Goal: Task Accomplishment & Management: Complete application form

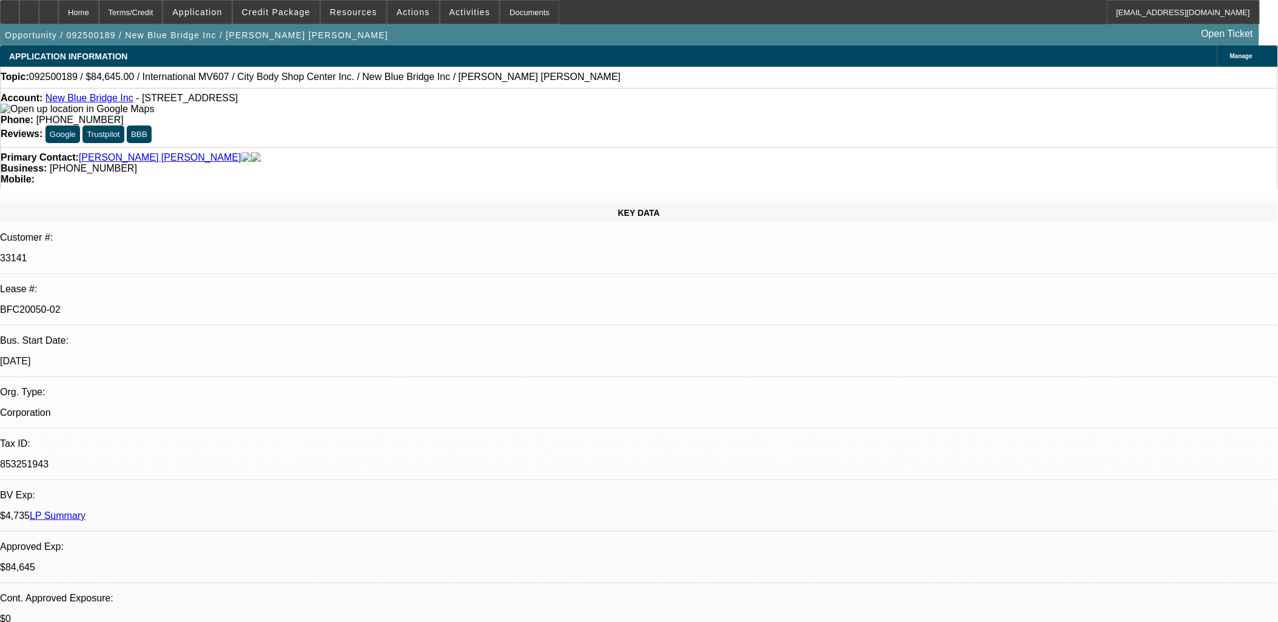
select select "0"
select select "2"
select select "0.1"
select select "2"
select select "0.1"
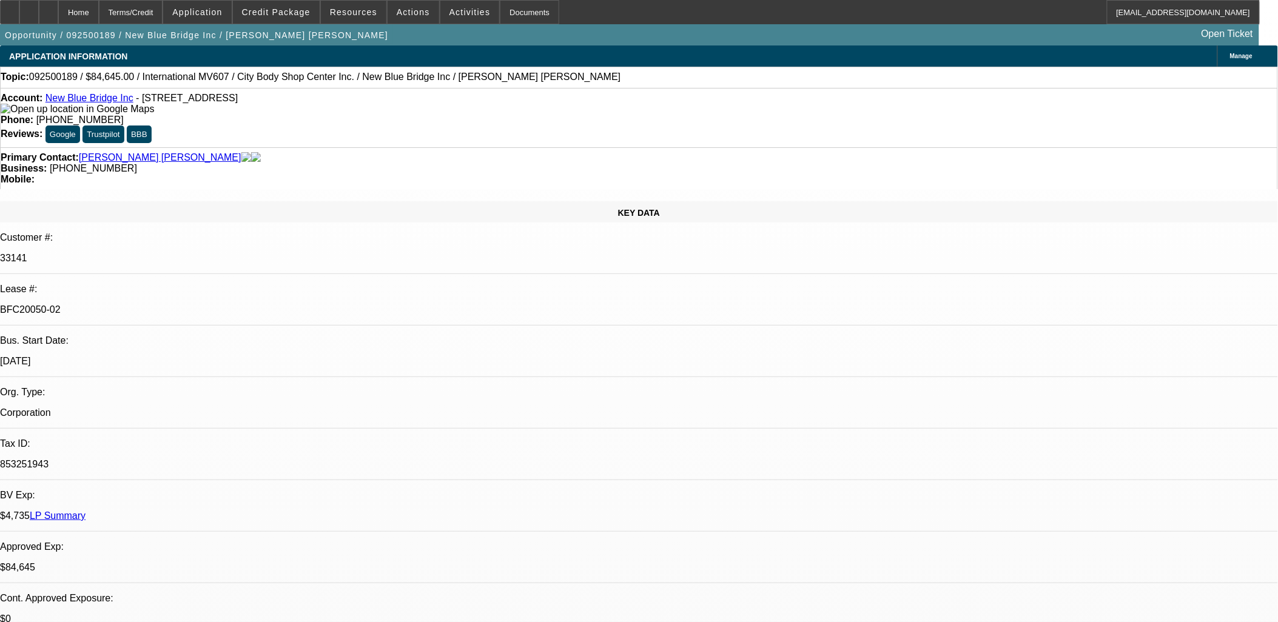
select select "0"
select select "2"
select select "0.1"
select select "0"
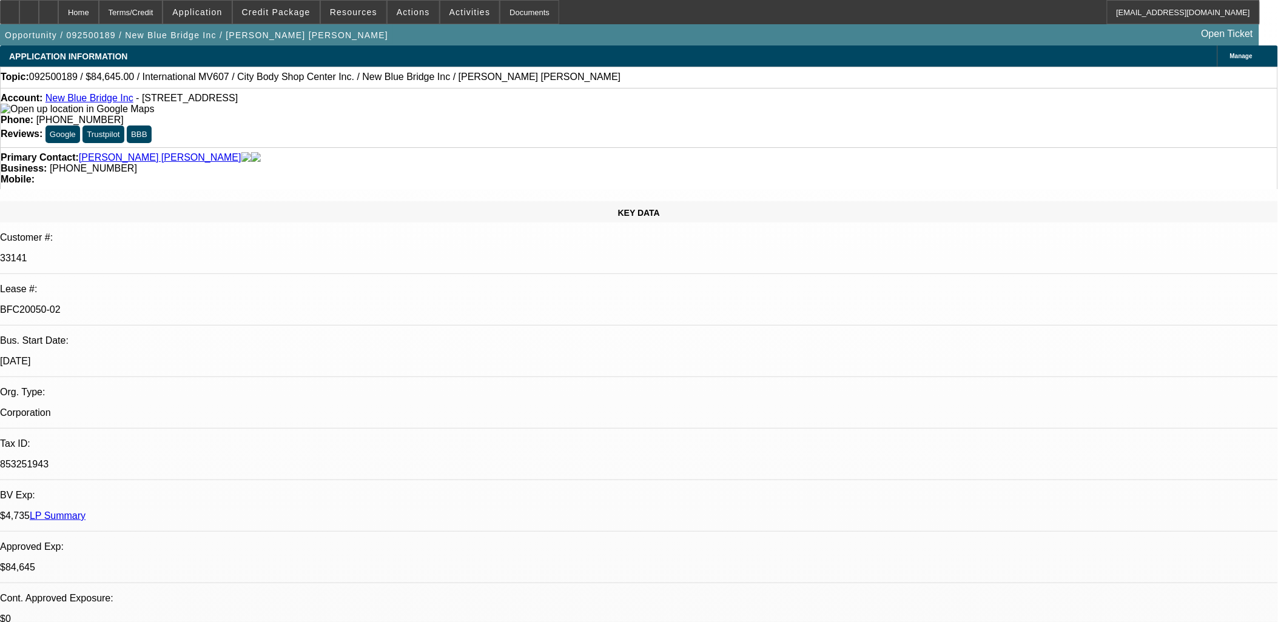
select select "0.1"
select select "1"
select select "2"
select select "4"
select select "1"
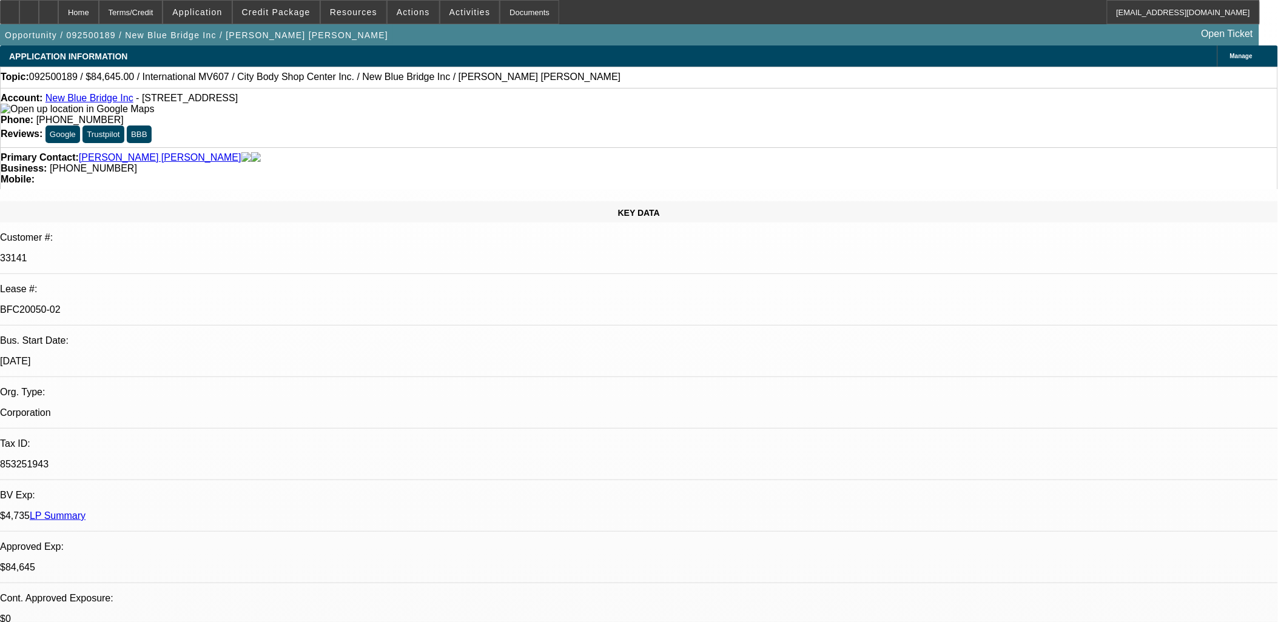
select select "2"
select select "4"
select select "1"
select select "2"
select select "4"
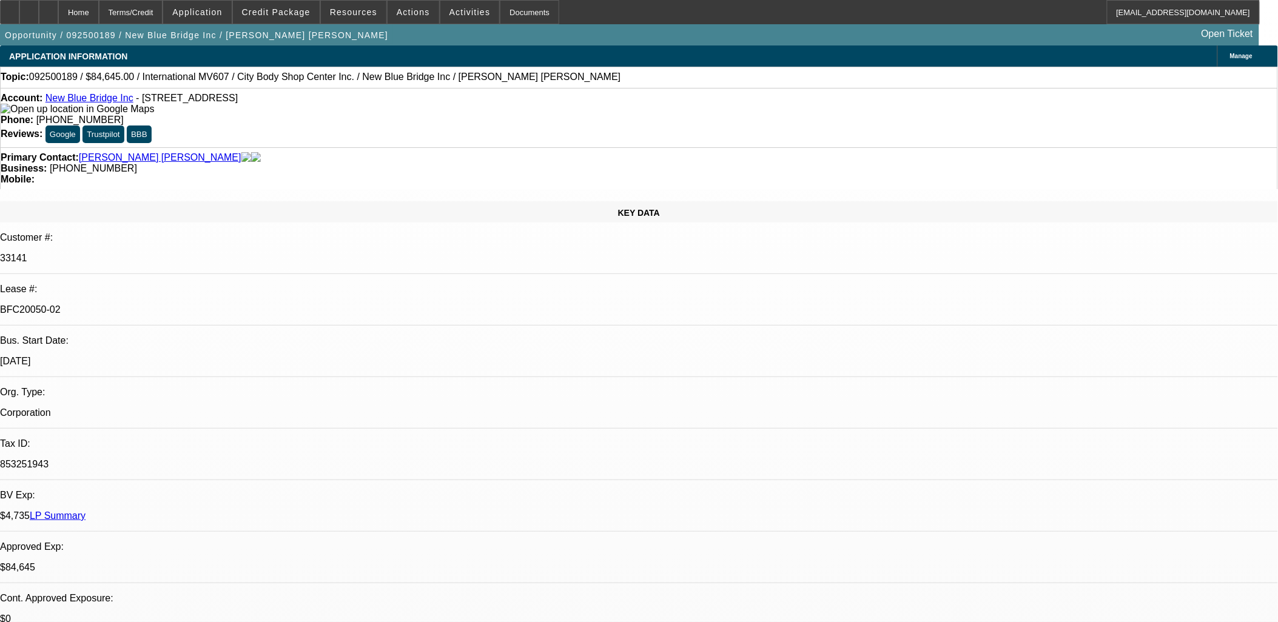
select select "1"
select select "2"
select select "4"
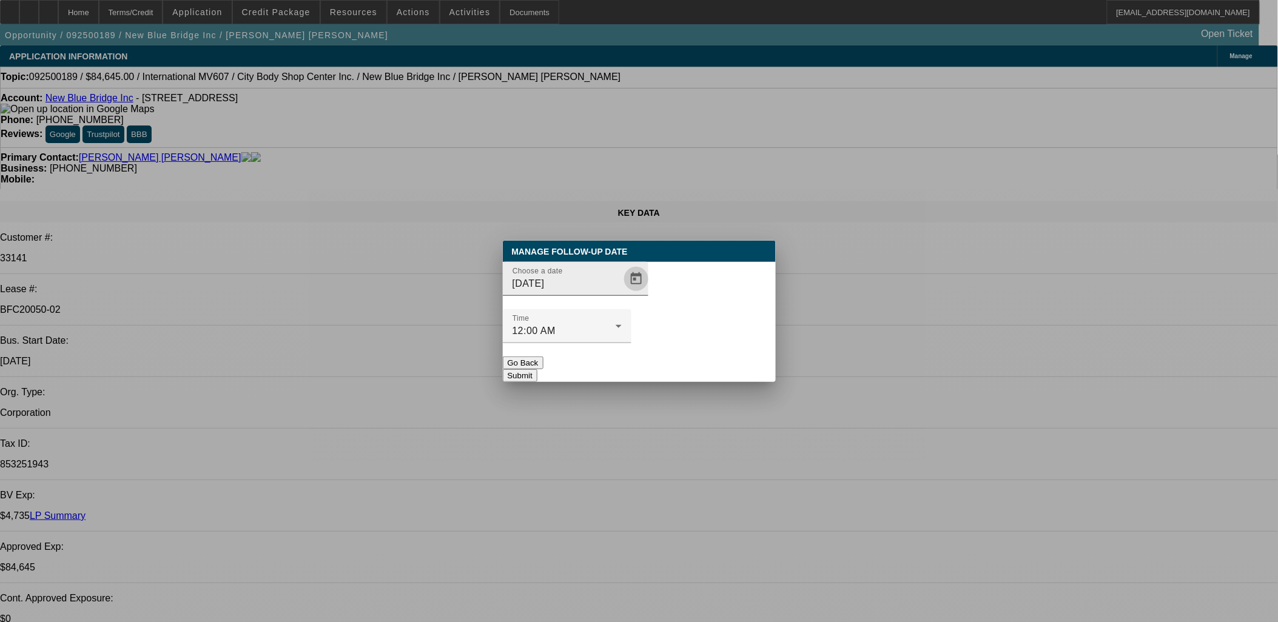
click at [622, 294] on span "Open calendar" at bounding box center [636, 278] width 29 height 29
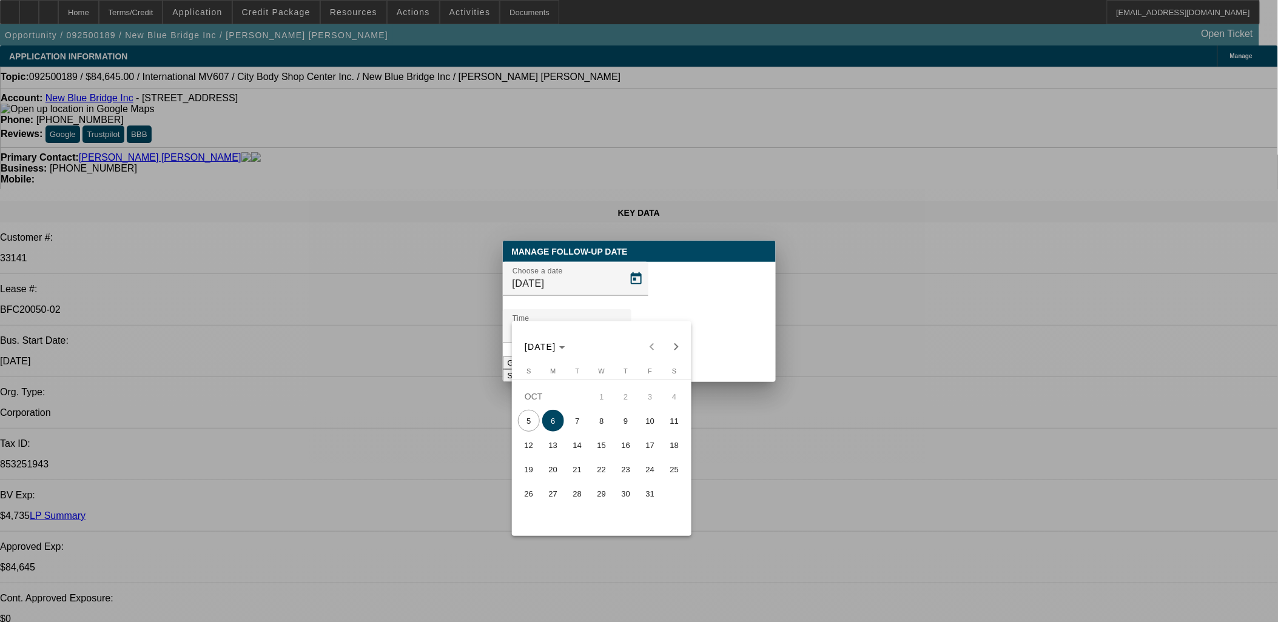
click at [578, 423] on span "7" at bounding box center [578, 421] width 22 height 22
type input "10/7/2025"
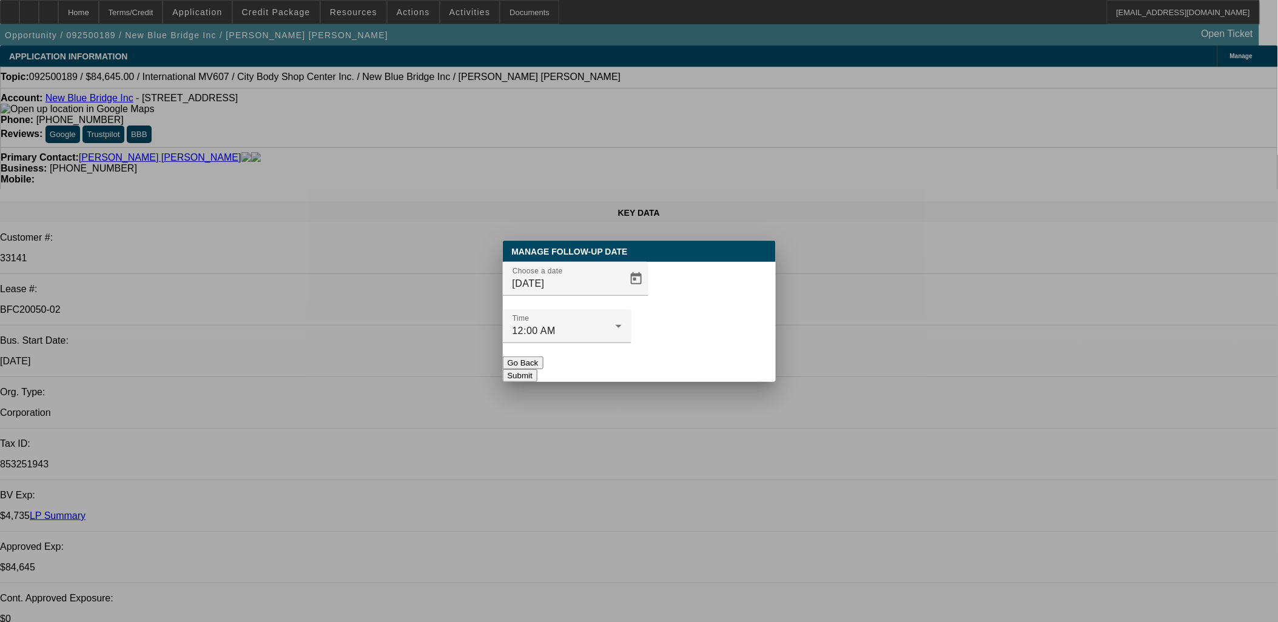
click at [631, 343] on div at bounding box center [567, 349] width 129 height 13
click at [537, 369] on button "Submit" at bounding box center [520, 375] width 35 height 13
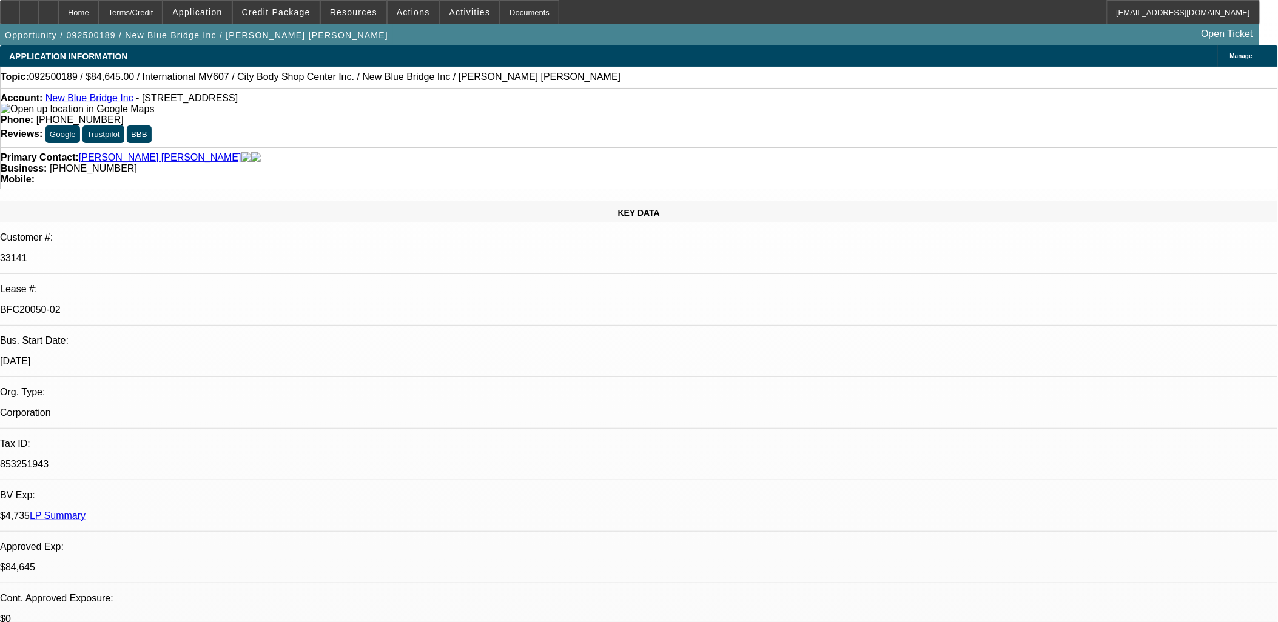
click at [19, 9] on div at bounding box center [9, 12] width 19 height 24
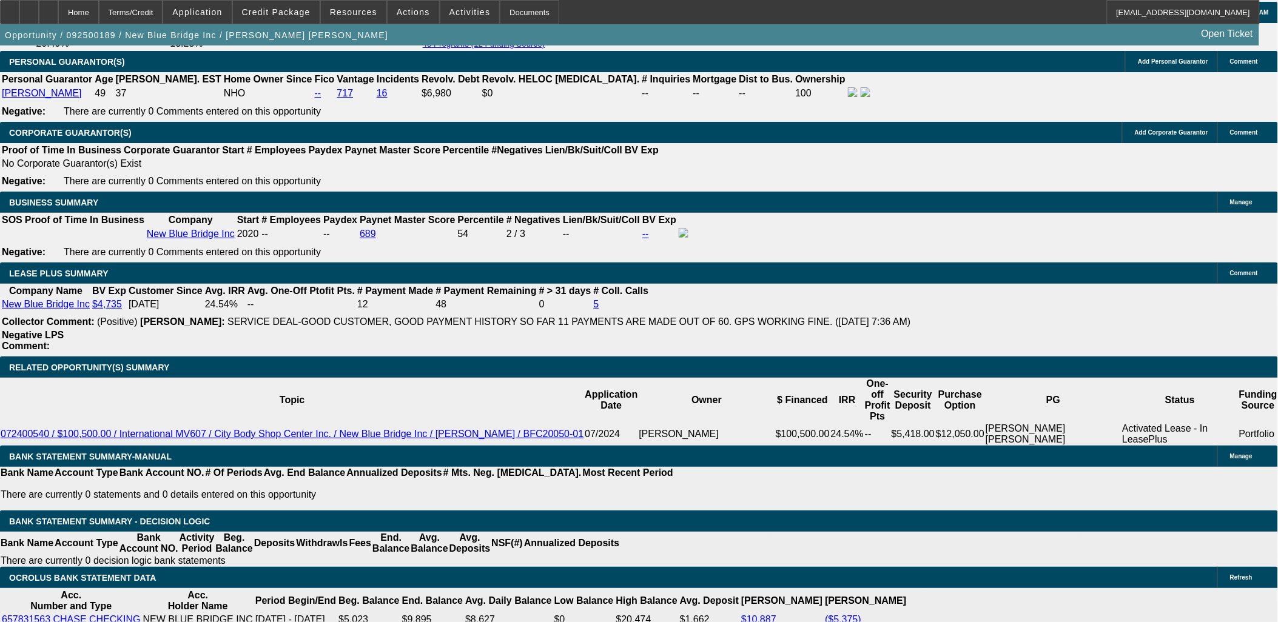
scroll to position [1887, 0]
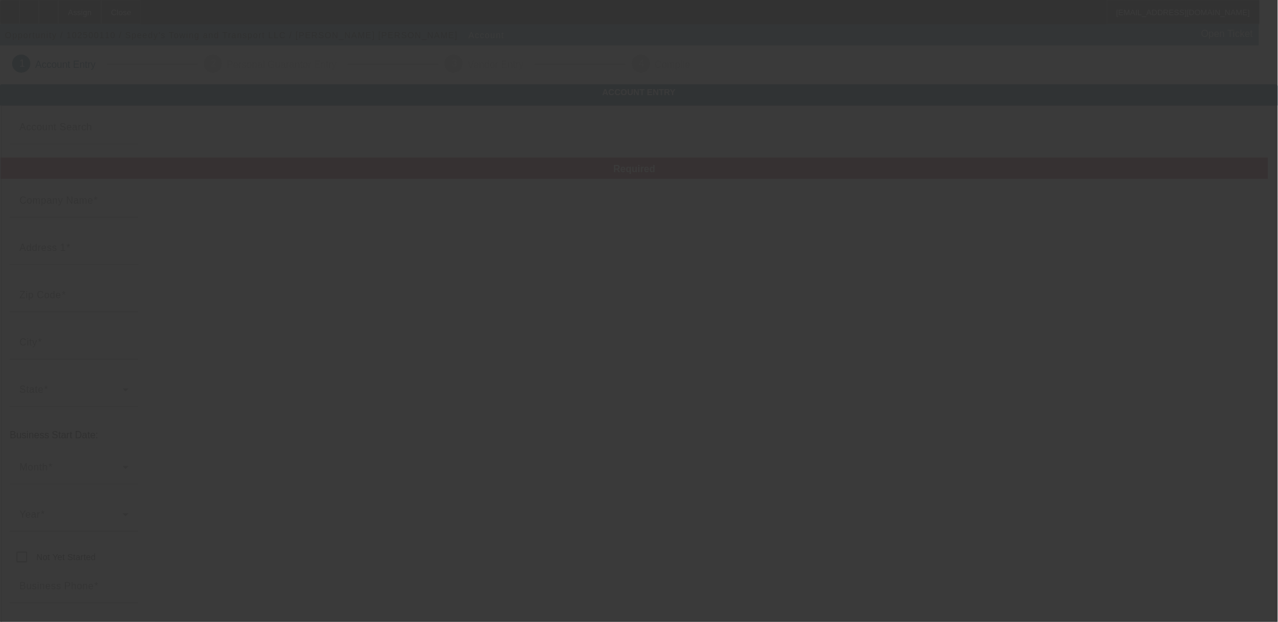
type input "Speedy's Towing and Transport LLC"
type input "[STREET_ADDRESS]"
type input "92570"
type input "Perris"
type input "[PHONE_NUMBER]"
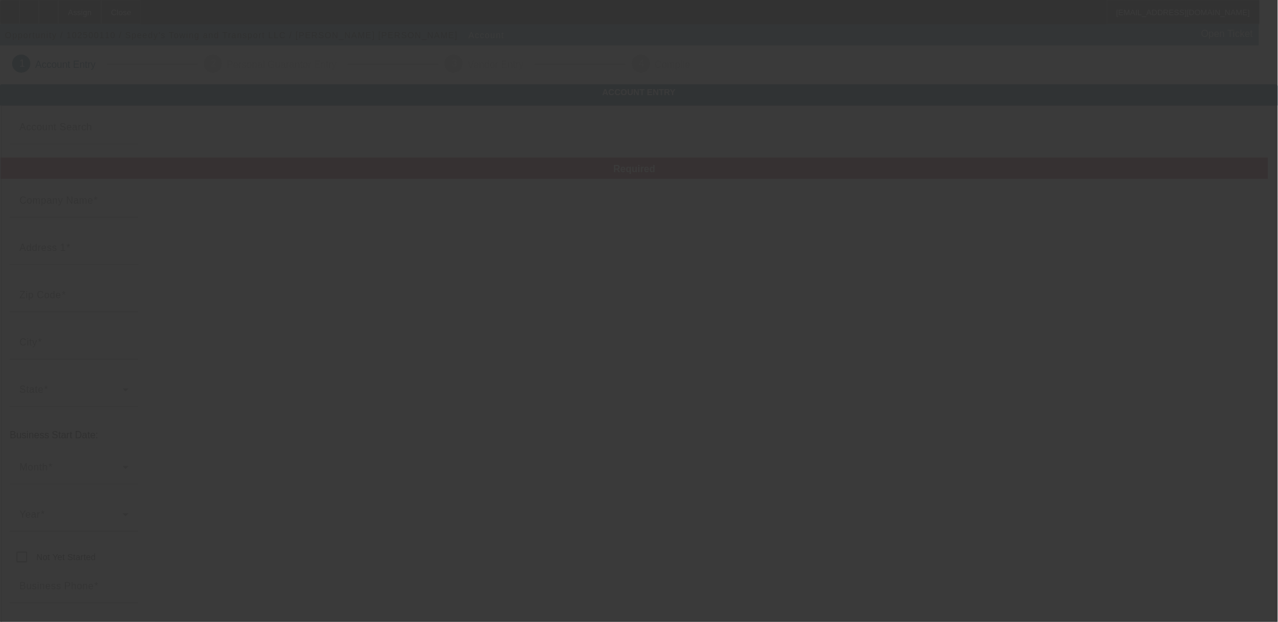
type input "jarellano0776@yahoo.com"
type input "[GEOGRAPHIC_DATA]"
type input "870847214"
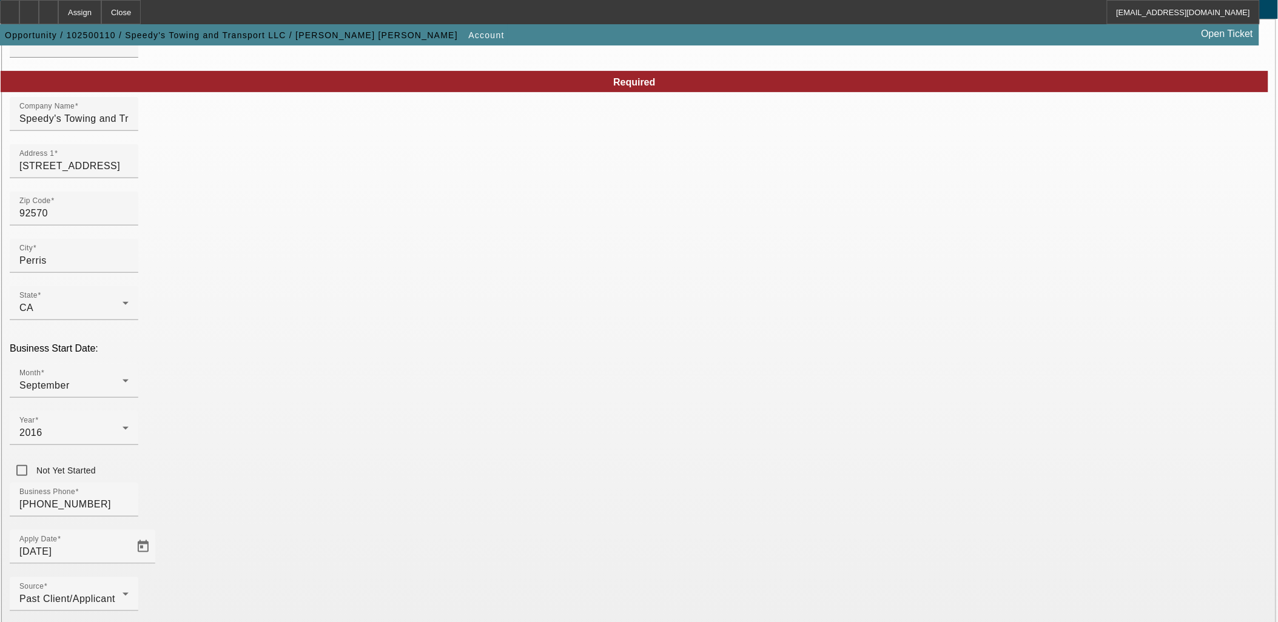
scroll to position [140, 0]
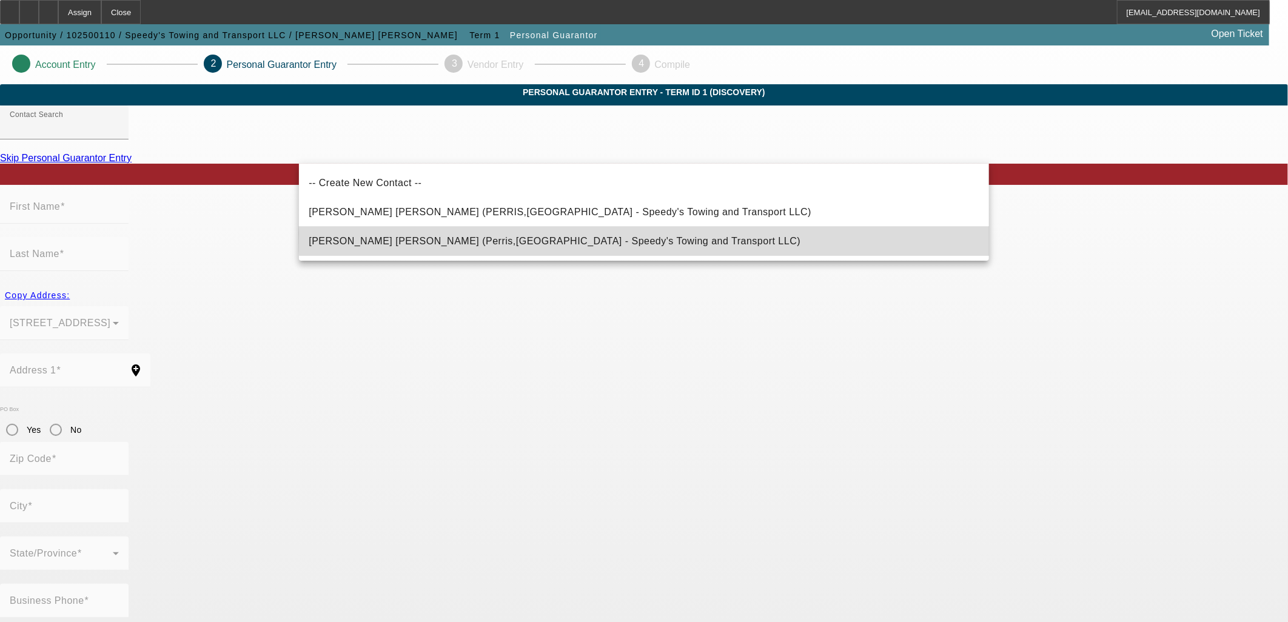
click at [652, 234] on mat-option "Arellano Brito, Jose (Perris,CA - Speedy's Towing and Transport LLC)" at bounding box center [644, 241] width 690 height 29
type input "Arellano Brito, Jose (Perris,CA - Speedy's Towing and Transport LLC)"
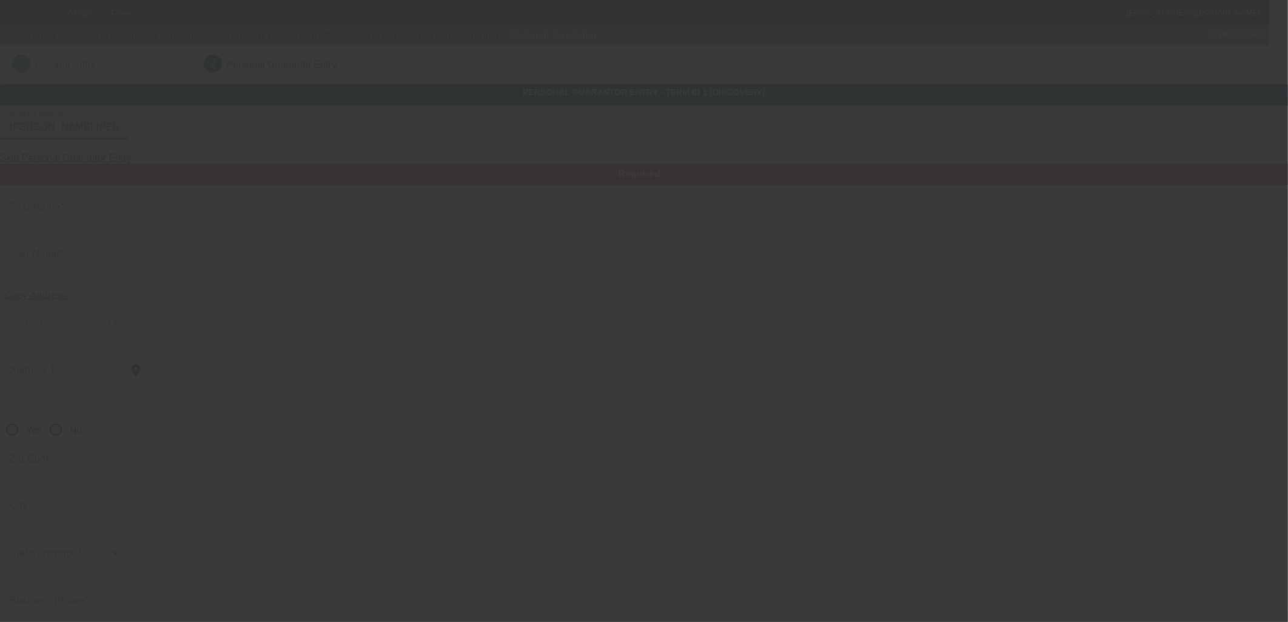
type input "Jose"
type input "Arellano Brito"
type input "[STREET_ADDRESS]"
radio input "true"
type input "92570"
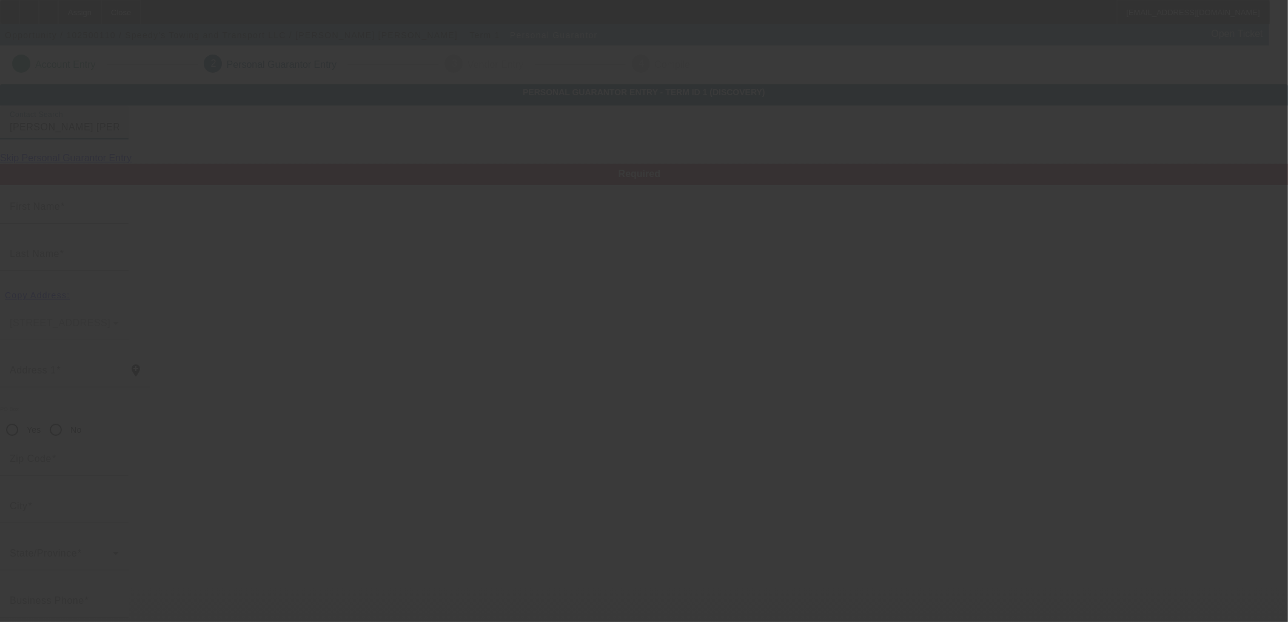
type input "Perris"
type input "[PHONE_NUMBER]"
type input "100"
type input "494-85-4284"
type input "[EMAIL_ADDRESS][DOMAIN_NAME]"
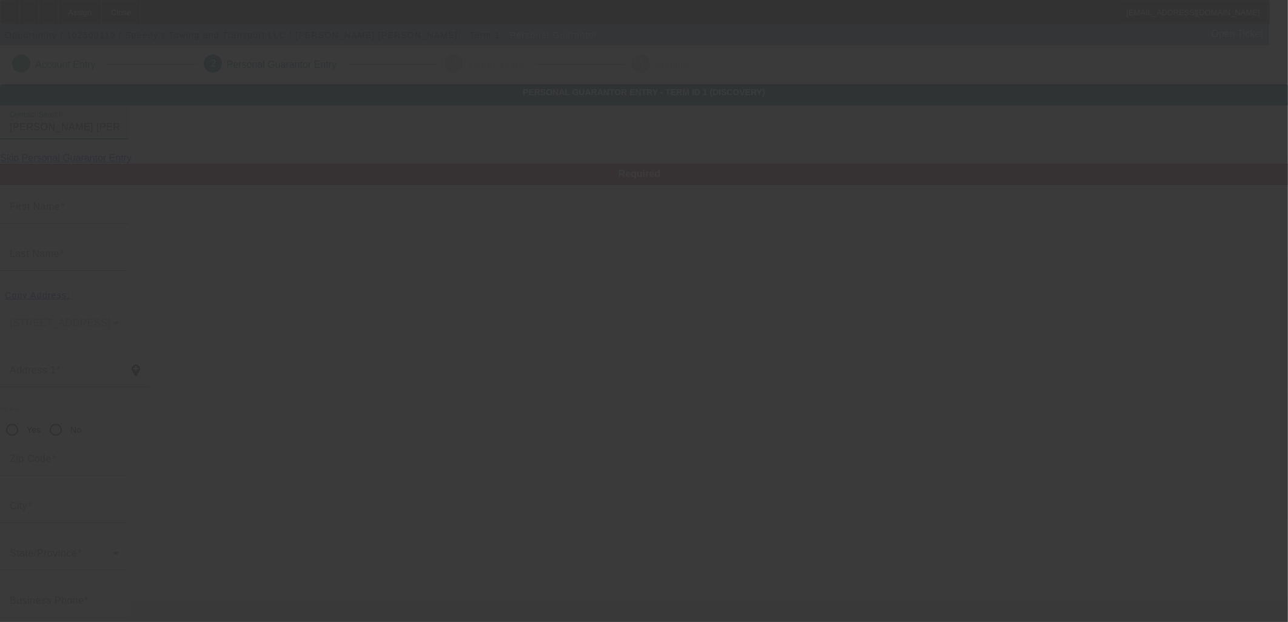
type input "[PHONE_NUMBER]"
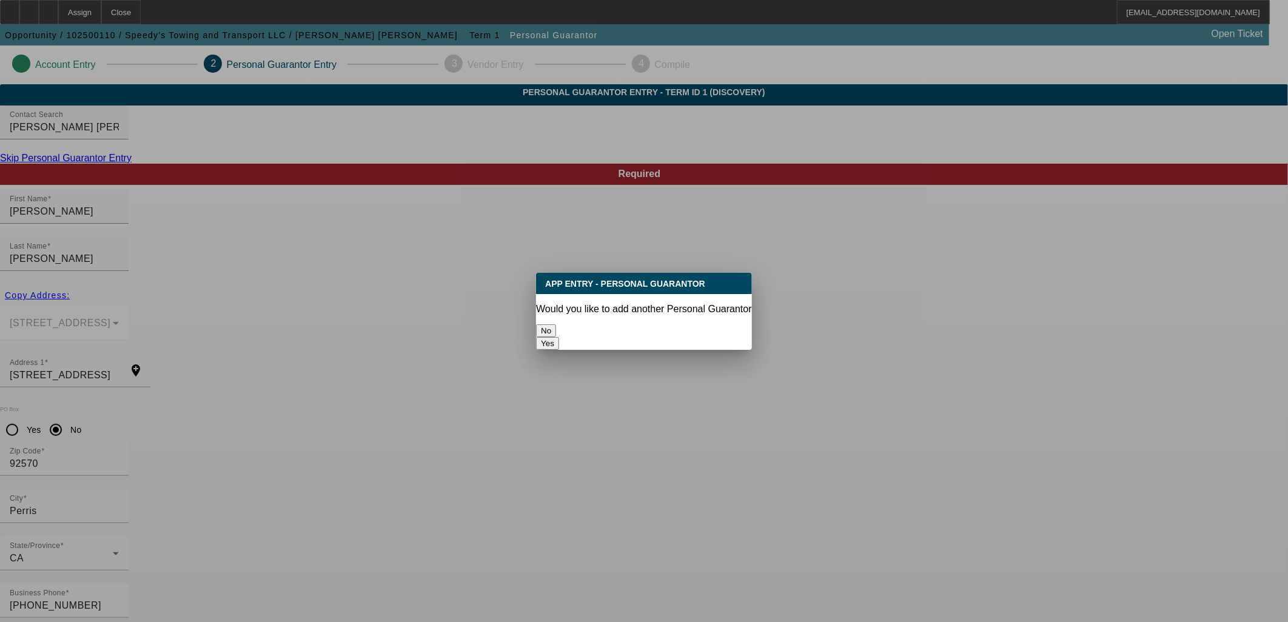
click at [556, 325] on button "No" at bounding box center [546, 331] width 20 height 13
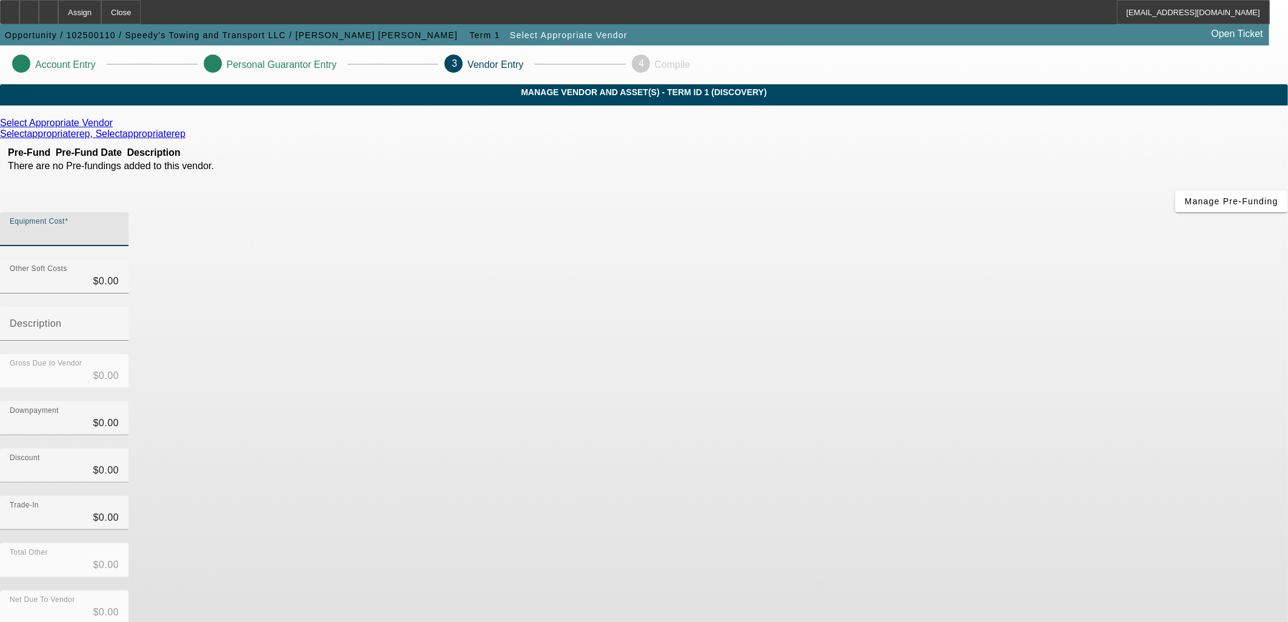
click at [119, 227] on input "Equipment Cost" at bounding box center [64, 234] width 109 height 15
type input "1"
type input "$1.00"
type input "16"
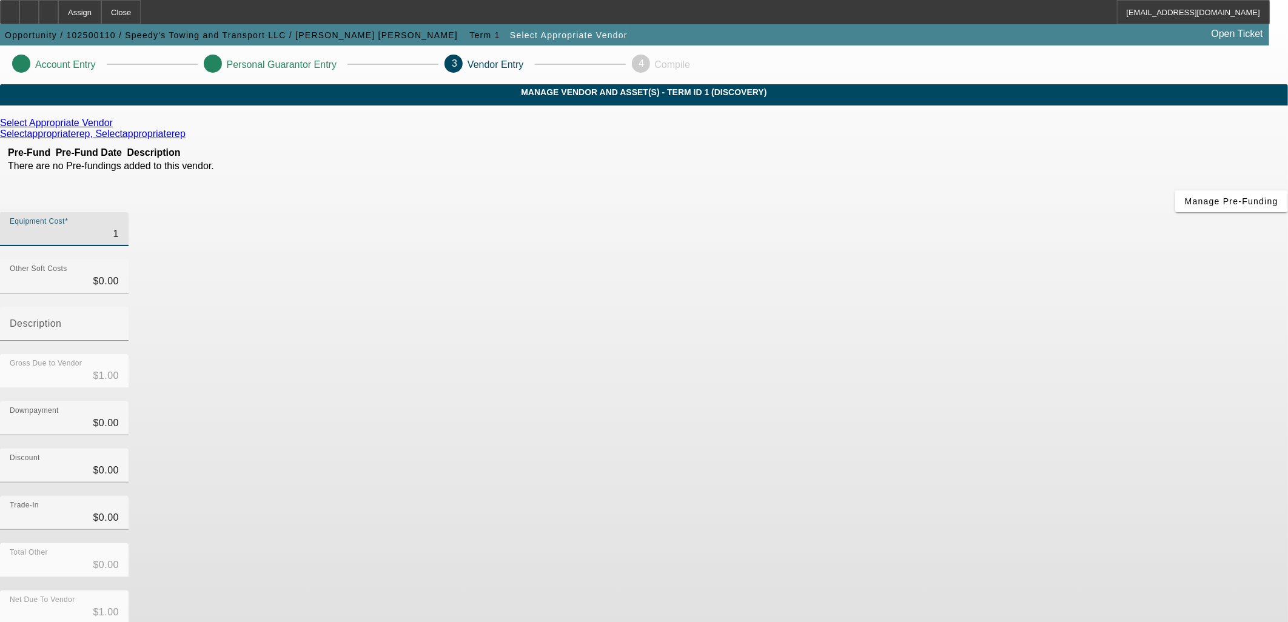
type input "$16.00"
type input "169"
type input "$169.00"
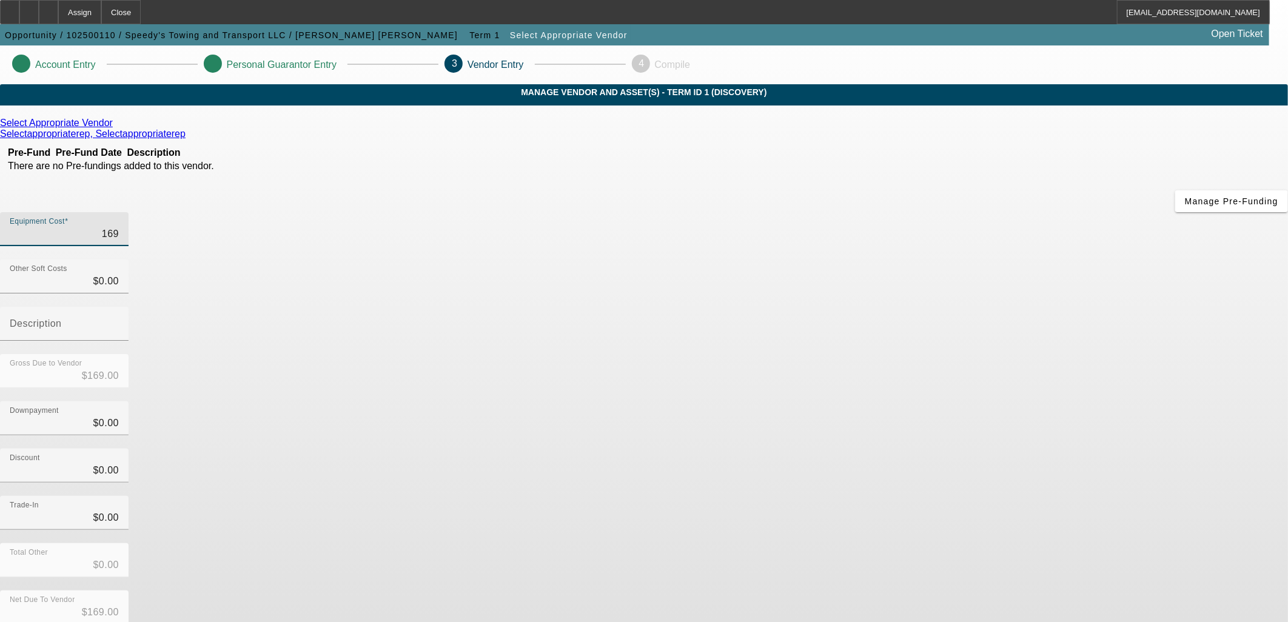
type input "1699"
type input "$1,699.00"
type input "16999"
type input "$16,999.00"
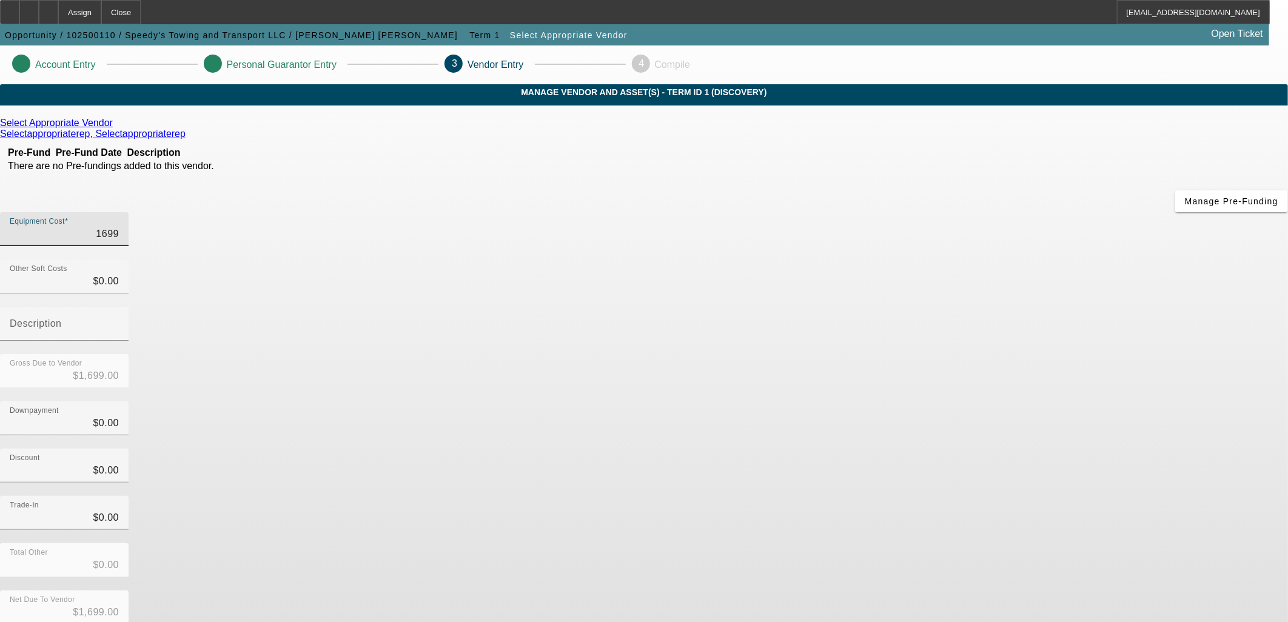
type input "$16,999.00"
type input "169995"
type input "$169,995.00"
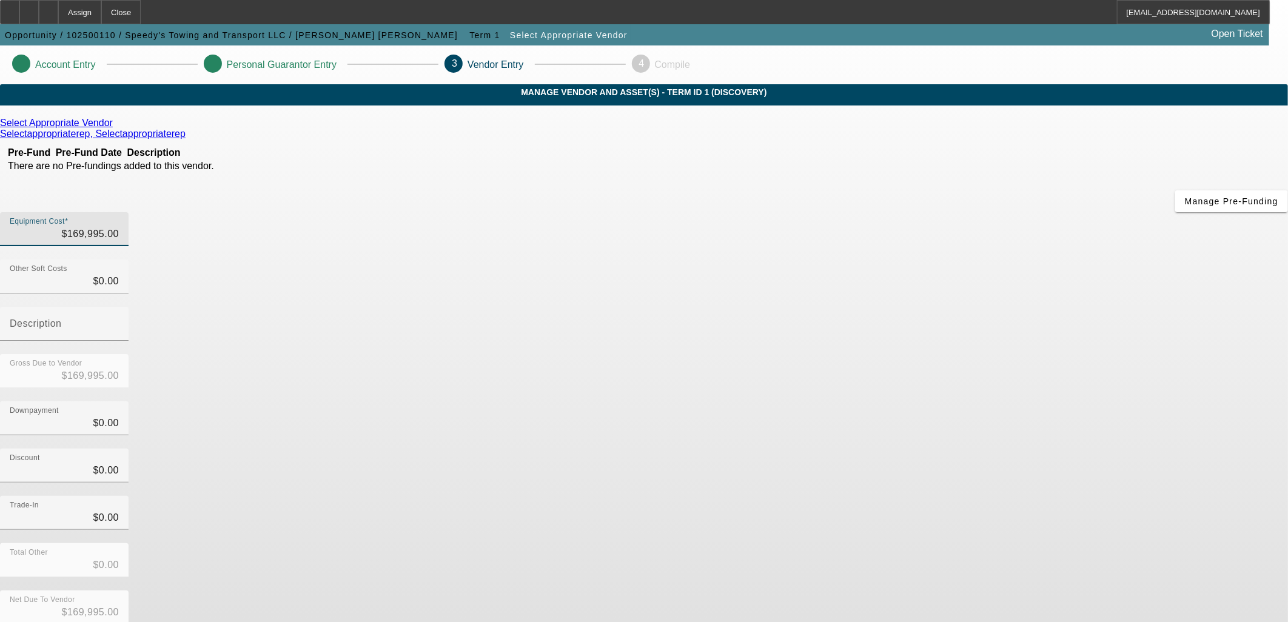
click at [116, 128] on icon at bounding box center [116, 123] width 0 height 10
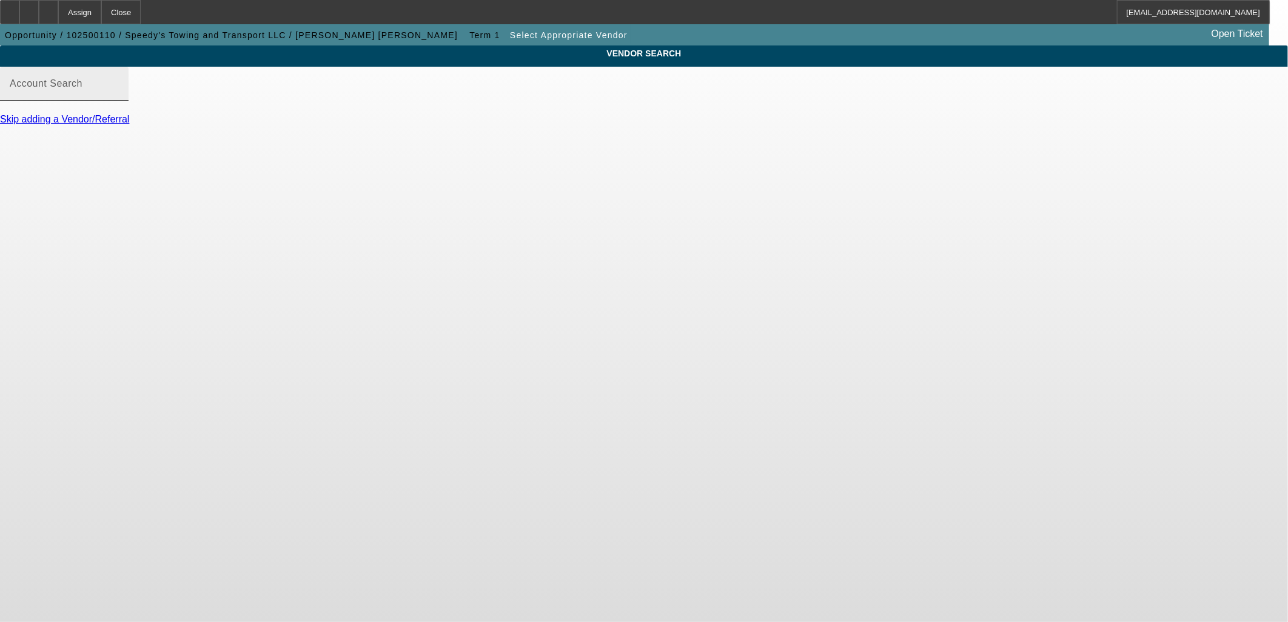
click at [119, 87] on div "Account Search" at bounding box center [64, 84] width 109 height 34
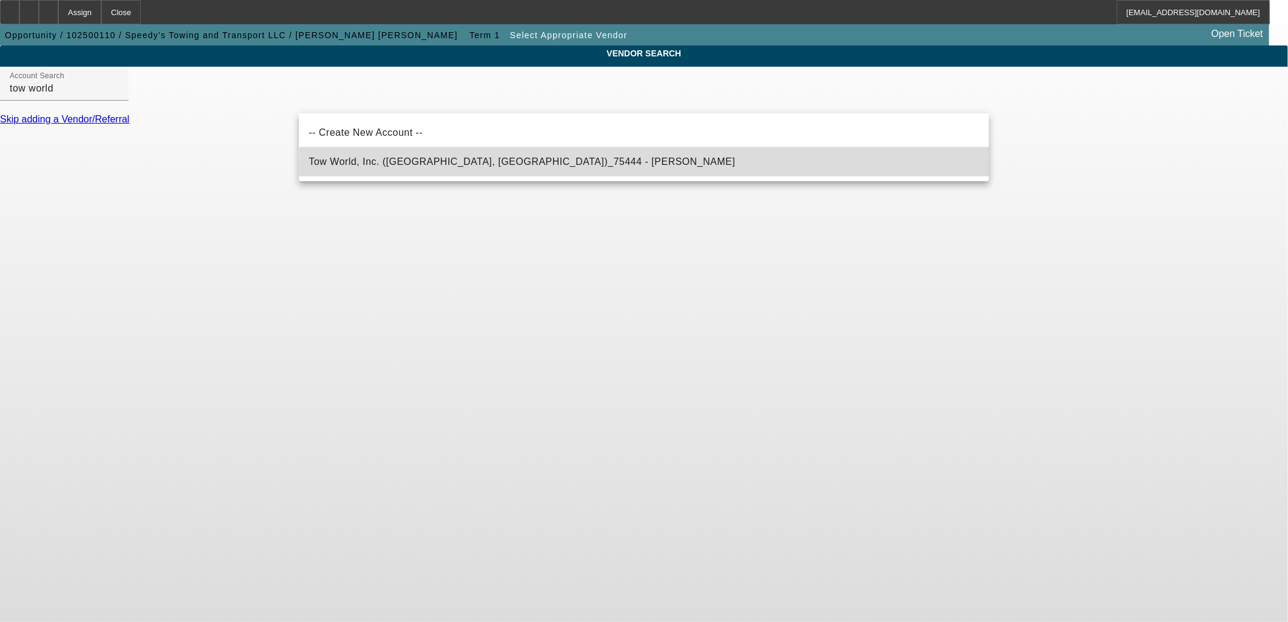
click at [693, 166] on mat-option "Tow World, Inc. (Hawthorne, CA)_75444 - Huber, Ralph" at bounding box center [644, 161] width 690 height 29
type input "Tow World, Inc. (Hawthorne, CA)_75444 - Huber, Ralph"
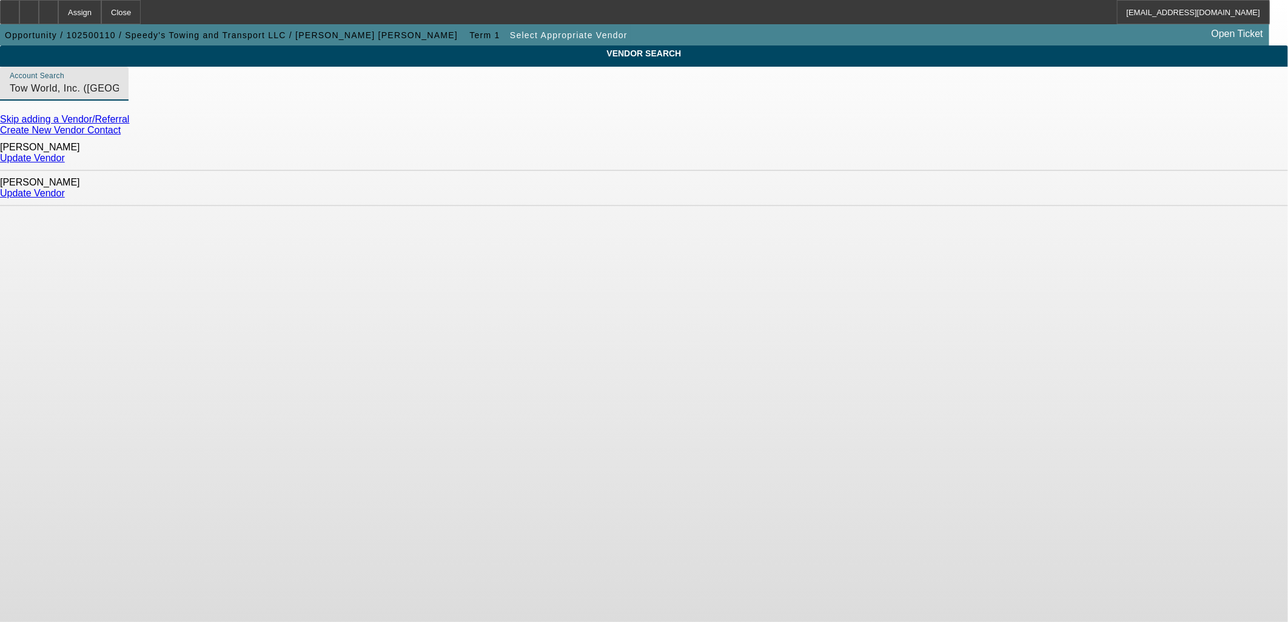
click at [65, 188] on link "Update Vendor" at bounding box center [32, 193] width 65 height 10
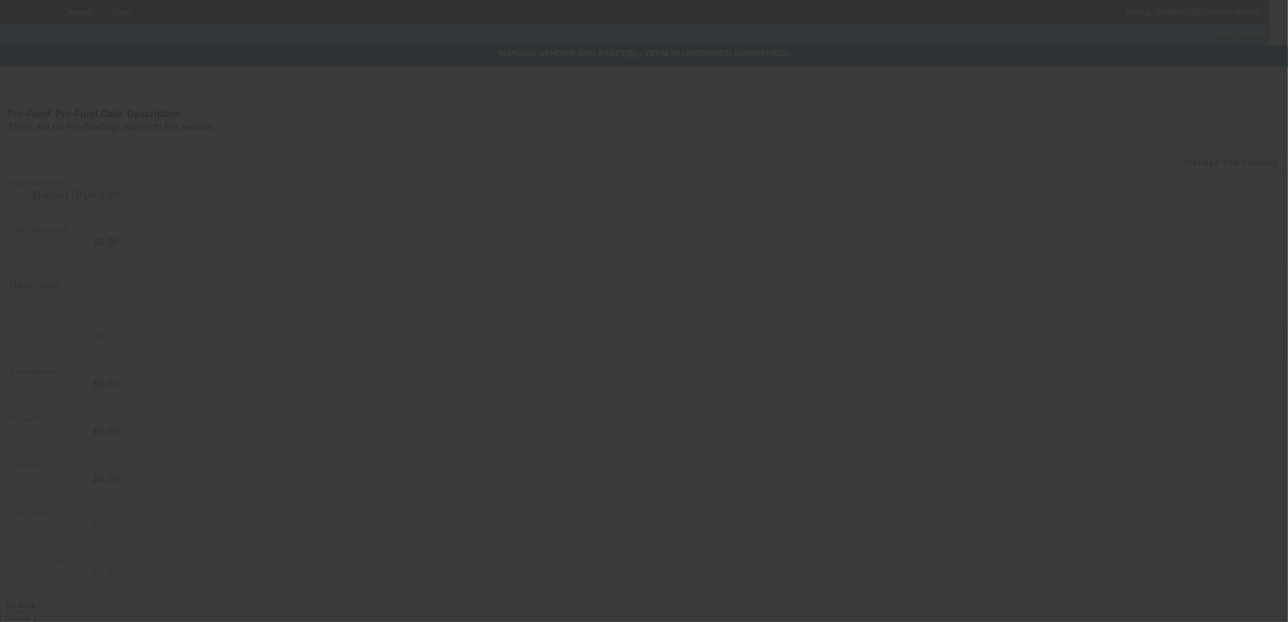
type input "$169,995.00"
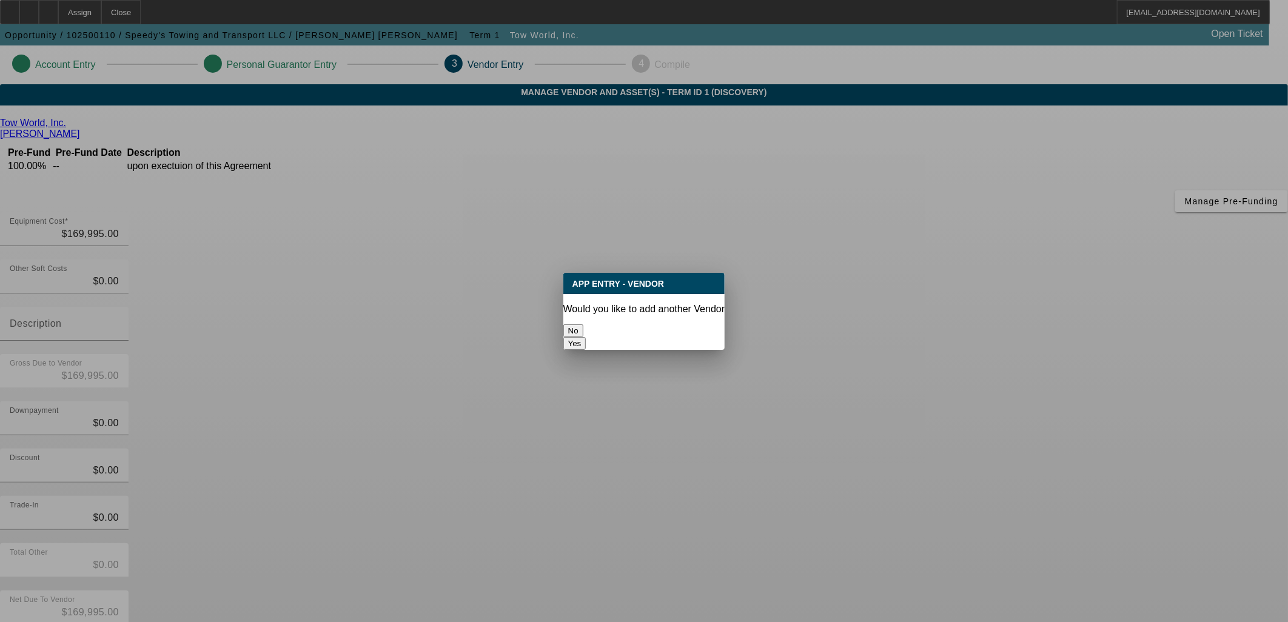
click at [590, 304] on div "Would you like to add another Vendor" at bounding box center [645, 309] width 162 height 11
click at [584, 325] on button "No" at bounding box center [574, 331] width 20 height 13
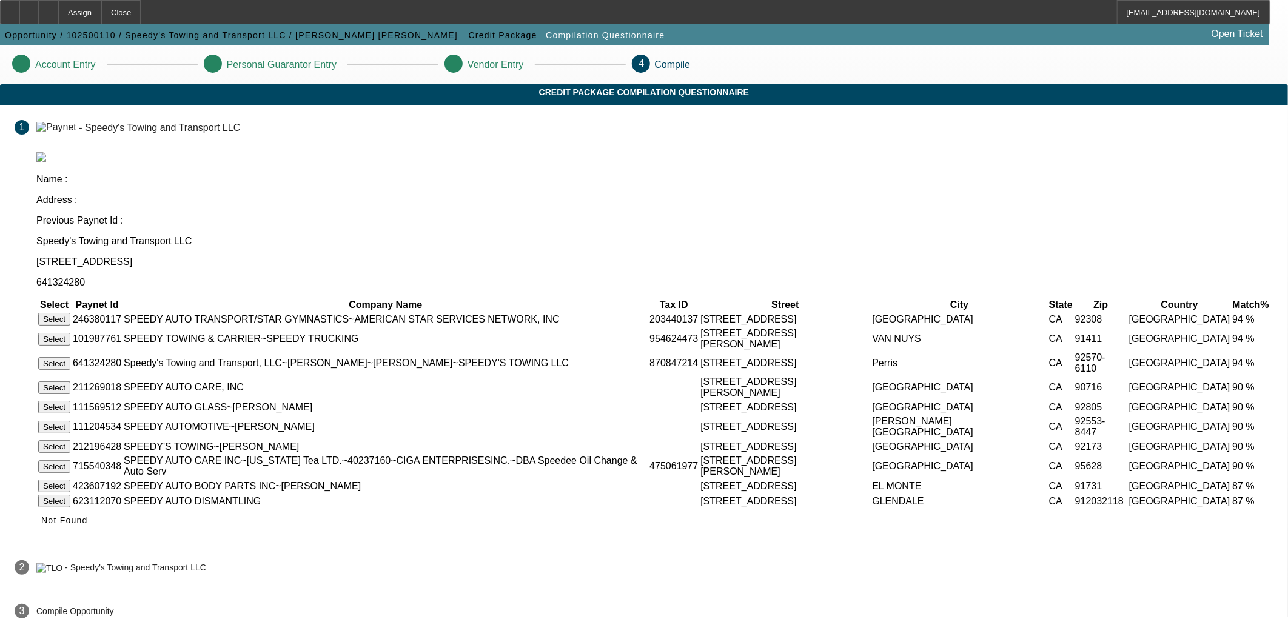
click at [70, 357] on button "Select" at bounding box center [54, 363] width 32 height 13
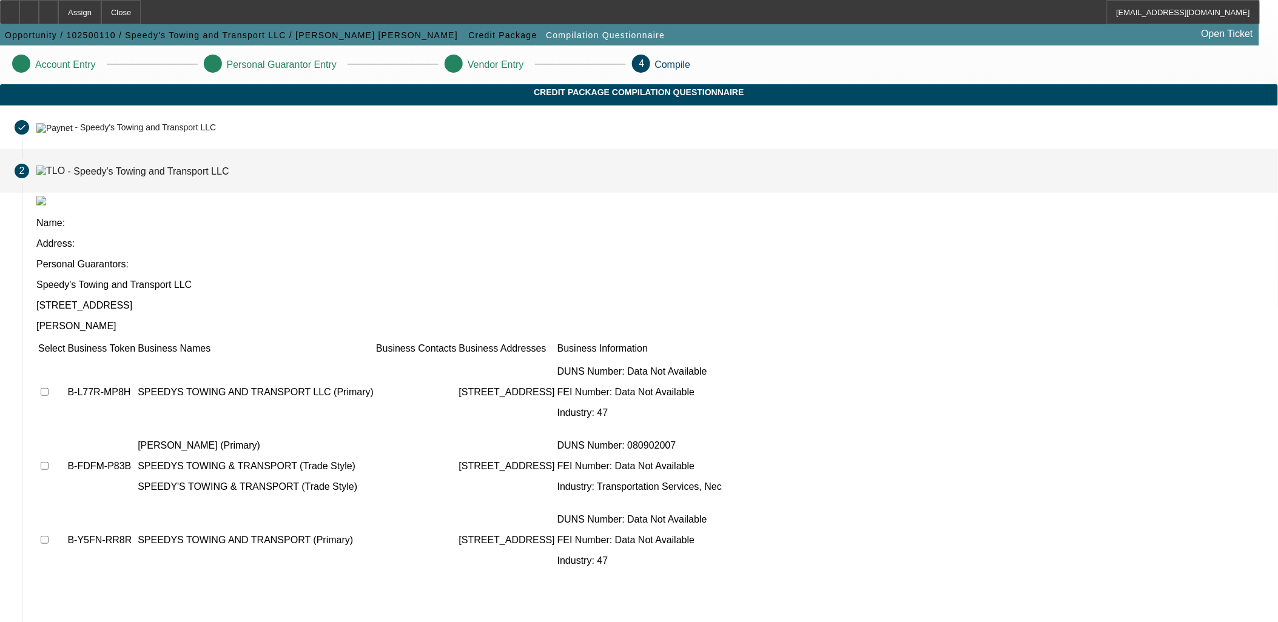
click at [49, 462] on input "checkbox" at bounding box center [45, 466] width 8 height 8
checkbox input "true"
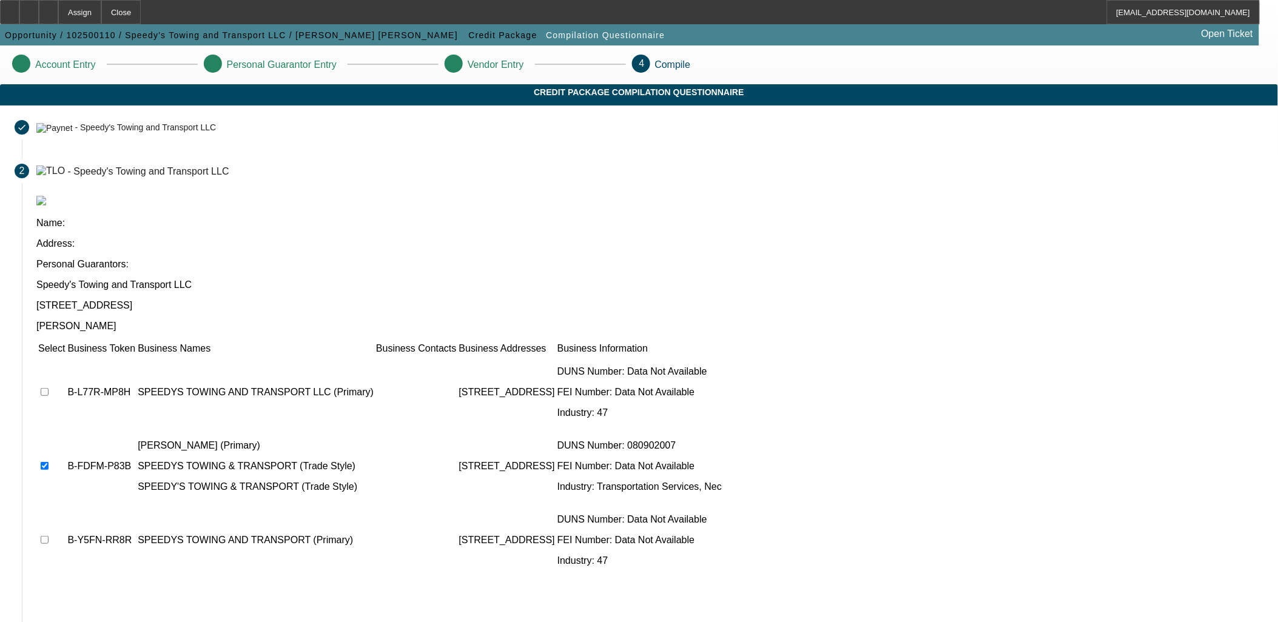
click at [49, 388] on input "checkbox" at bounding box center [45, 392] width 8 height 8
checkbox input "true"
click at [49, 536] on input "checkbox" at bounding box center [45, 540] width 8 height 8
checkbox input "true"
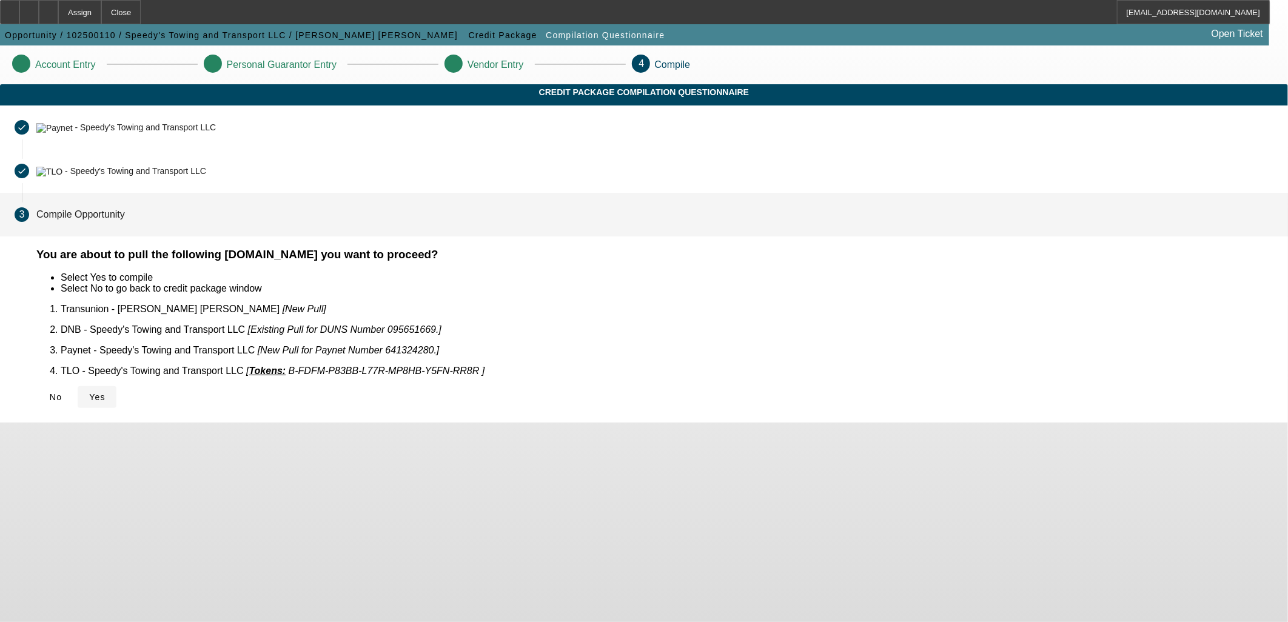
click at [106, 392] on span "Yes" at bounding box center [97, 397] width 16 height 10
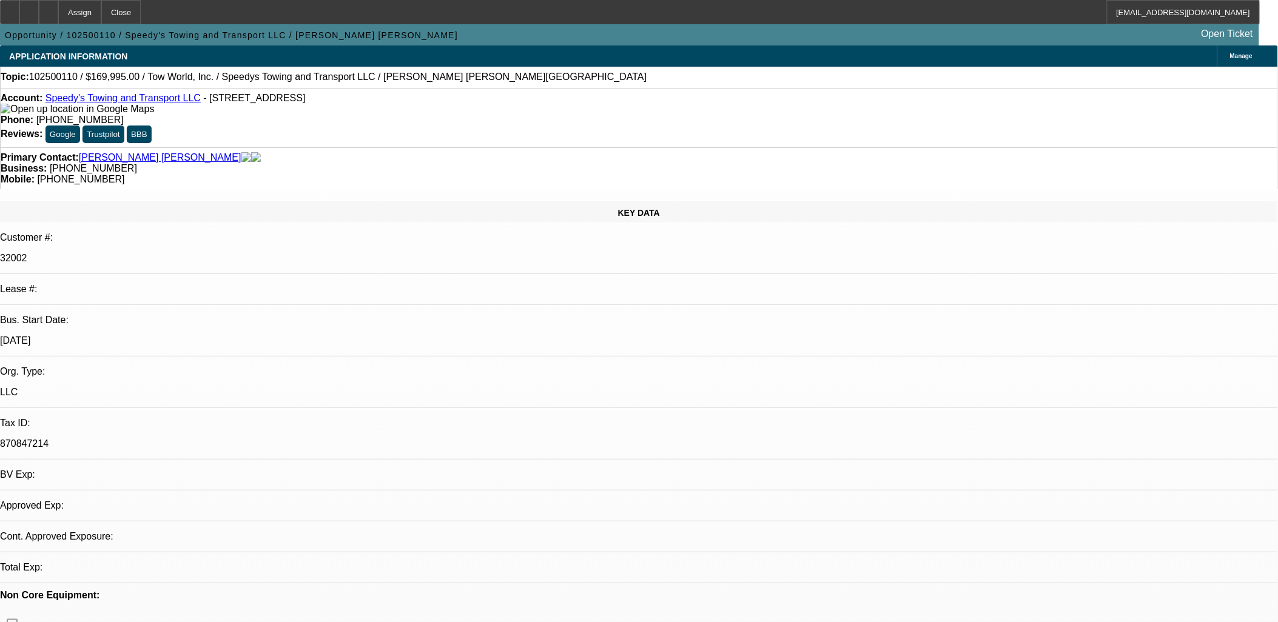
select select "0"
select select "2"
select select "0.1"
select select "1"
select select "2"
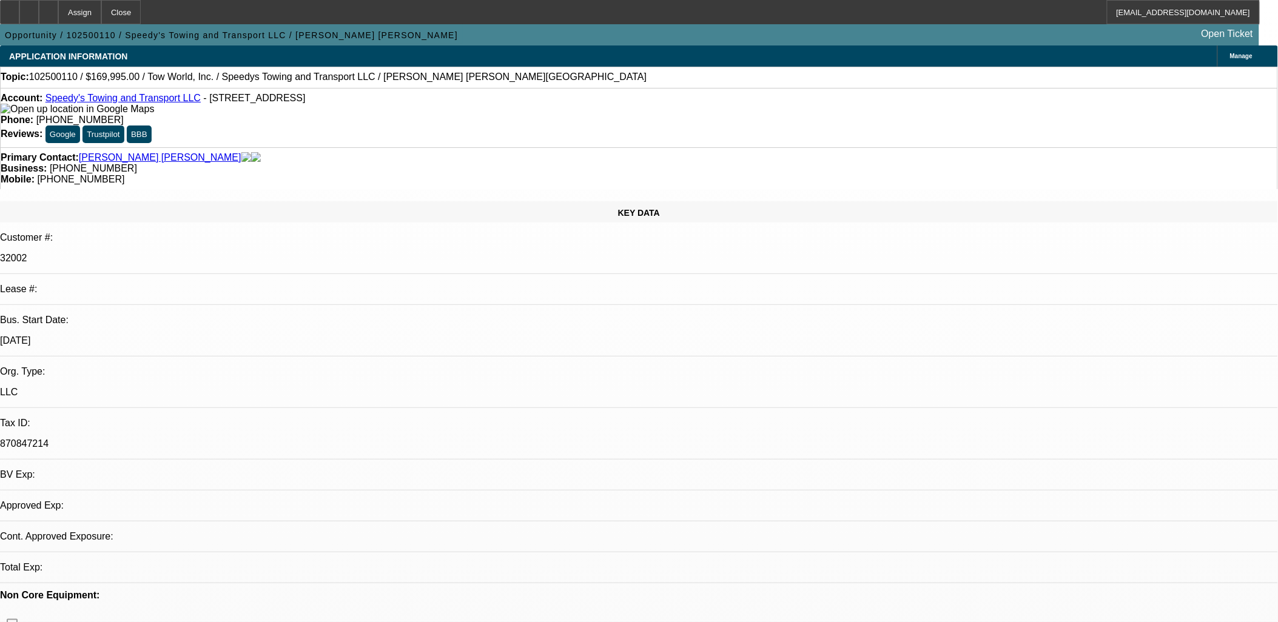
select select "4"
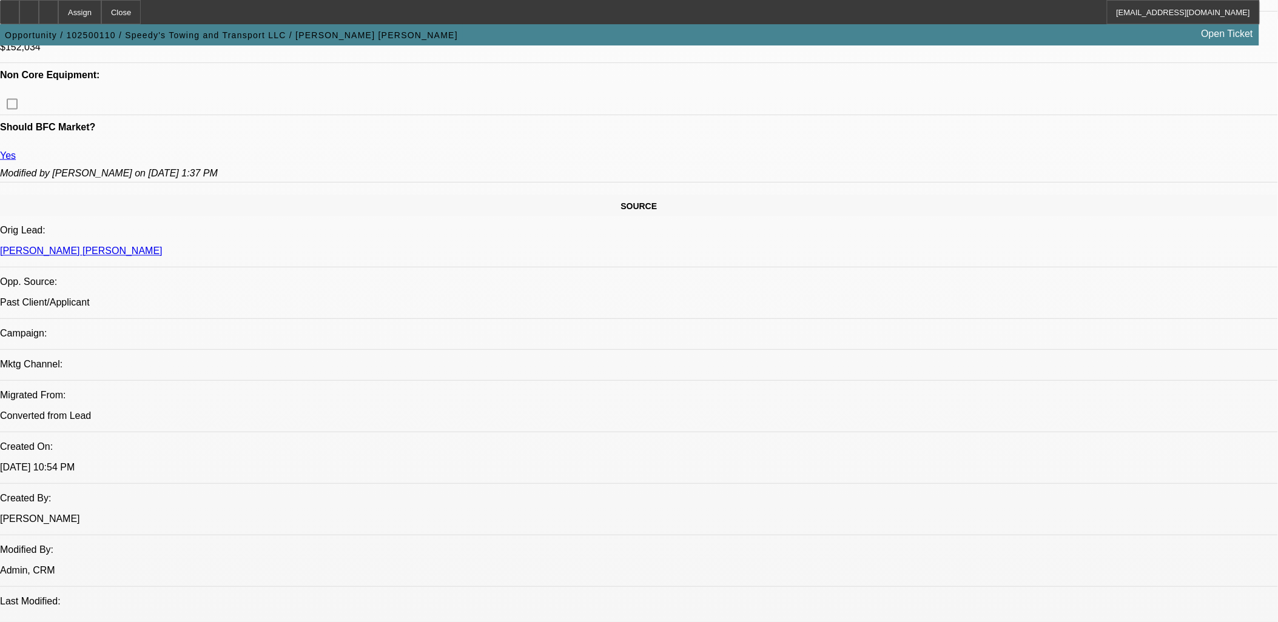
scroll to position [607, 0]
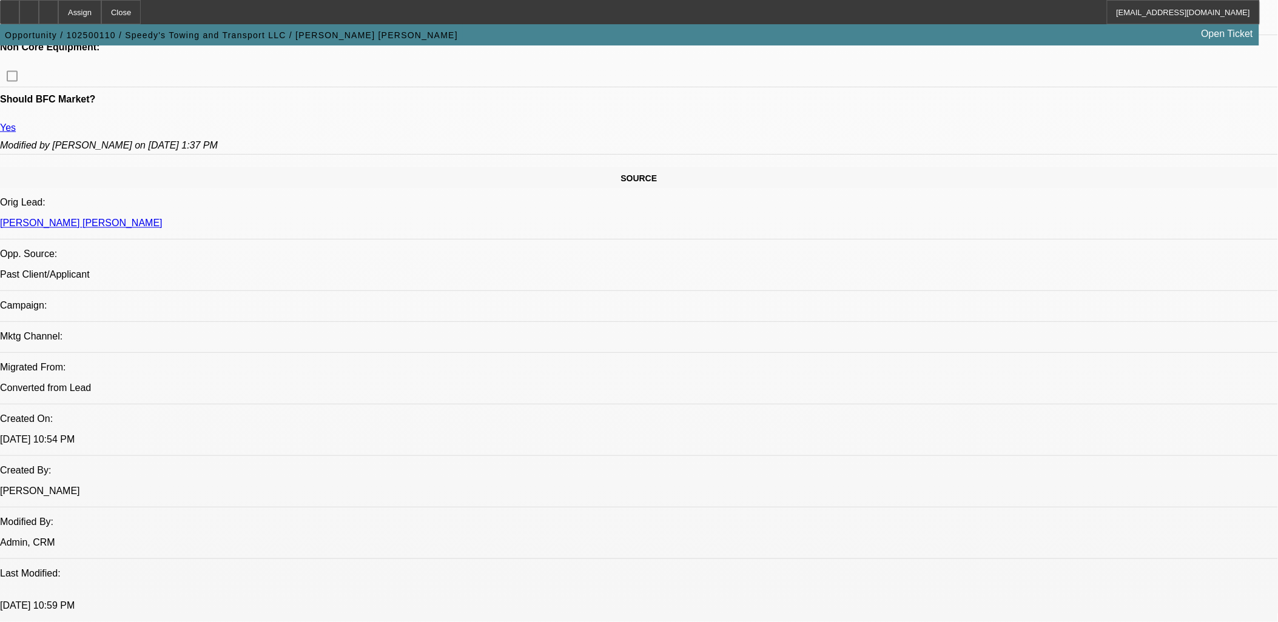
scroll to position [625, 0]
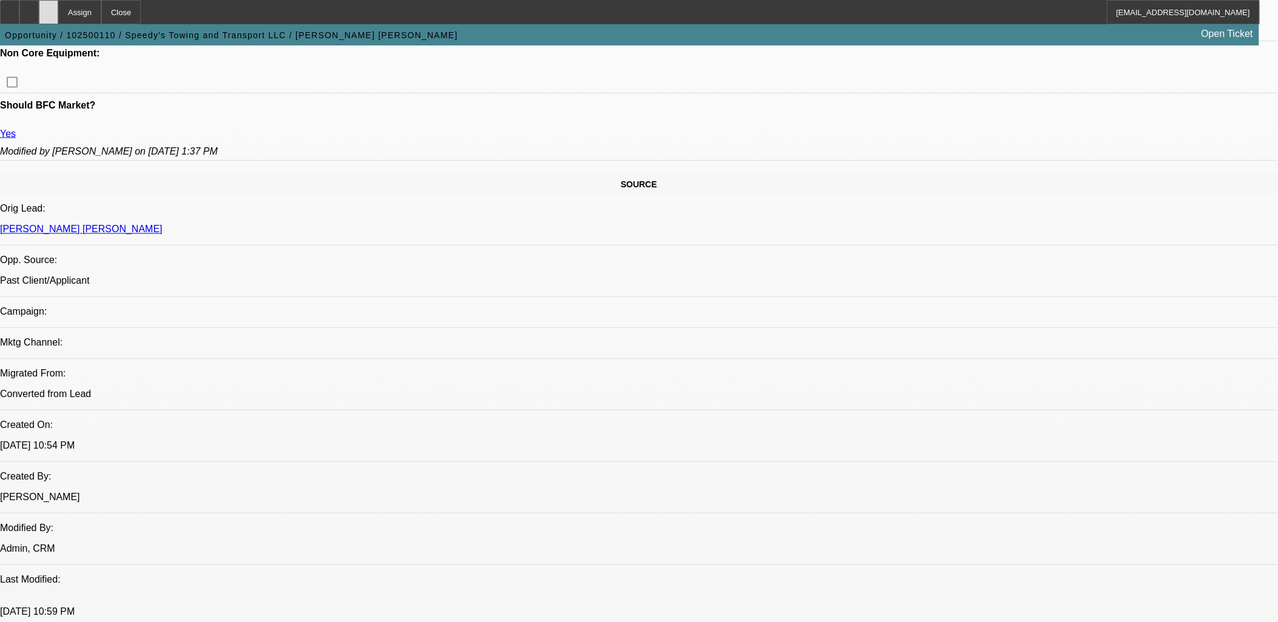
click at [49, 8] on icon at bounding box center [49, 8] width 0 height 0
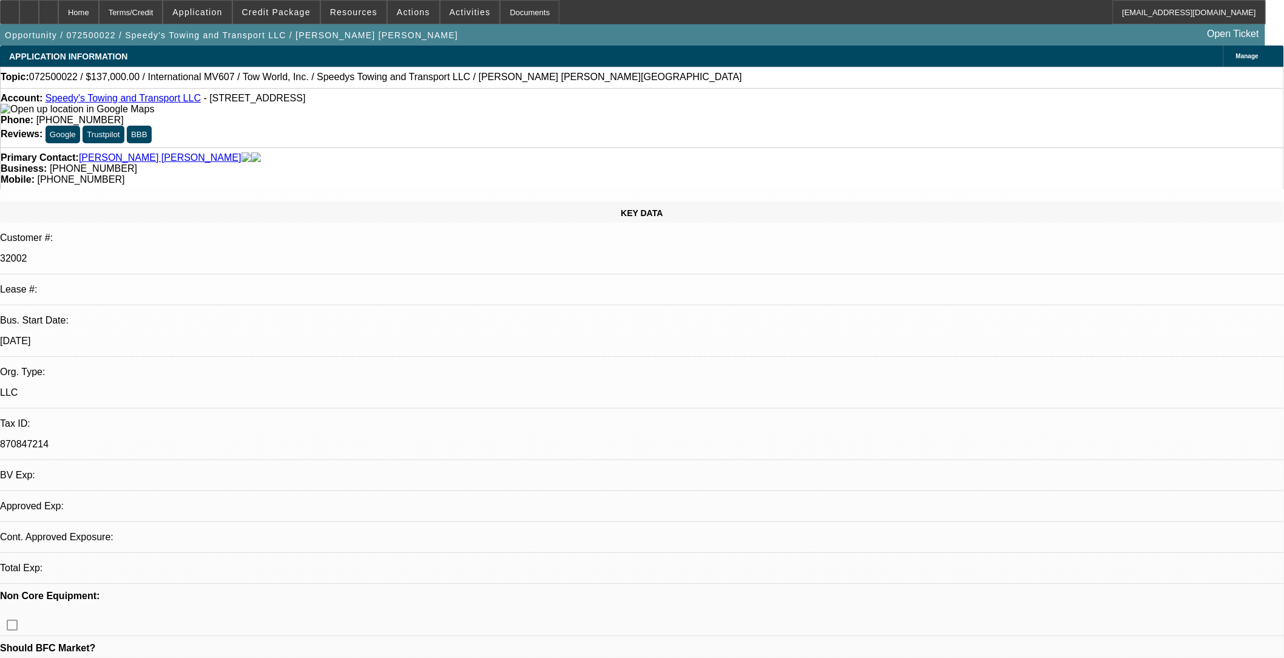
select select "0"
select select "2"
select select "0.1"
select select "2"
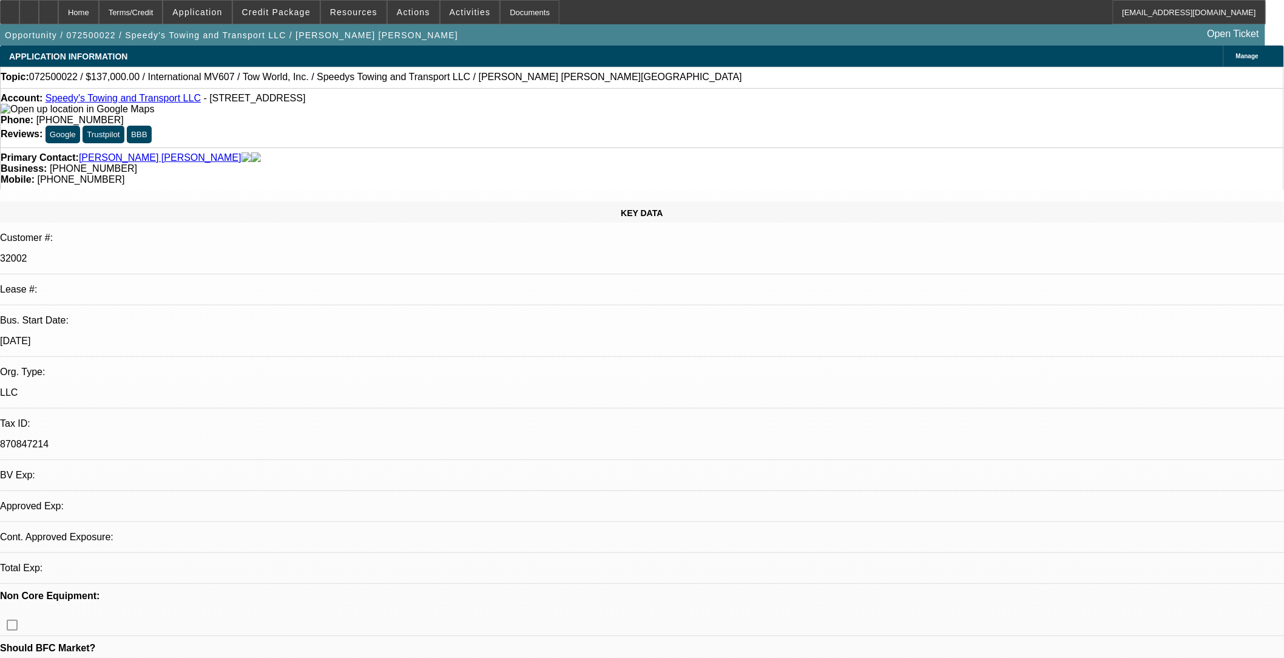
select select "0.1"
select select "1"
select select "2"
select select "4"
select select "1"
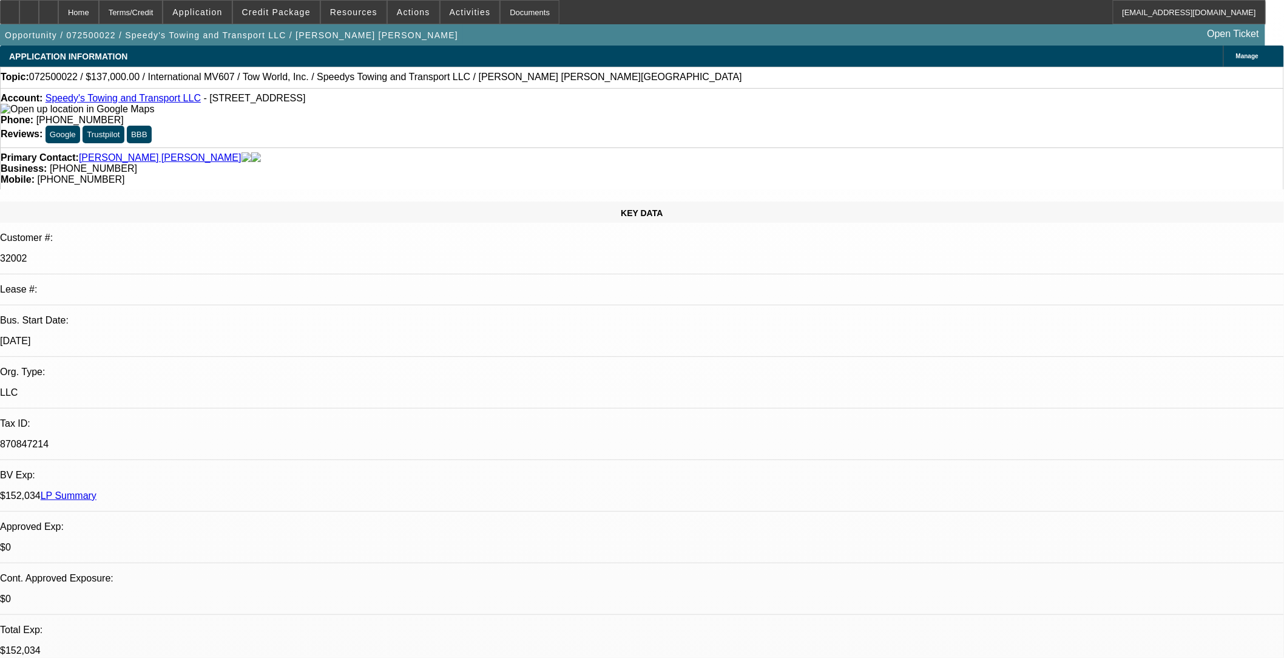
select select "2"
select select "4"
click at [298, 7] on span "Credit Package" at bounding box center [276, 12] width 69 height 10
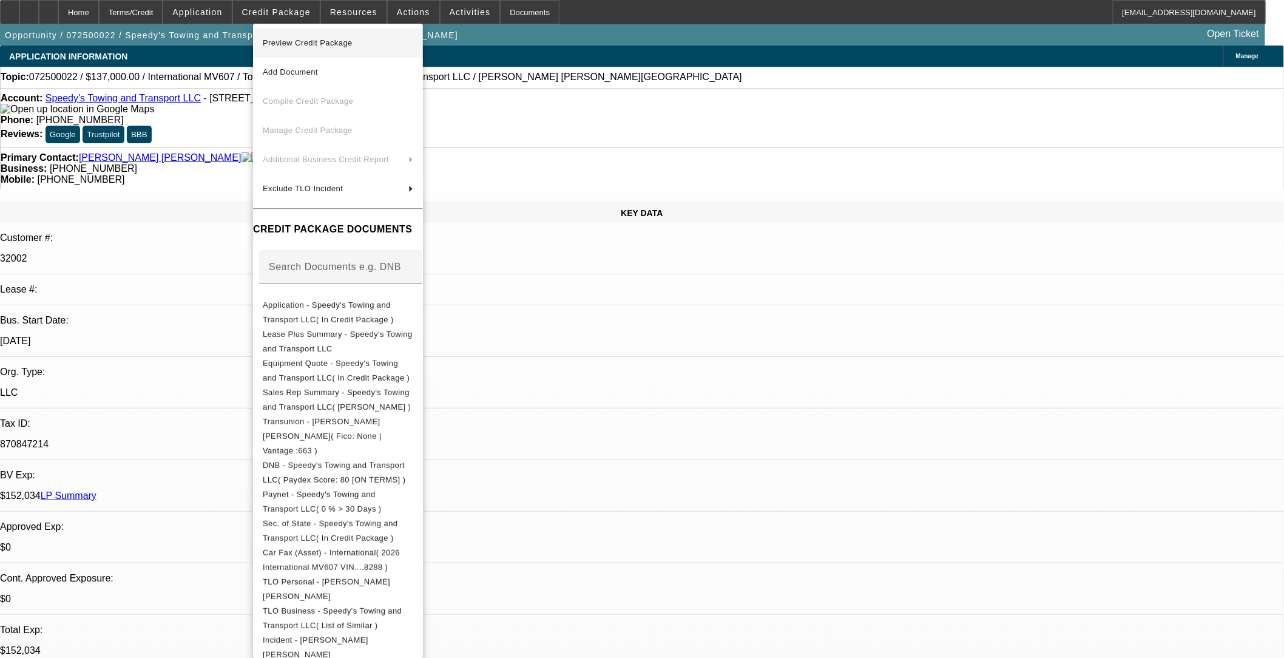
click at [324, 38] on span "Preview Credit Package" at bounding box center [308, 42] width 90 height 9
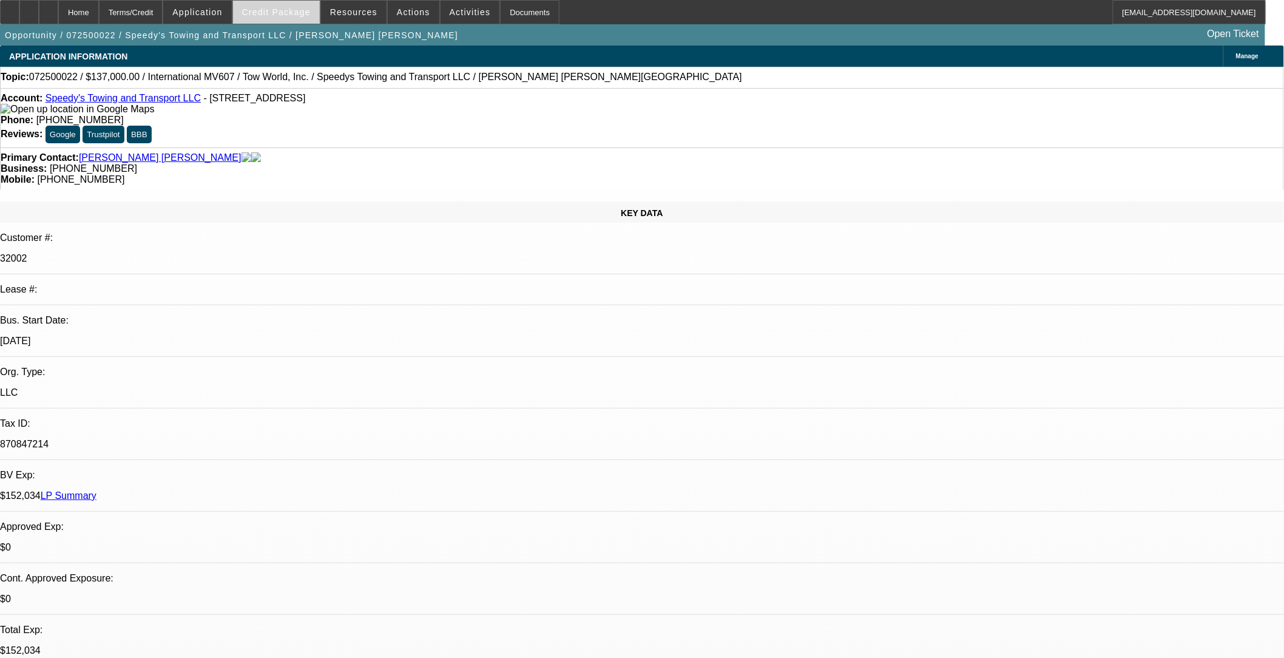
click at [298, 7] on span "Credit Package" at bounding box center [276, 12] width 69 height 10
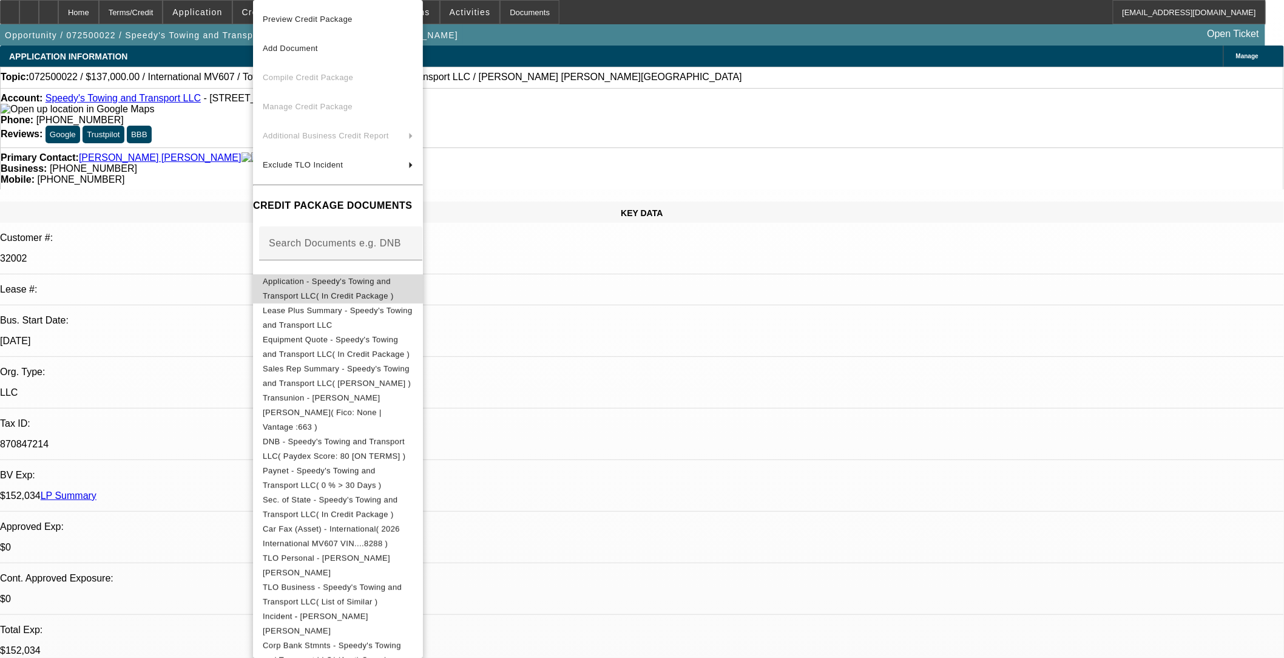
click at [340, 287] on span "Application - Speedy's Towing and Transport LLC( In Credit Package )" at bounding box center [338, 288] width 150 height 29
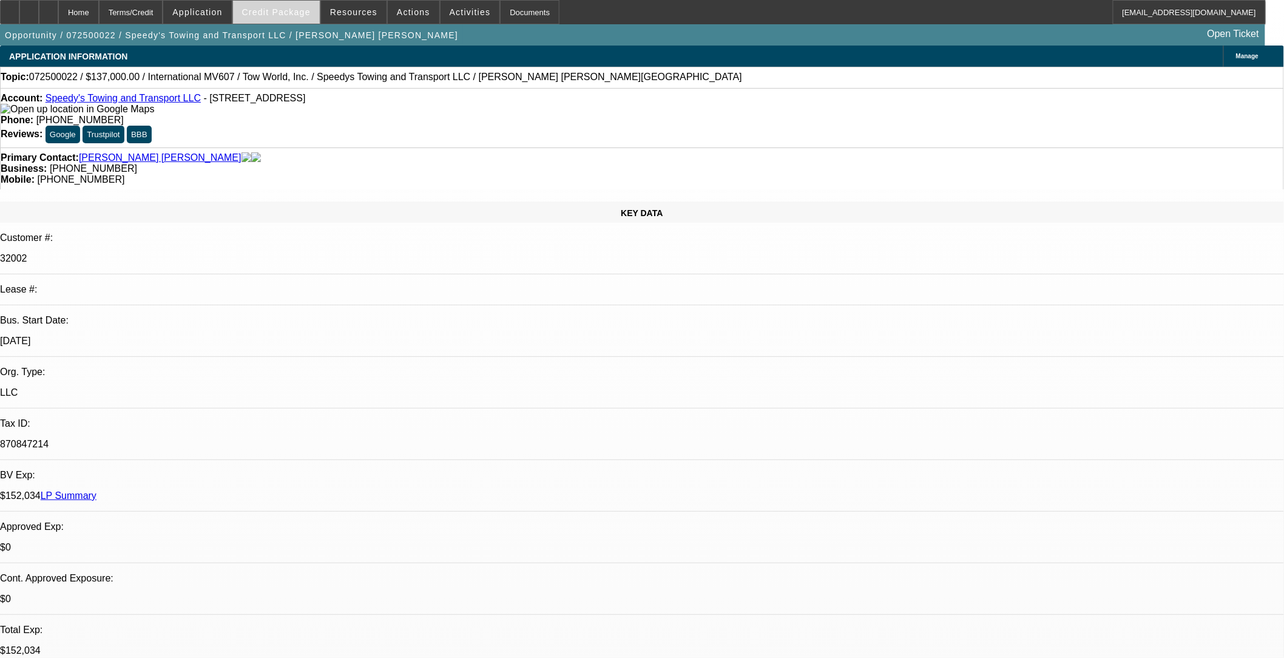
click at [281, 14] on span "Credit Package" at bounding box center [276, 12] width 69 height 10
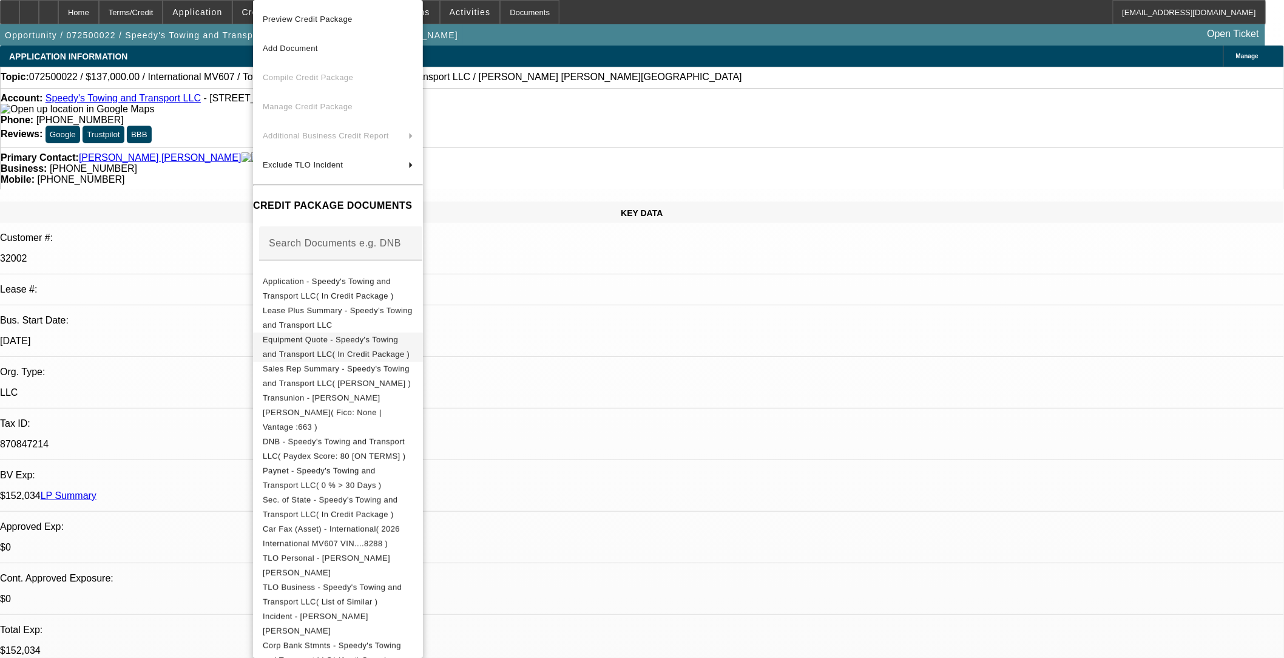
click at [337, 342] on span "Equipment Quote - Speedy's Towing and Transport LLC( In Credit Package )" at bounding box center [336, 347] width 147 height 24
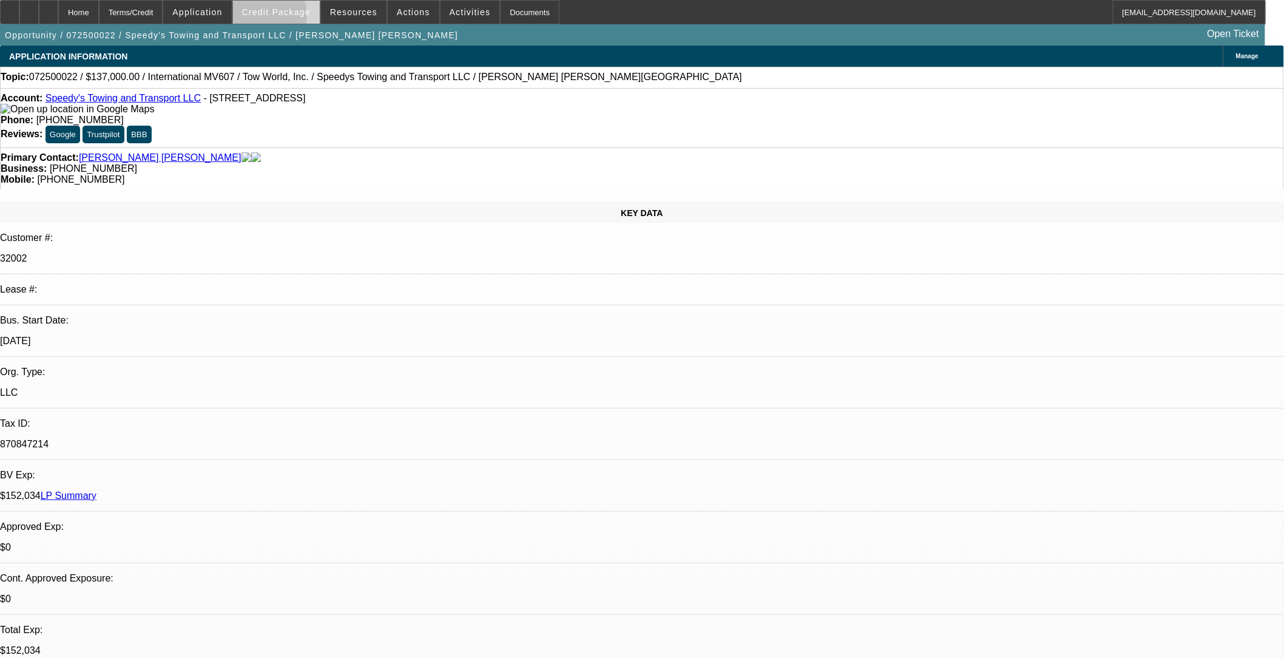
click at [282, 17] on span at bounding box center [276, 12] width 87 height 29
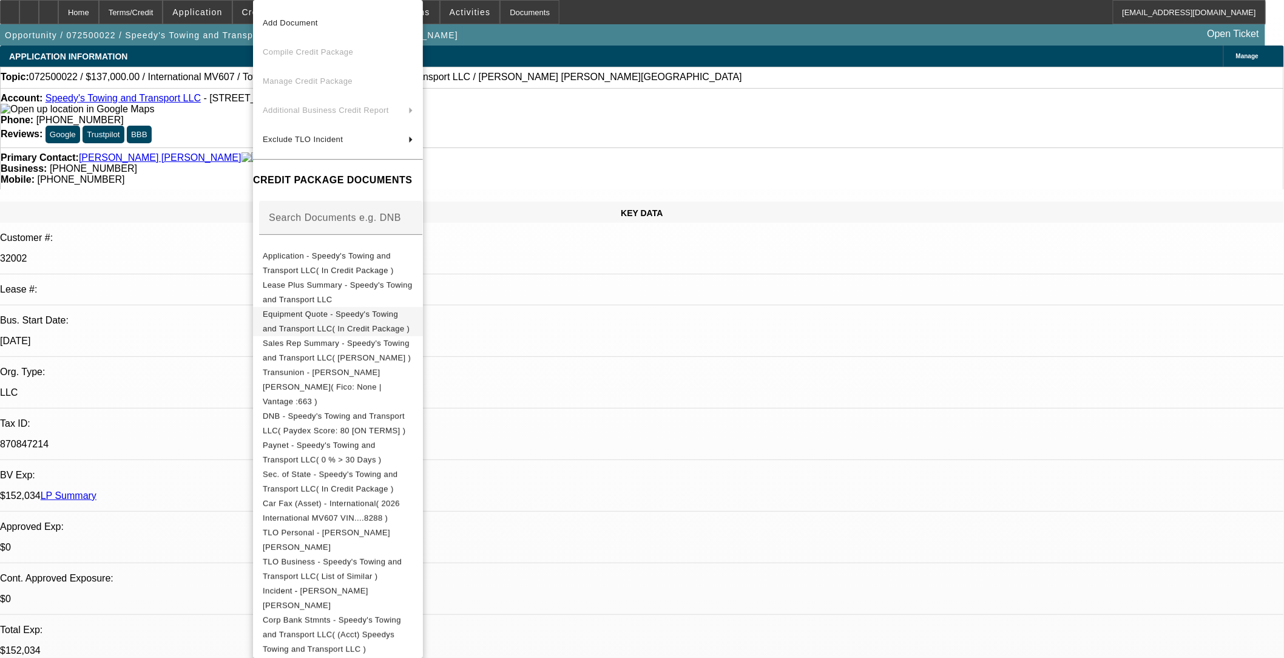
scroll to position [38, 0]
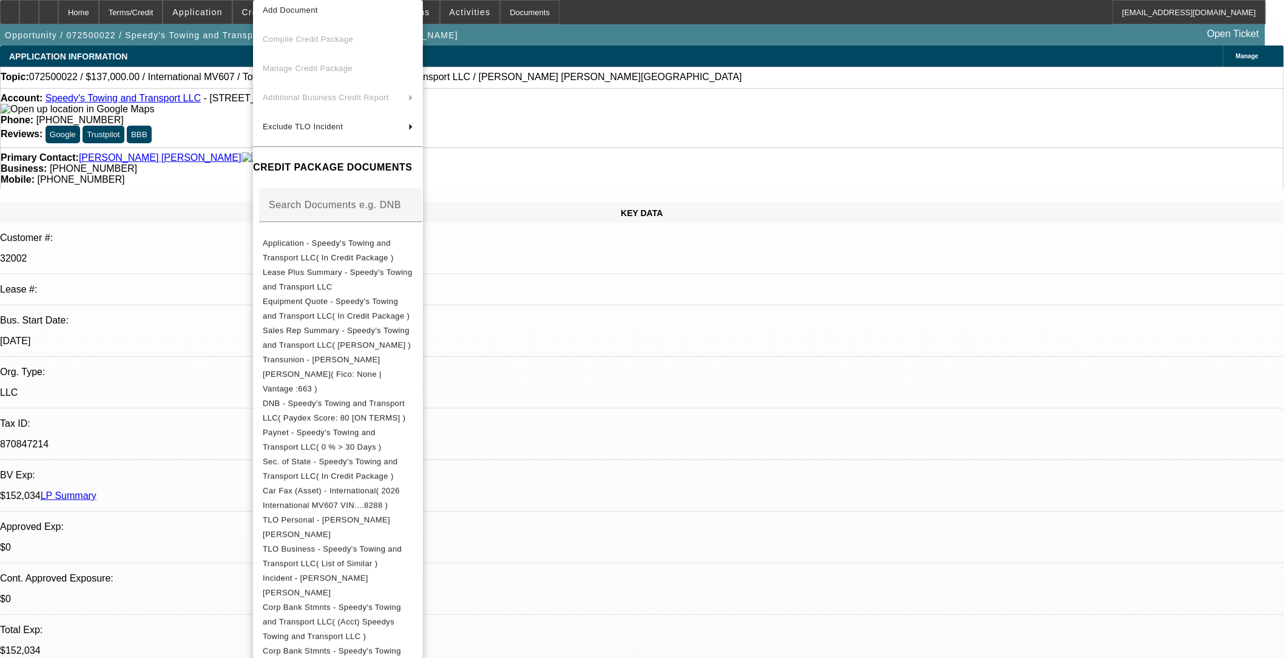
click at [537, 357] on div at bounding box center [642, 329] width 1284 height 658
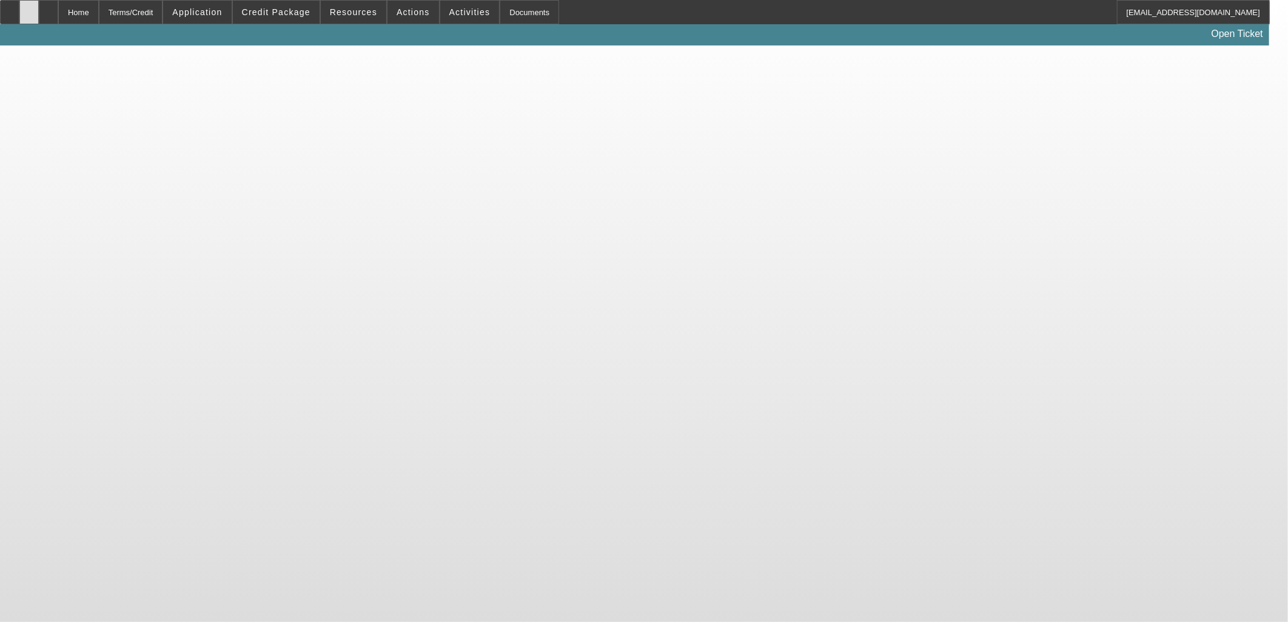
click at [29, 8] on icon at bounding box center [29, 8] width 0 height 0
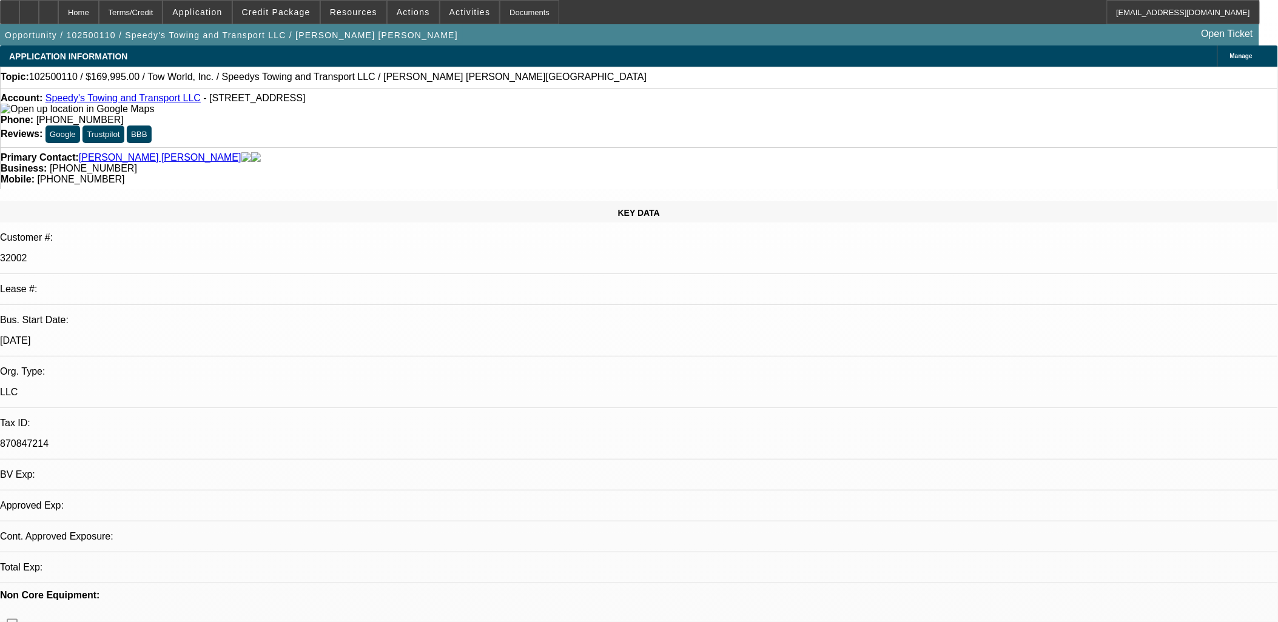
select select "0"
select select "2"
select select "0.1"
select select "4"
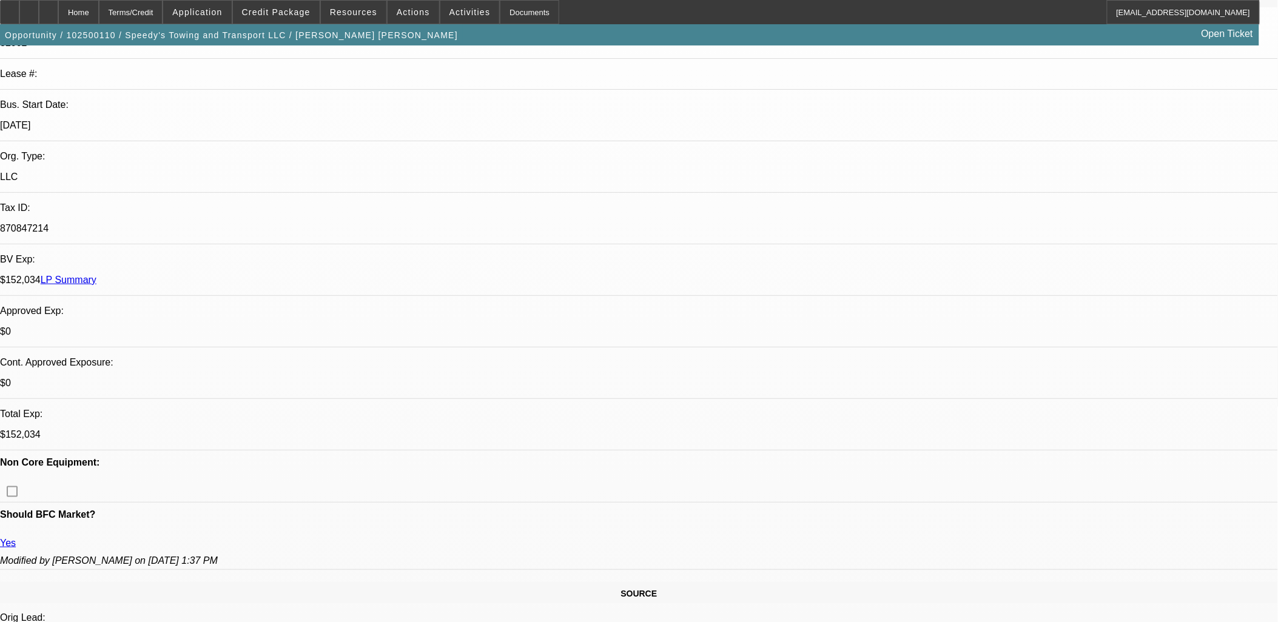
scroll to position [269, 0]
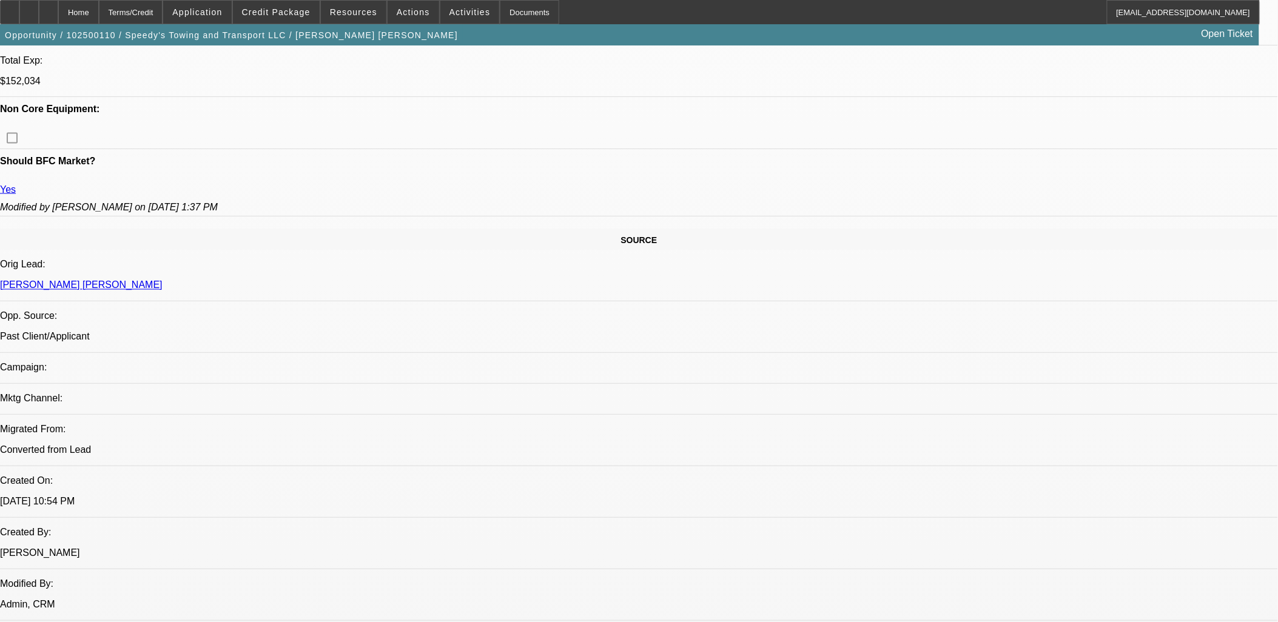
scroll to position [539, 0]
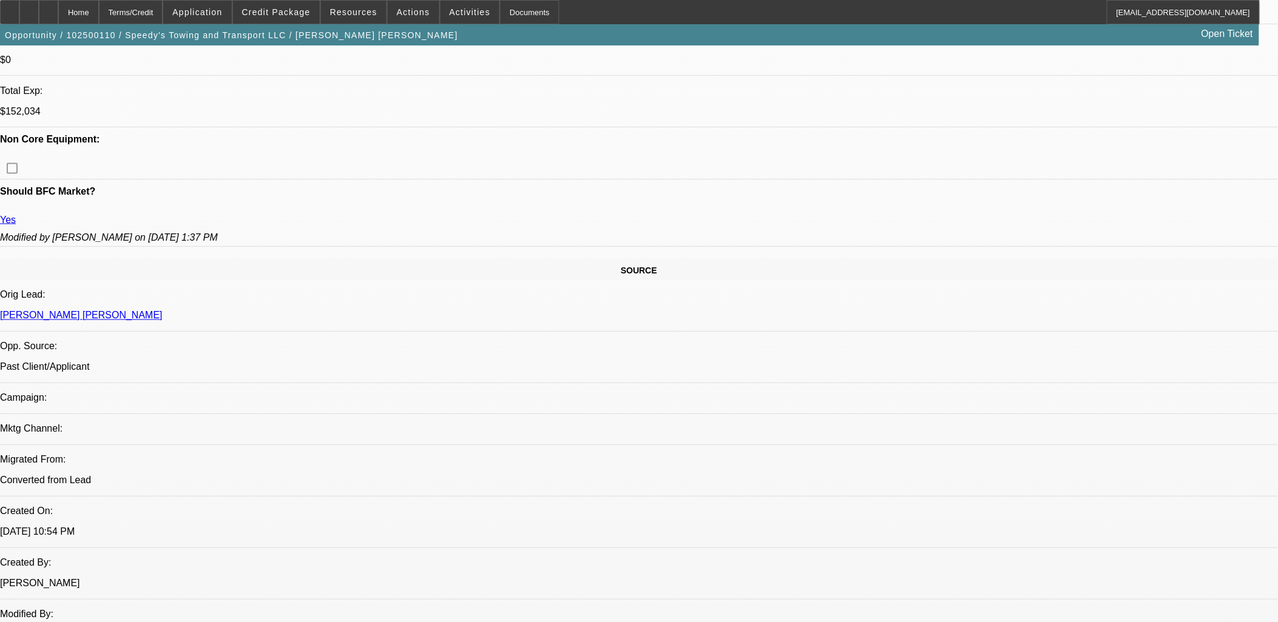
drag, startPoint x: 1145, startPoint y: 170, endPoint x: 1132, endPoint y: 192, distance: 25.6
radio input "true"
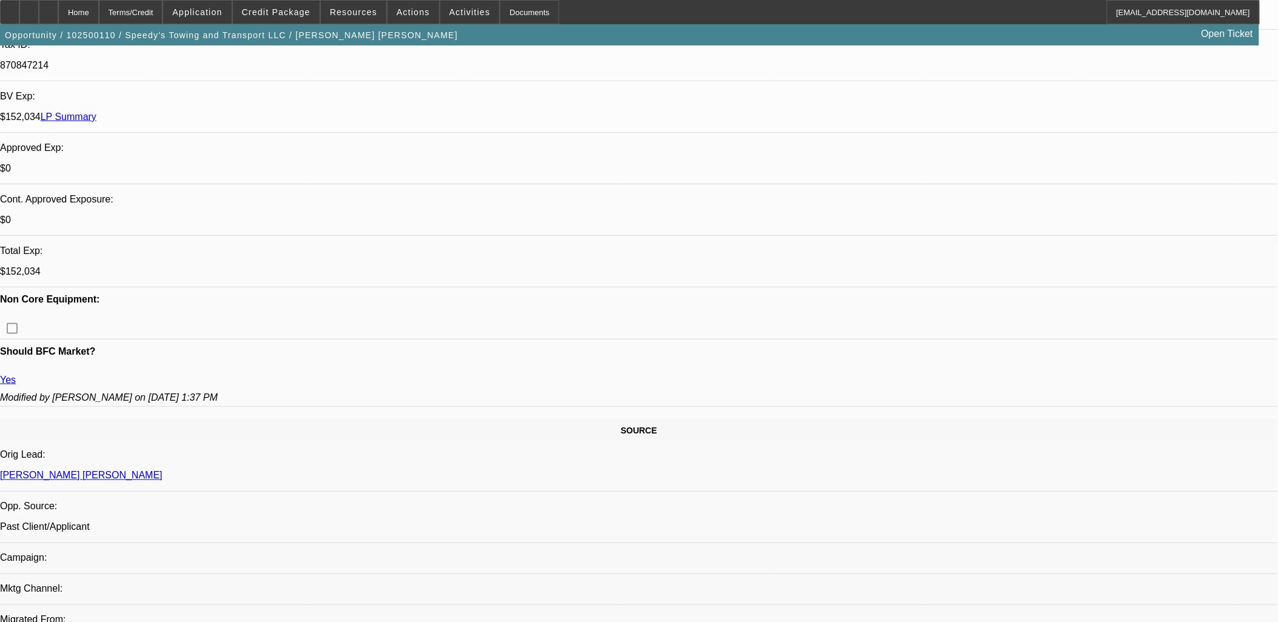
scroll to position [202, 0]
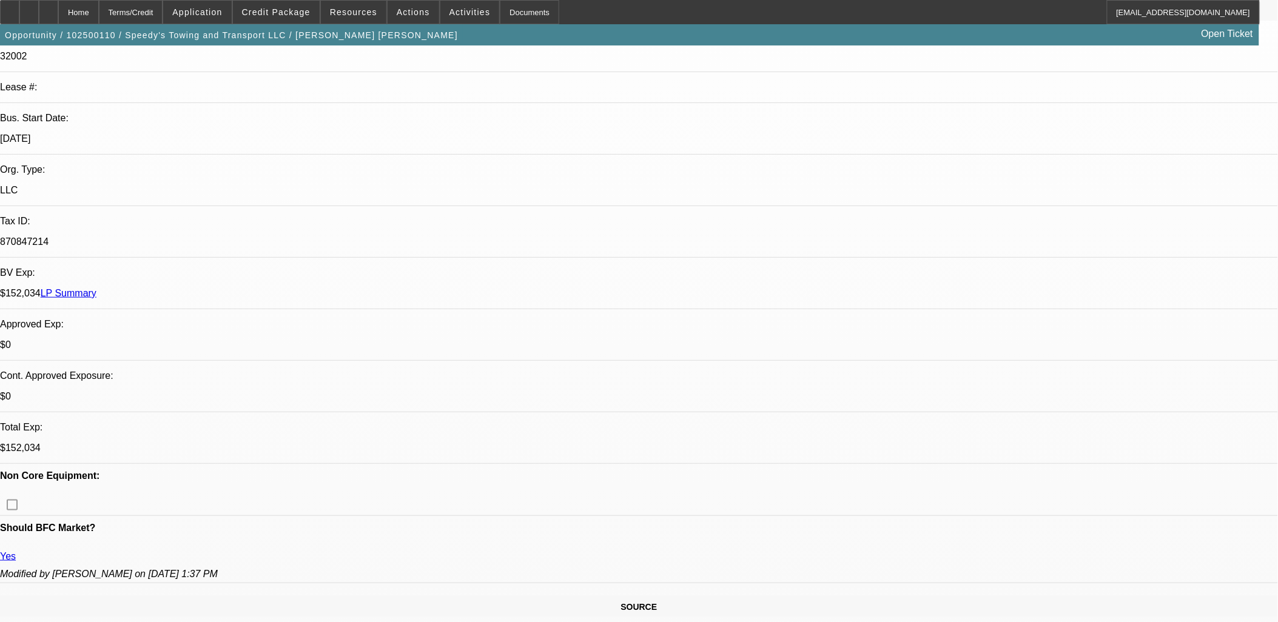
type textarea "Good paying 3x repeat customer wants to add another tow truck to his fleet to k…"
radio input "true"
click at [295, 16] on span "Credit Package" at bounding box center [276, 12] width 69 height 10
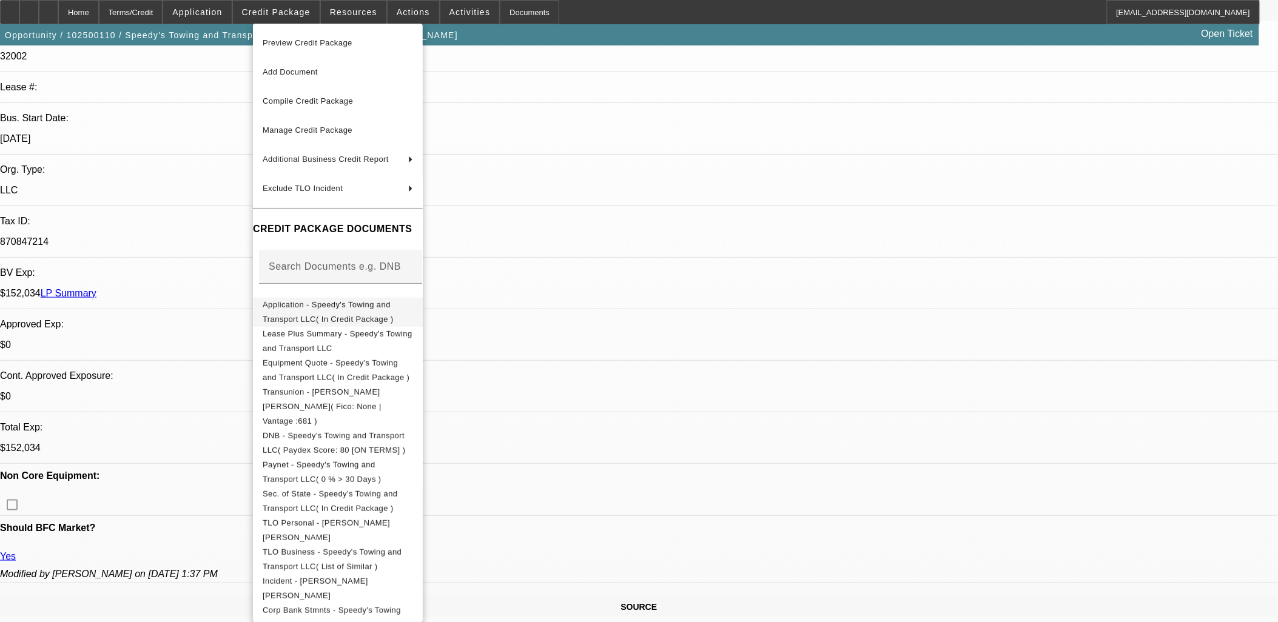
click at [354, 309] on span "Application - Speedy's Towing and Transport LLC( In Credit Package )" at bounding box center [328, 312] width 131 height 24
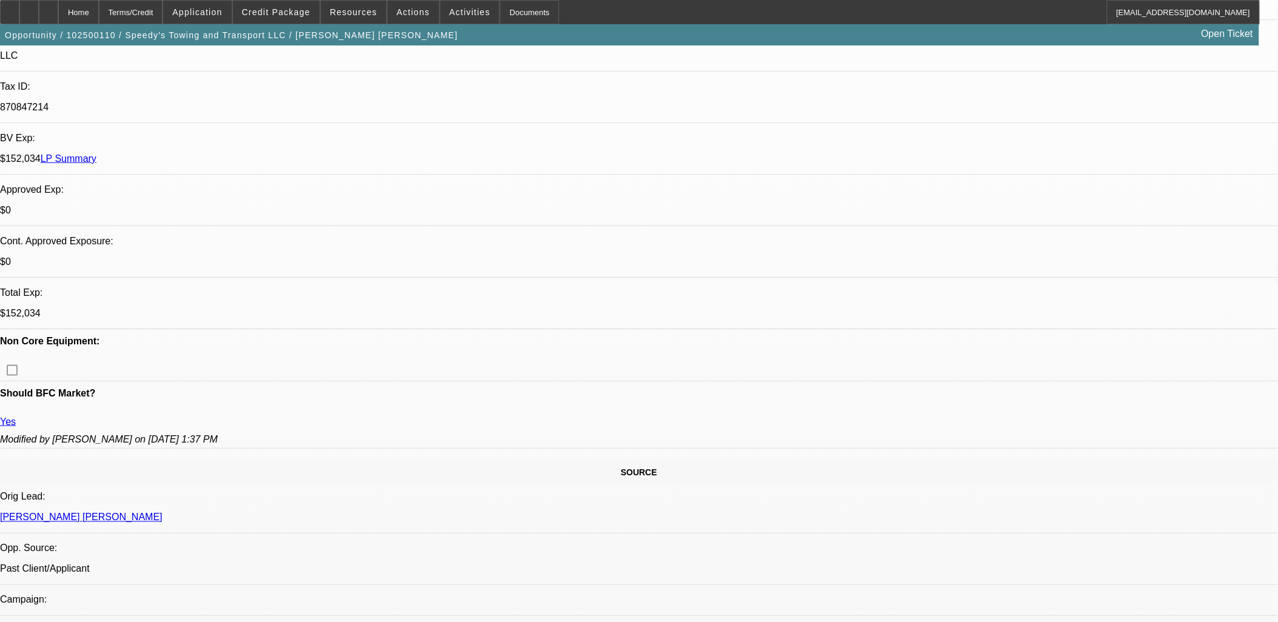
scroll to position [0, 0]
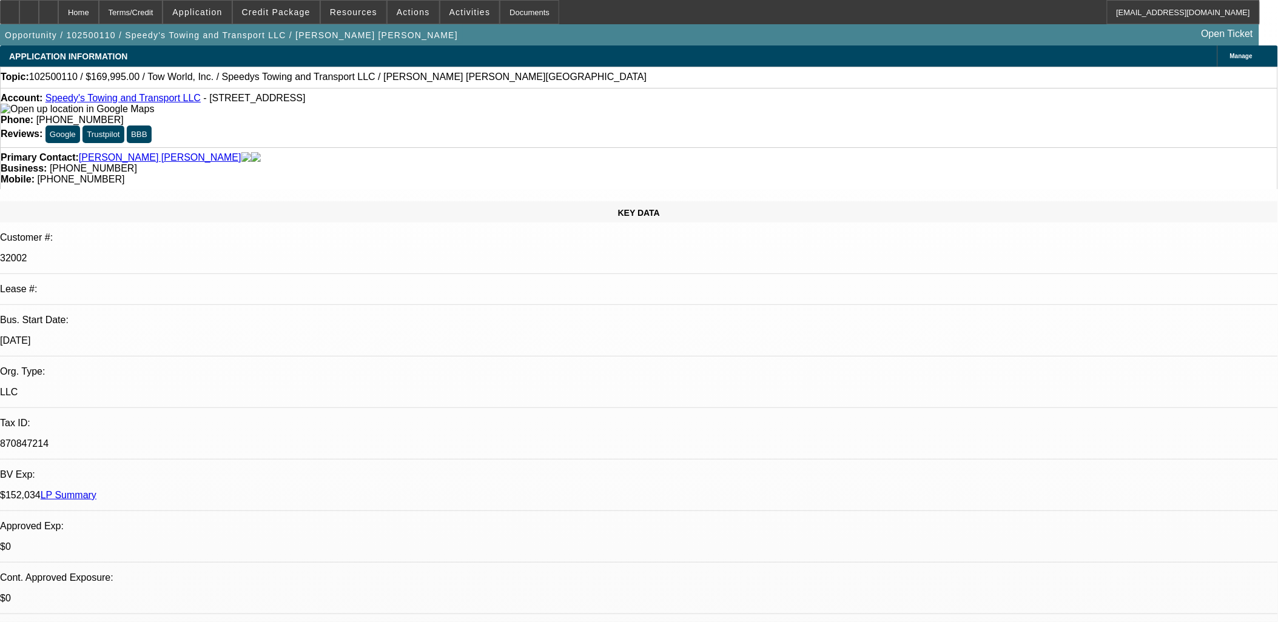
click at [96, 490] on link "LP Summary" at bounding box center [69, 495] width 56 height 10
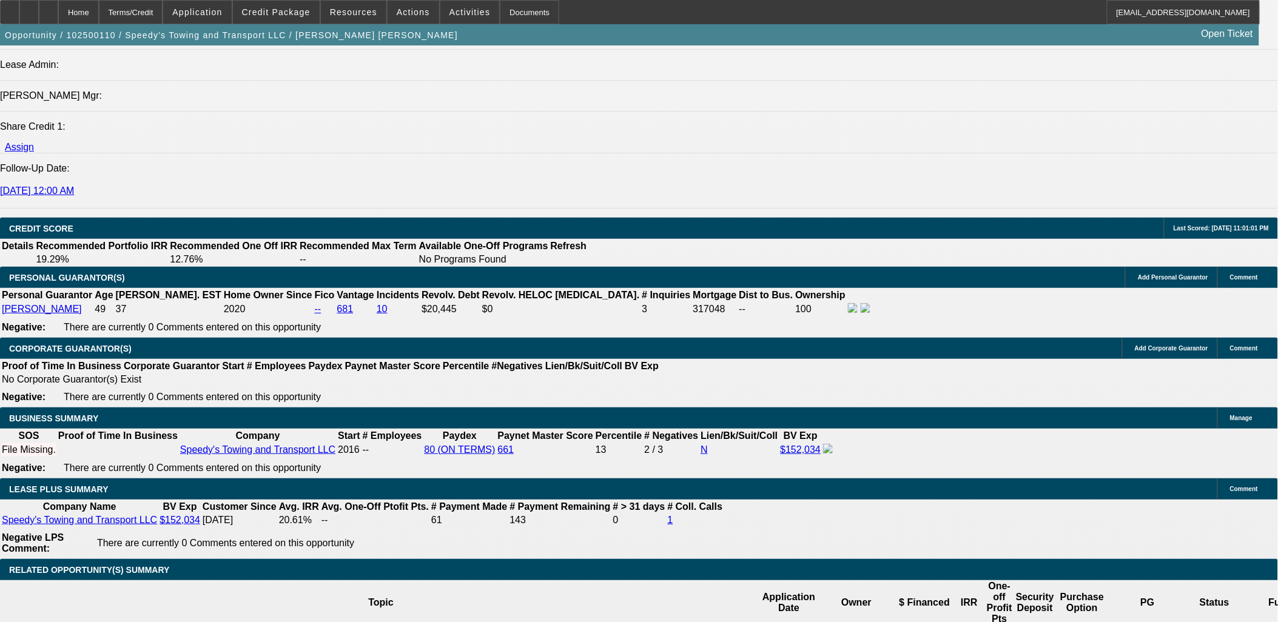
scroll to position [1752, 0]
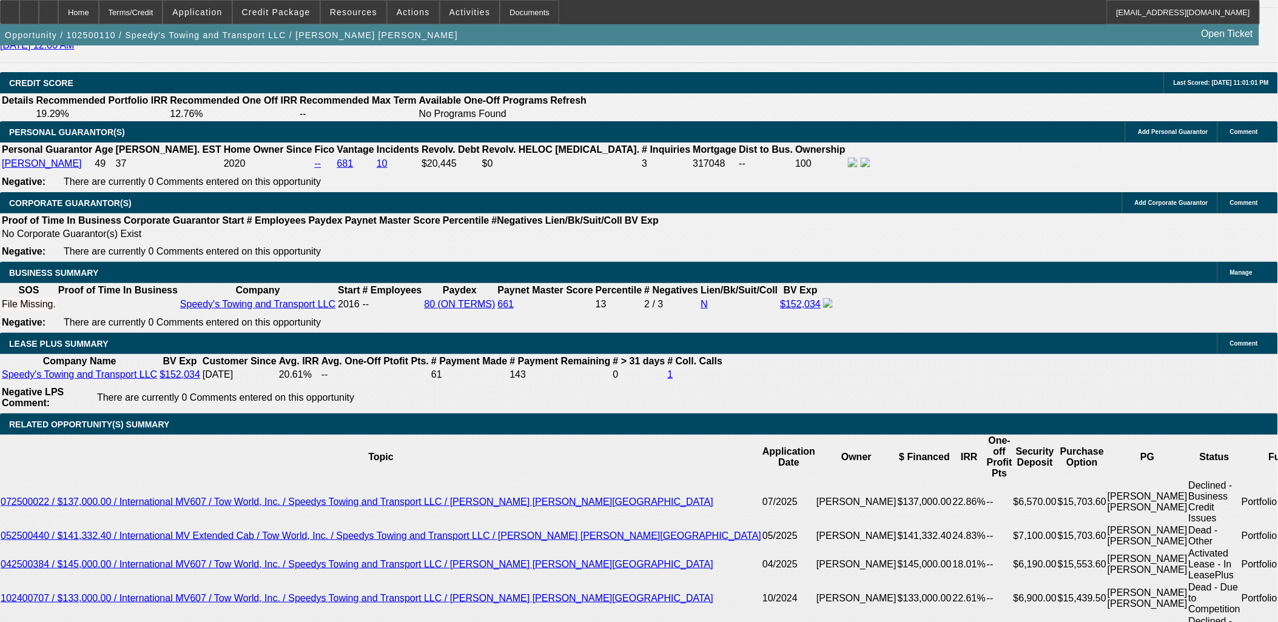
type input "$0.00"
type input "72"
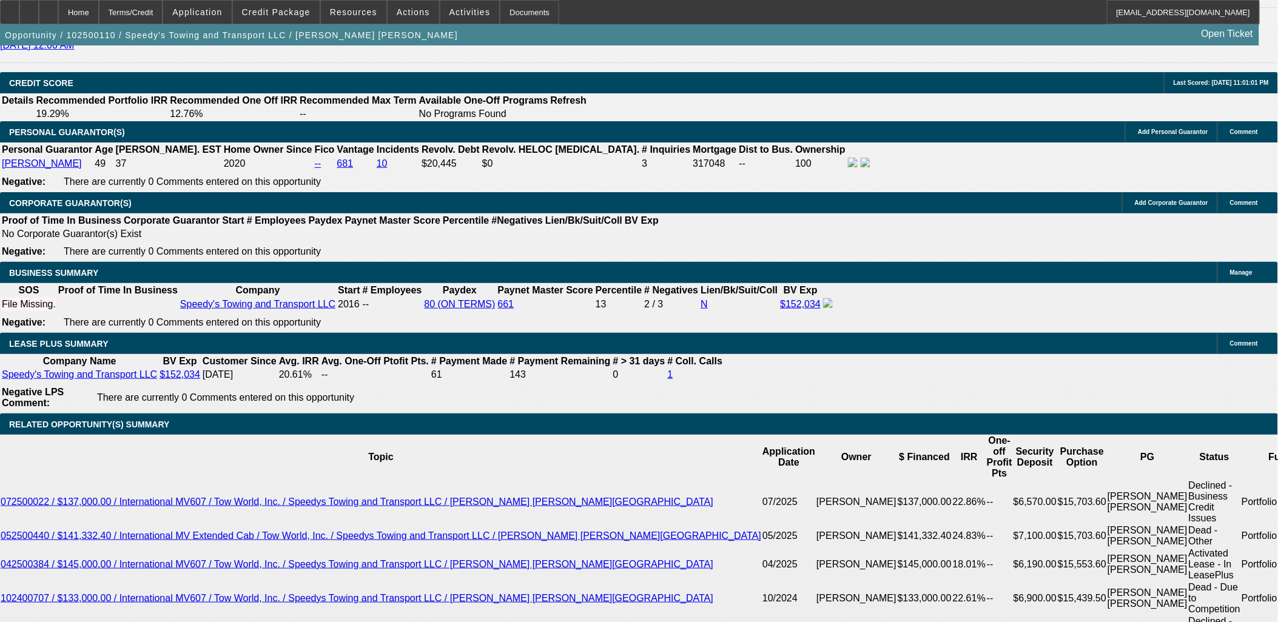
type input "13"
type input "$4,867.12"
type input "$2,433.56"
type input "$6,825.00"
type input "$3,412.50"
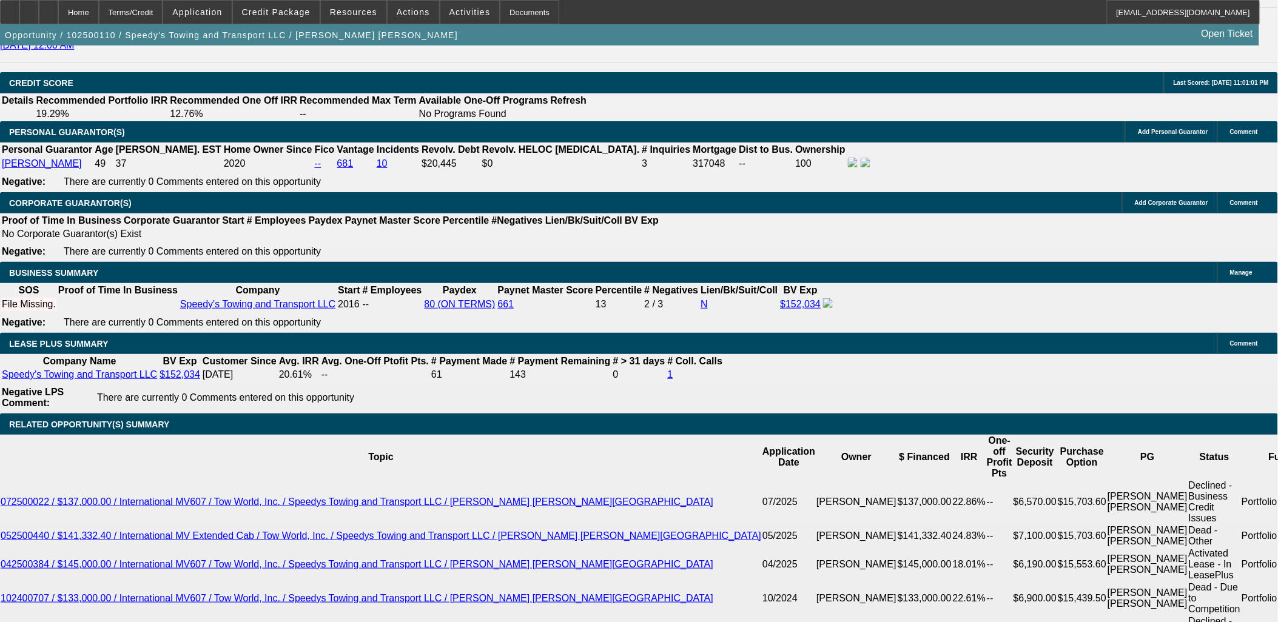
type input "13"
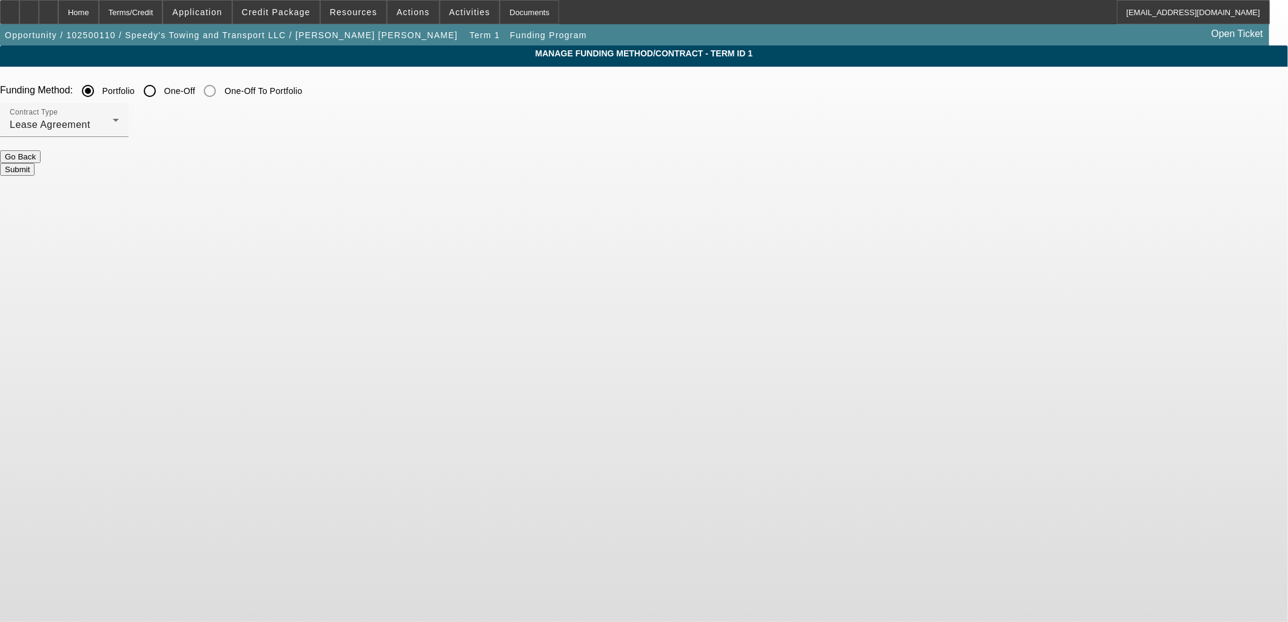
click at [162, 87] on input "One-Off" at bounding box center [150, 91] width 24 height 24
radio input "true"
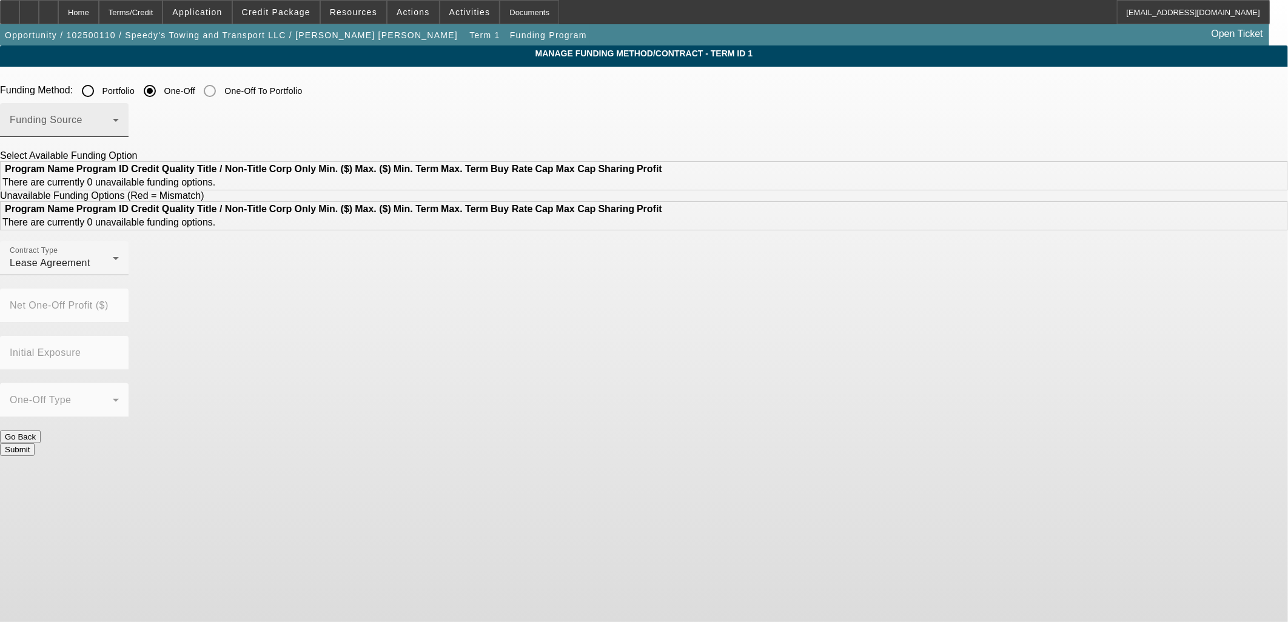
click at [113, 118] on span at bounding box center [61, 125] width 103 height 15
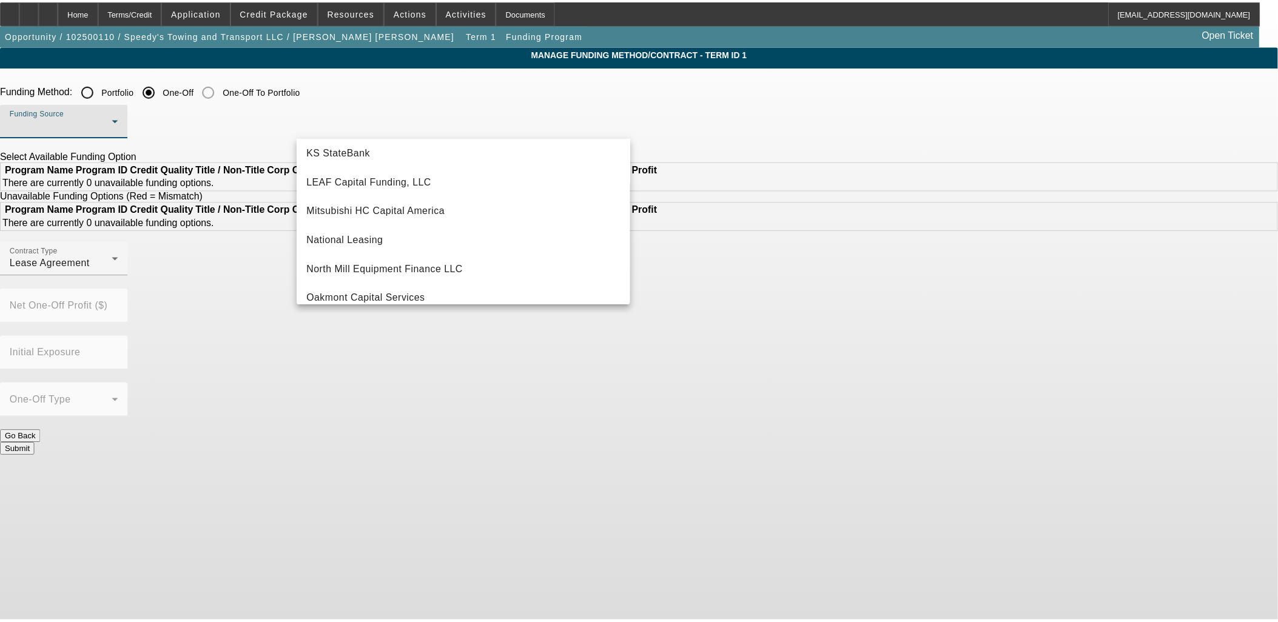
scroll to position [269, 0]
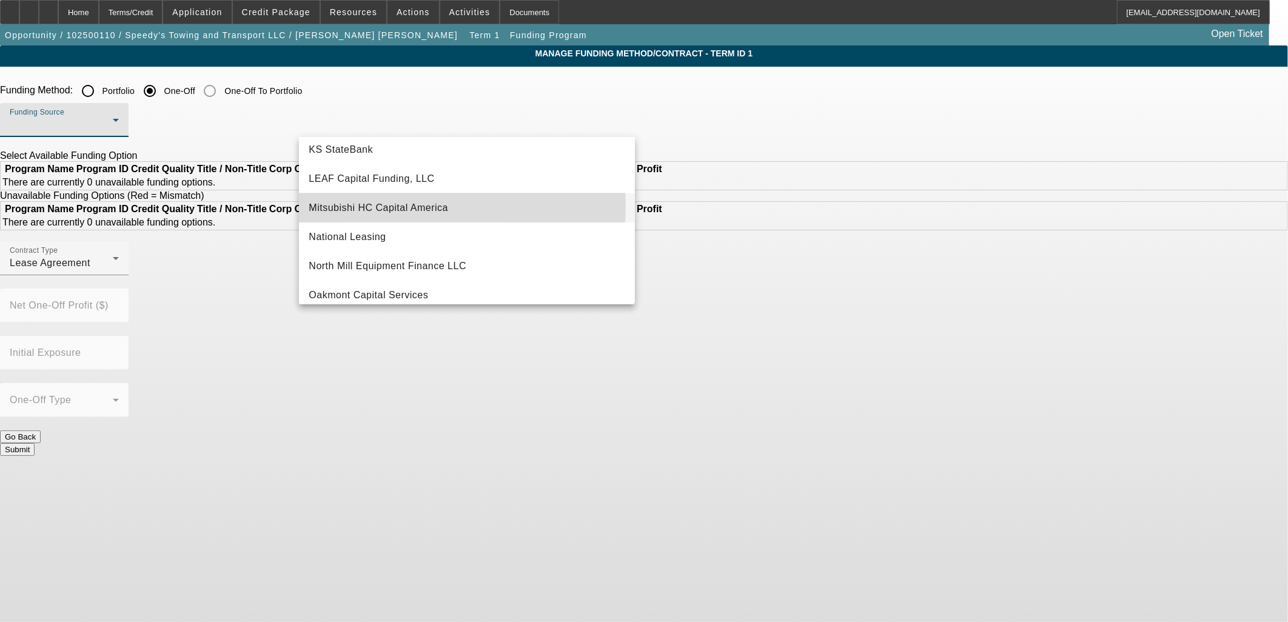
click at [409, 205] on span "Mitsubishi HC Capital America" at bounding box center [379, 208] width 140 height 15
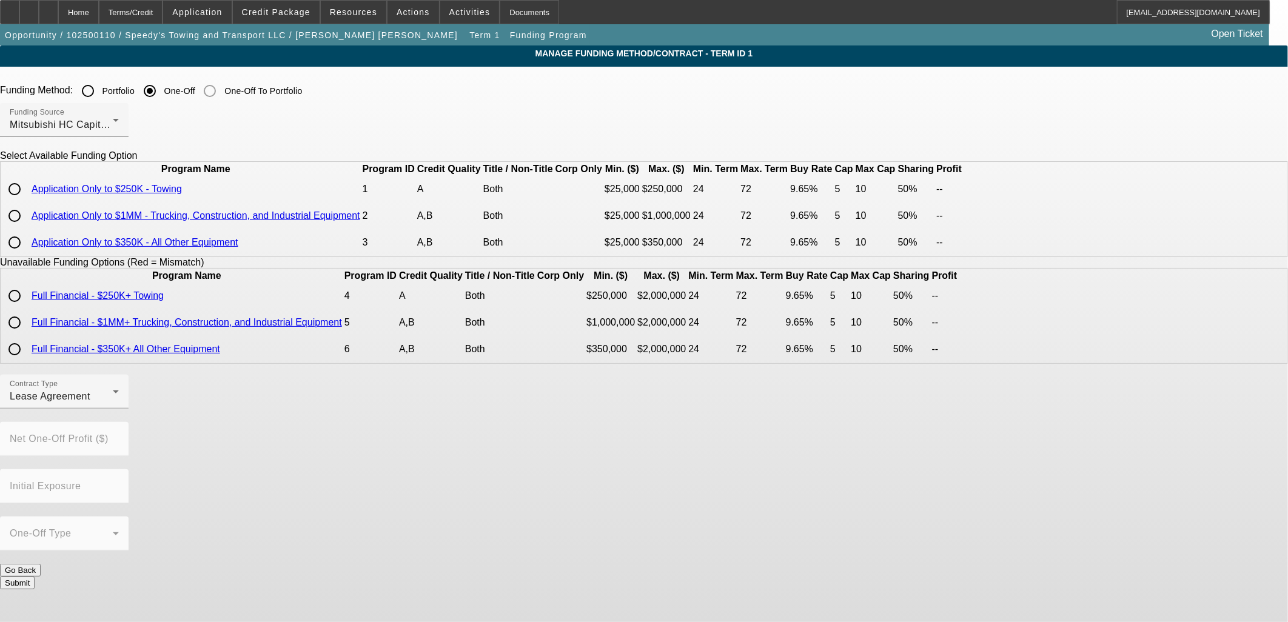
click at [27, 201] on input "radio" at bounding box center [14, 189] width 24 height 24
radio input "true"
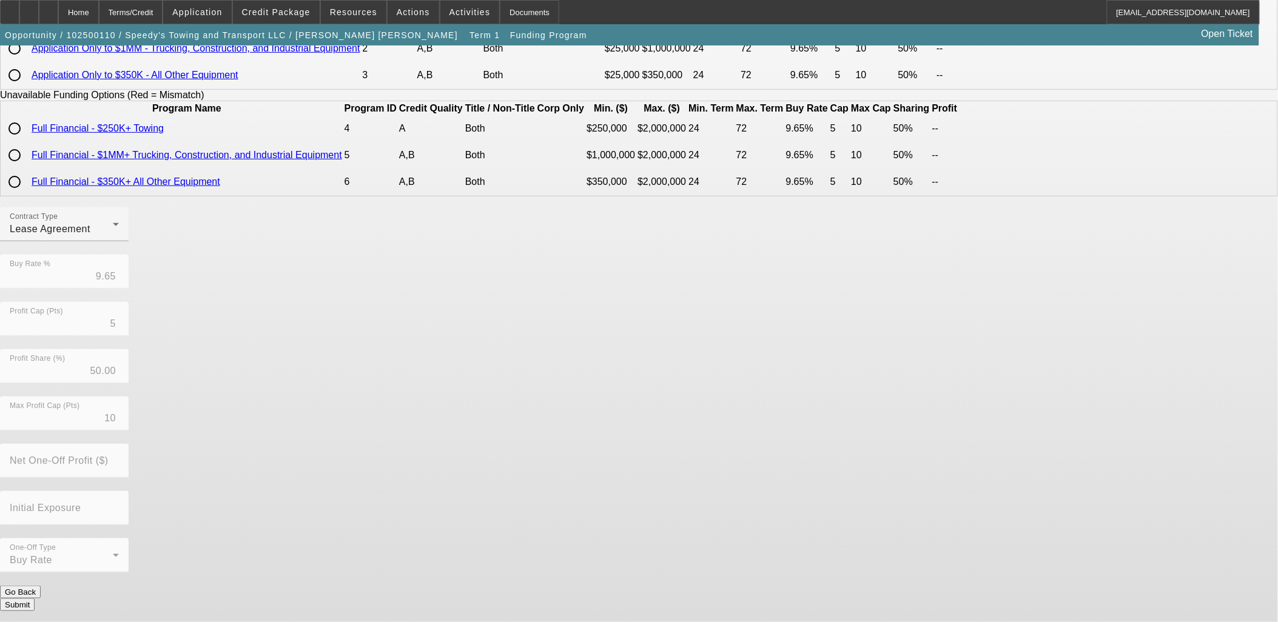
scroll to position [184, 0]
click at [35, 599] on button "Submit" at bounding box center [17, 605] width 35 height 13
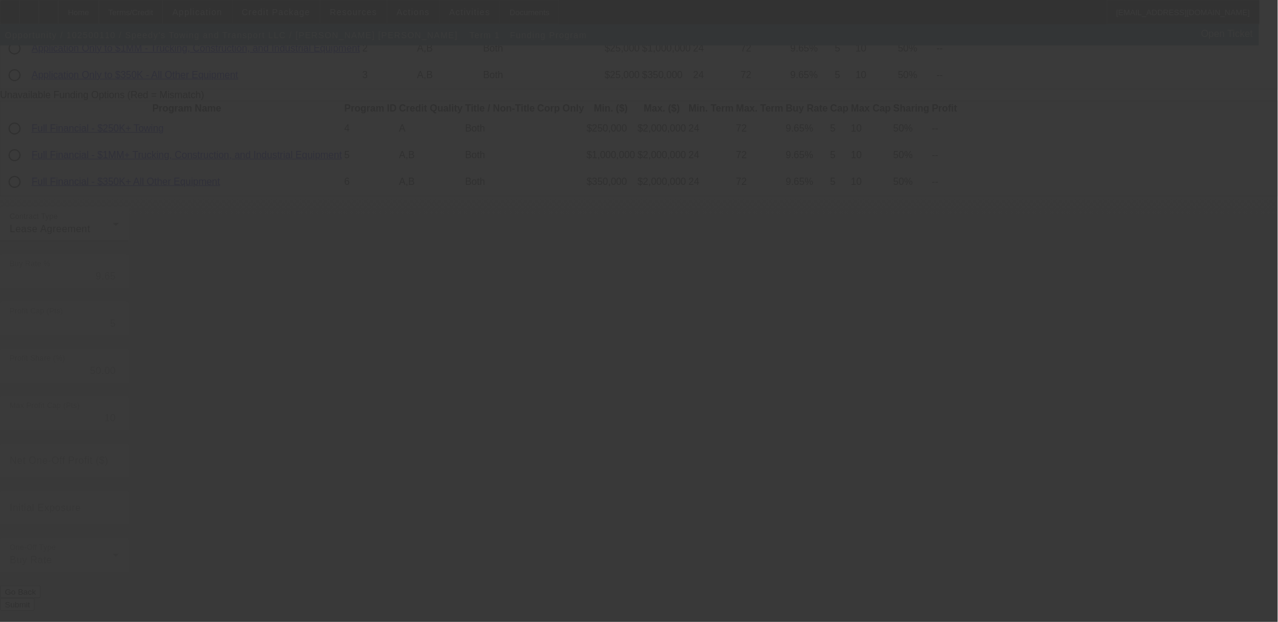
radio input "true"
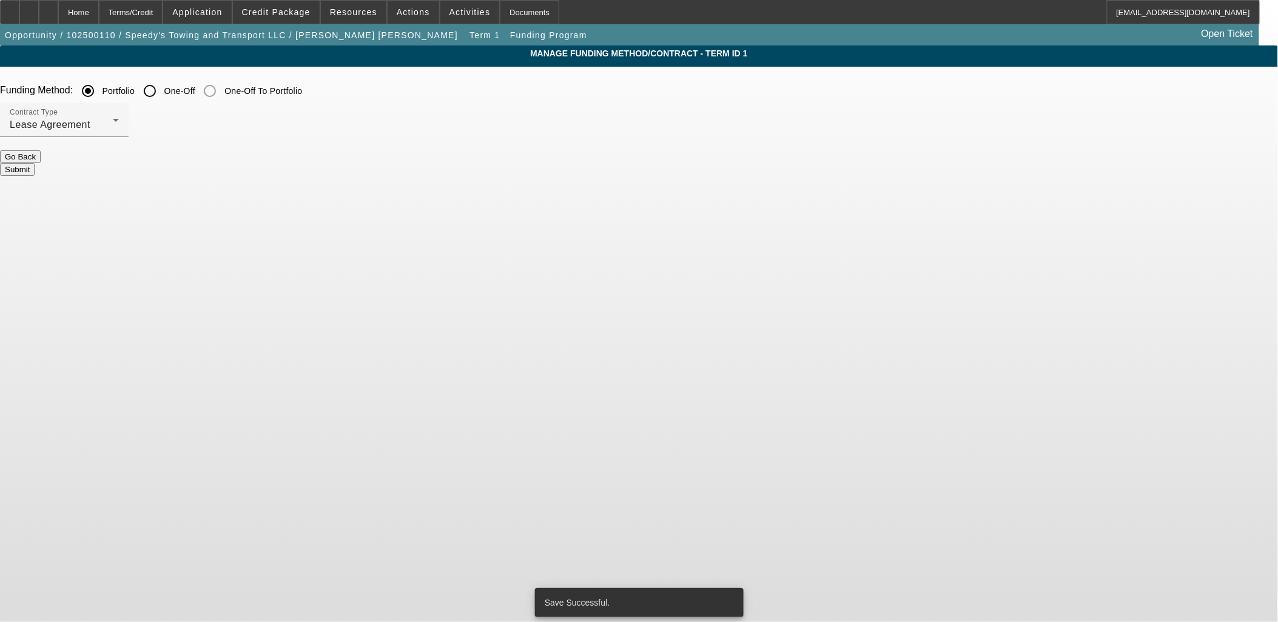
scroll to position [0, 0]
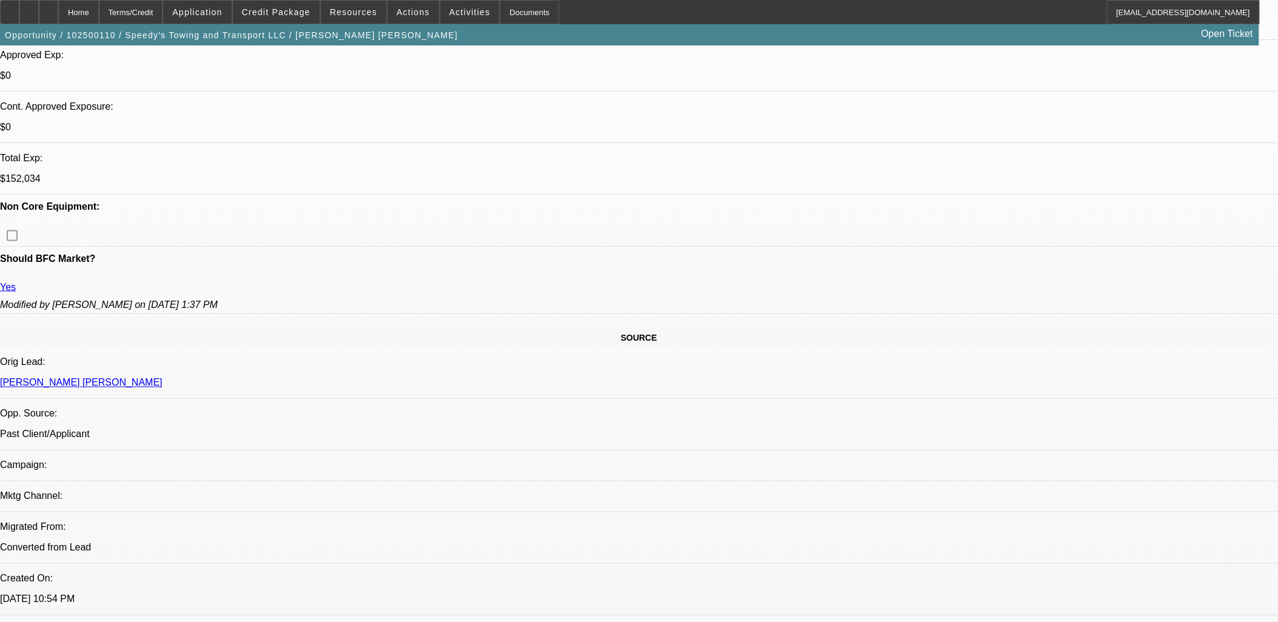
select select "0"
select select "2"
select select "0.1"
select select "4"
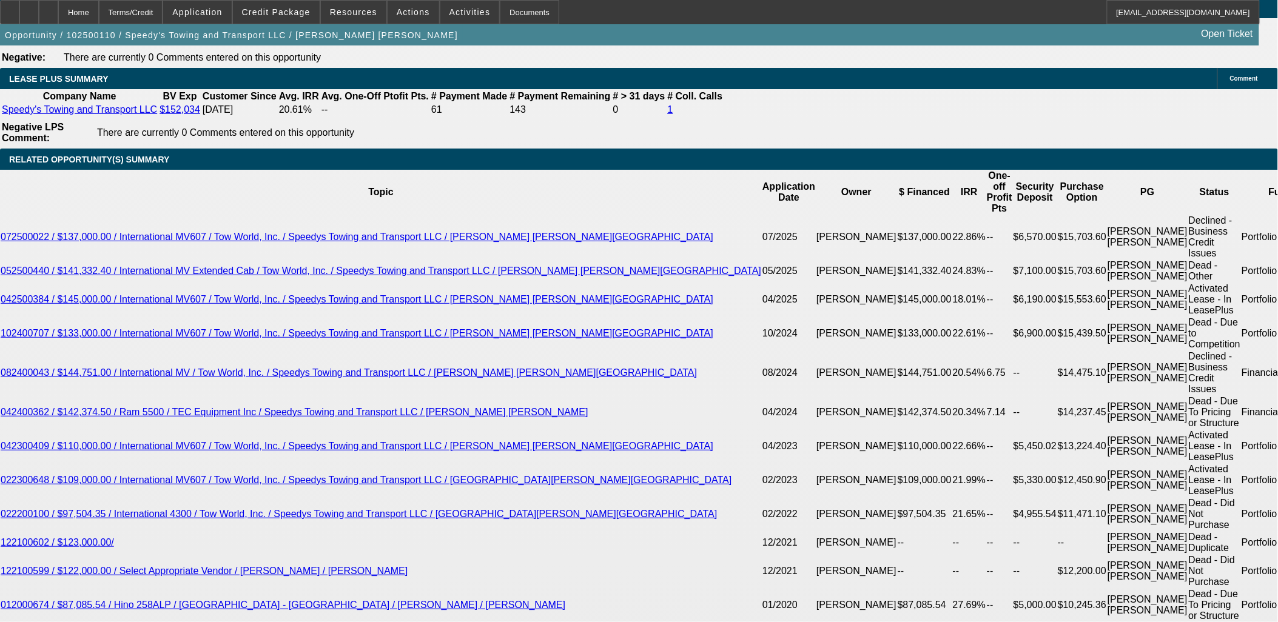
scroll to position [2035, 0]
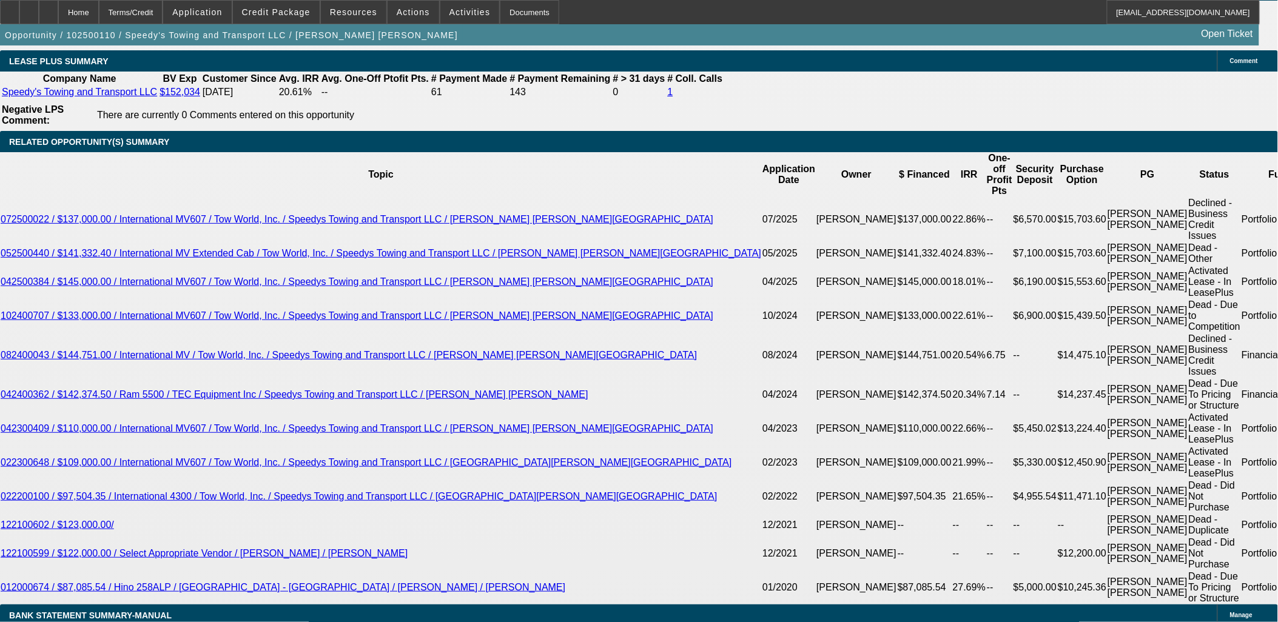
type input "$0.00"
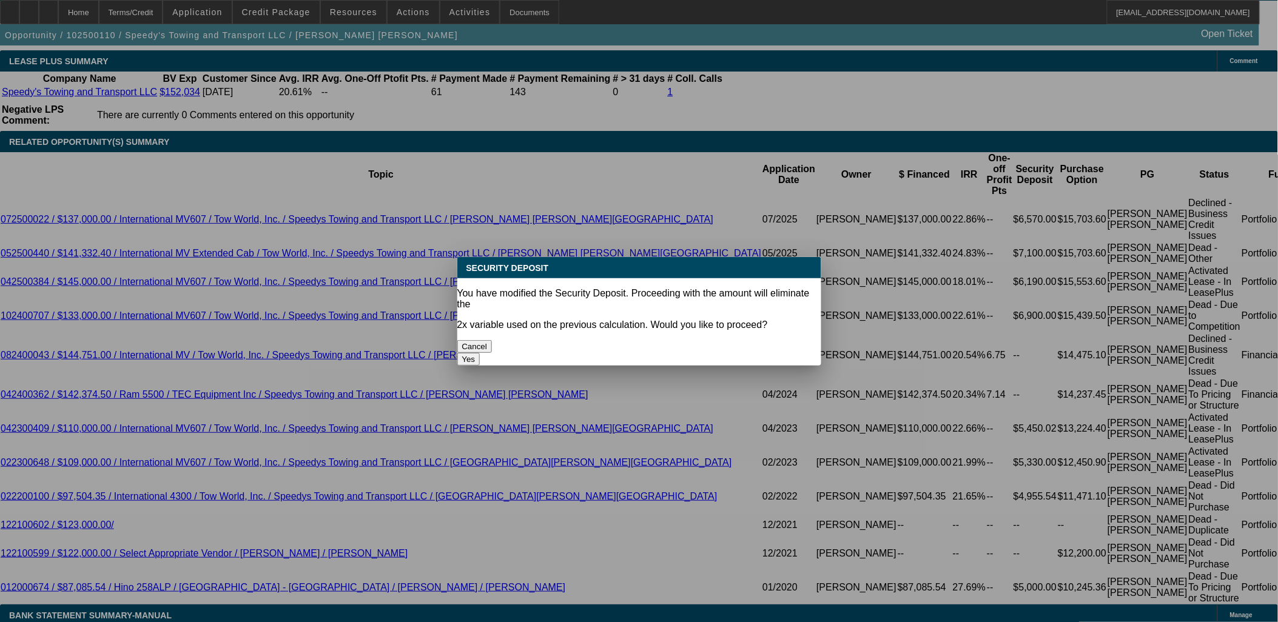
click at [681, 276] on body "Home Terms/Credit Application Credit Package Resources Actions Activities Docum…" at bounding box center [639, 491] width 1278 height 5053
click at [480, 353] on button "Yes" at bounding box center [468, 359] width 23 height 13
select select "0"
type input "UNKNOWN"
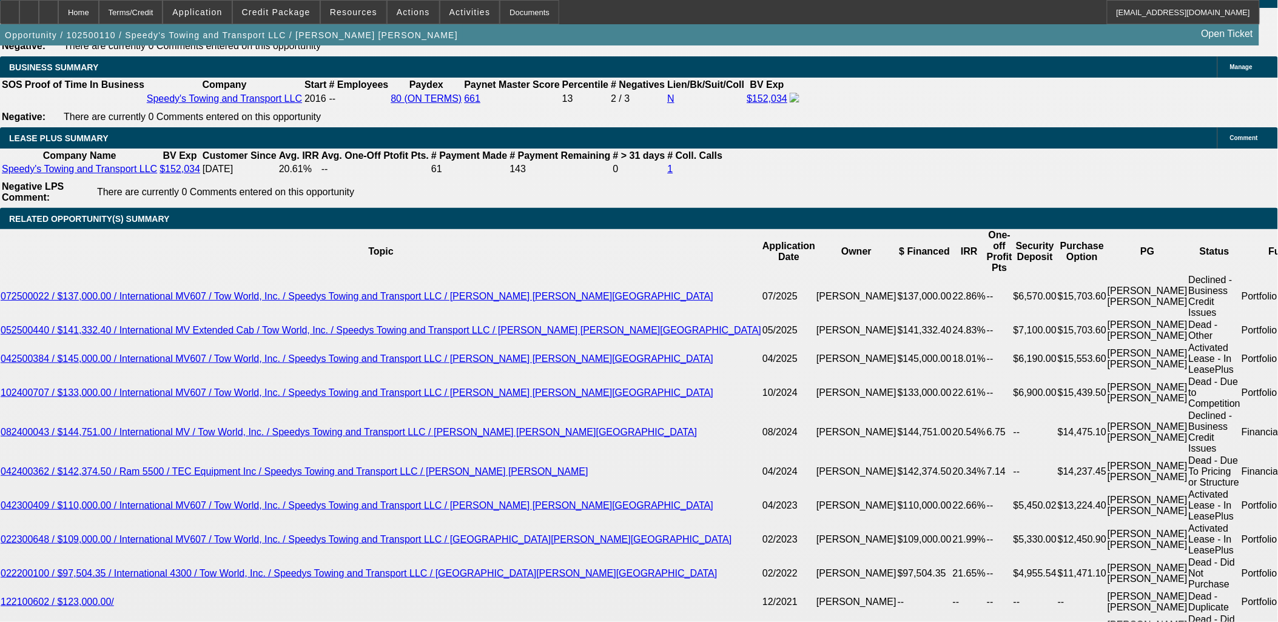
scroll to position [1765, 0]
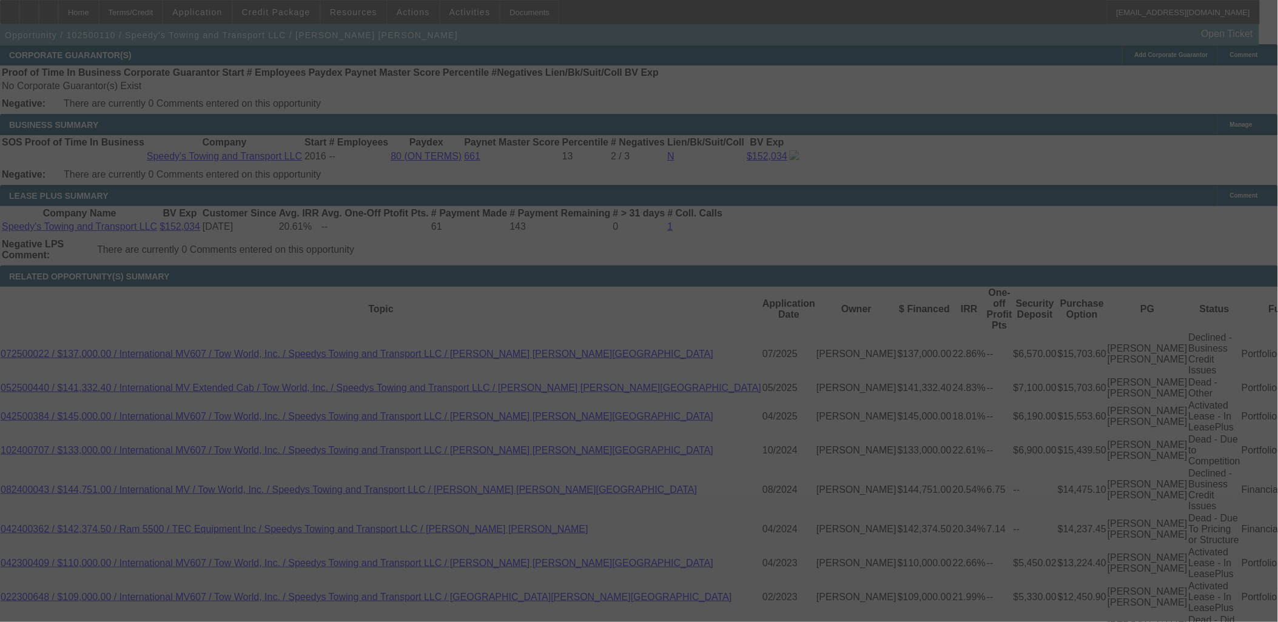
scroll to position [2035, 0]
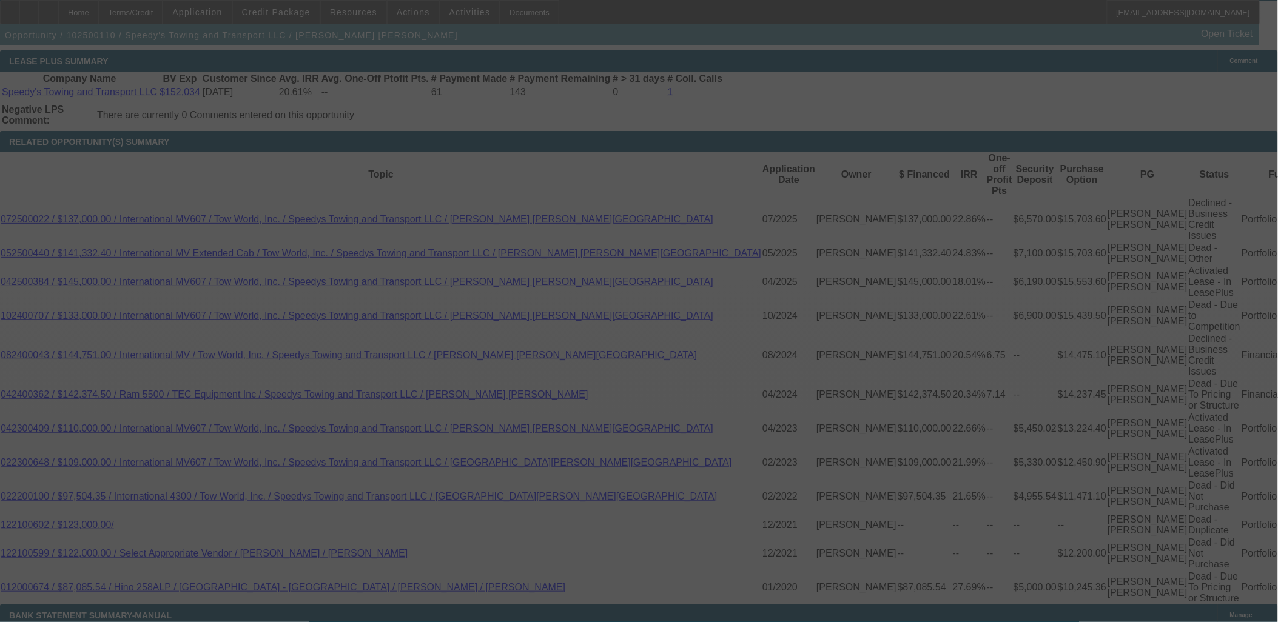
select select "0"
select select "2"
select select "0.1"
select select "4"
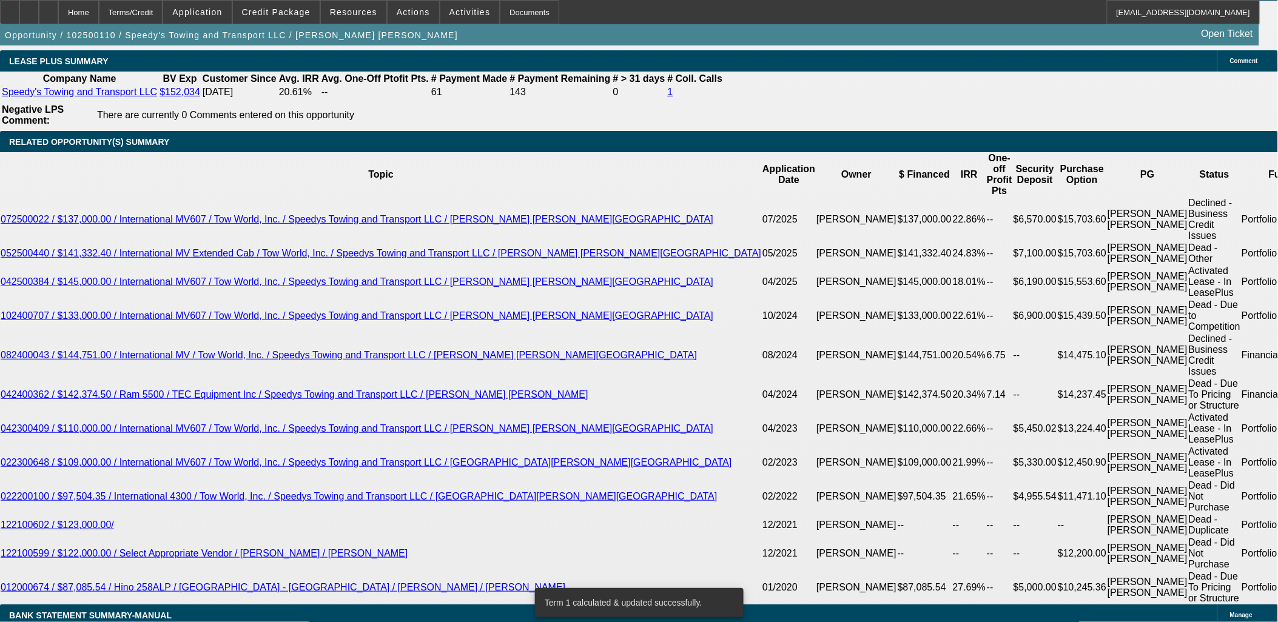
scroll to position [1833, 0]
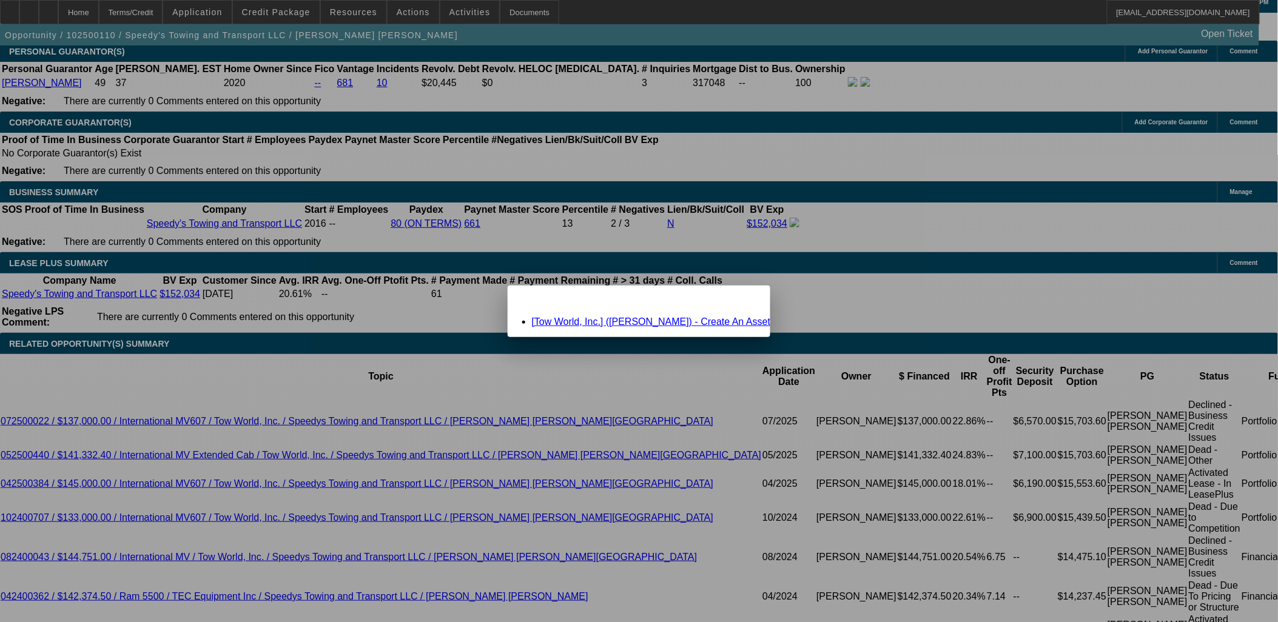
click at [678, 323] on link "[Tow World, Inc.] ([PERSON_NAME]) - Create An Asset" at bounding box center [651, 322] width 239 height 10
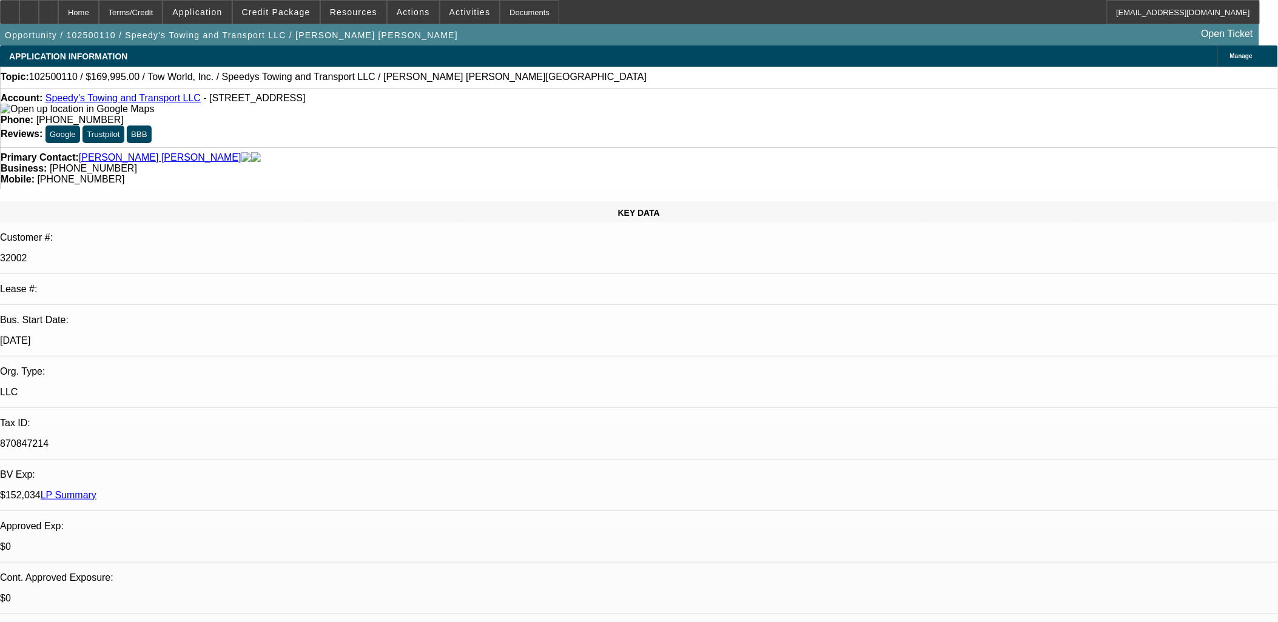
scroll to position [1833, 0]
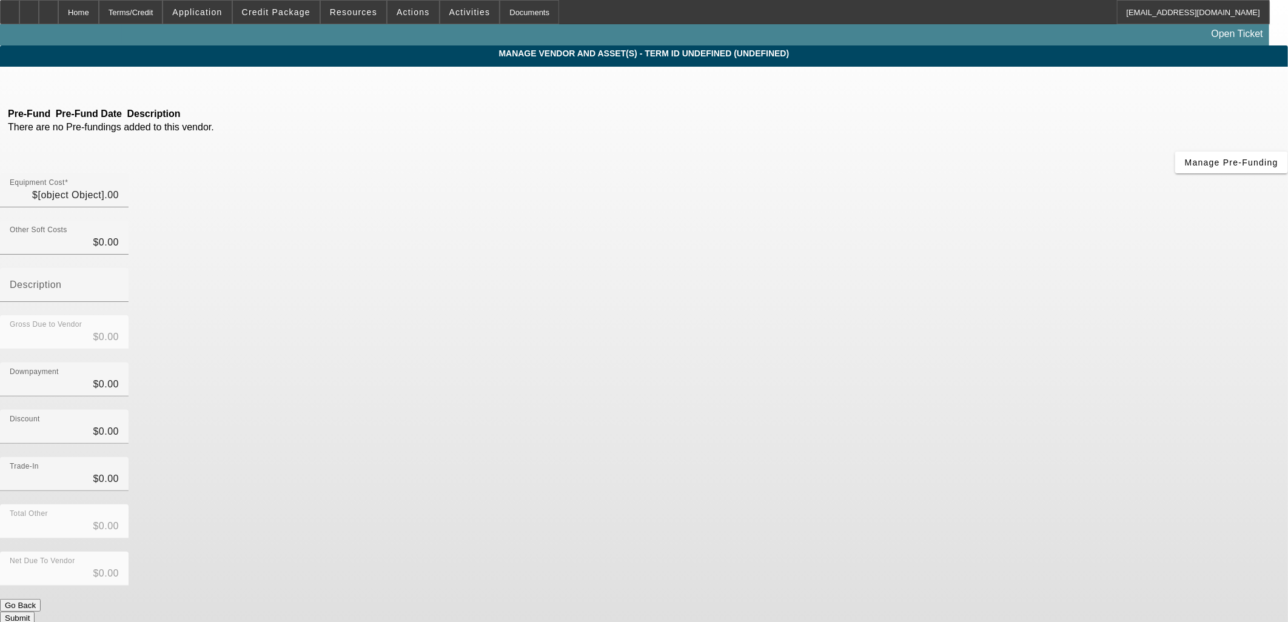
type input "$169,995.00"
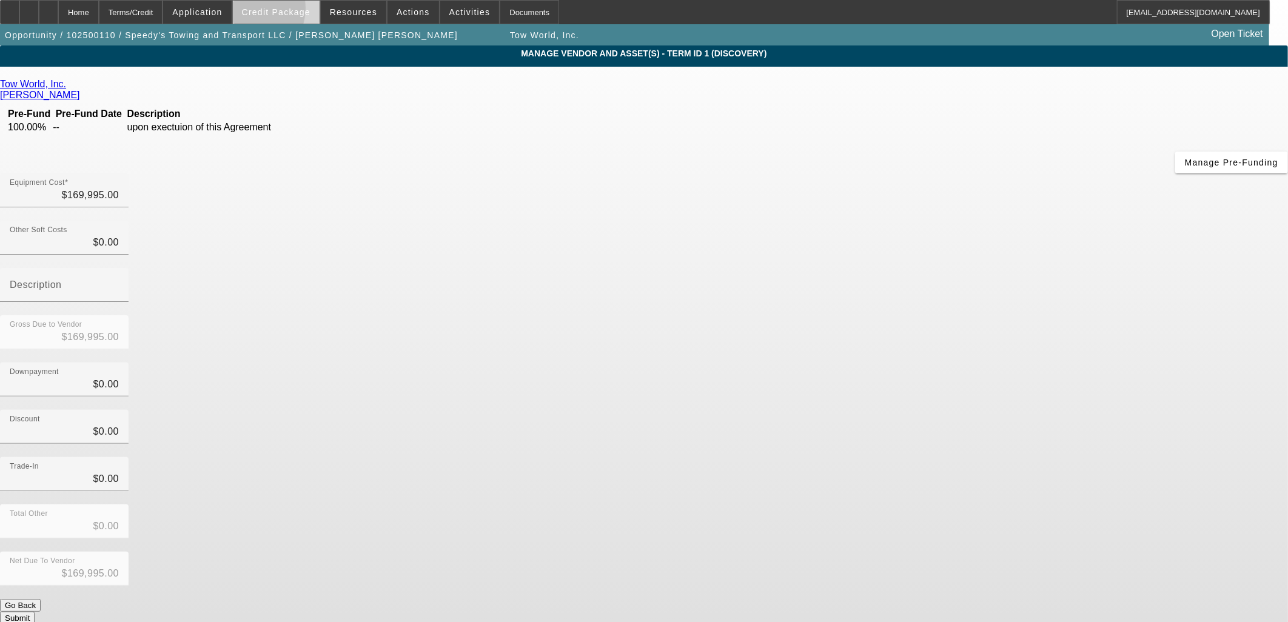
click at [264, 10] on span "Credit Package" at bounding box center [276, 12] width 69 height 10
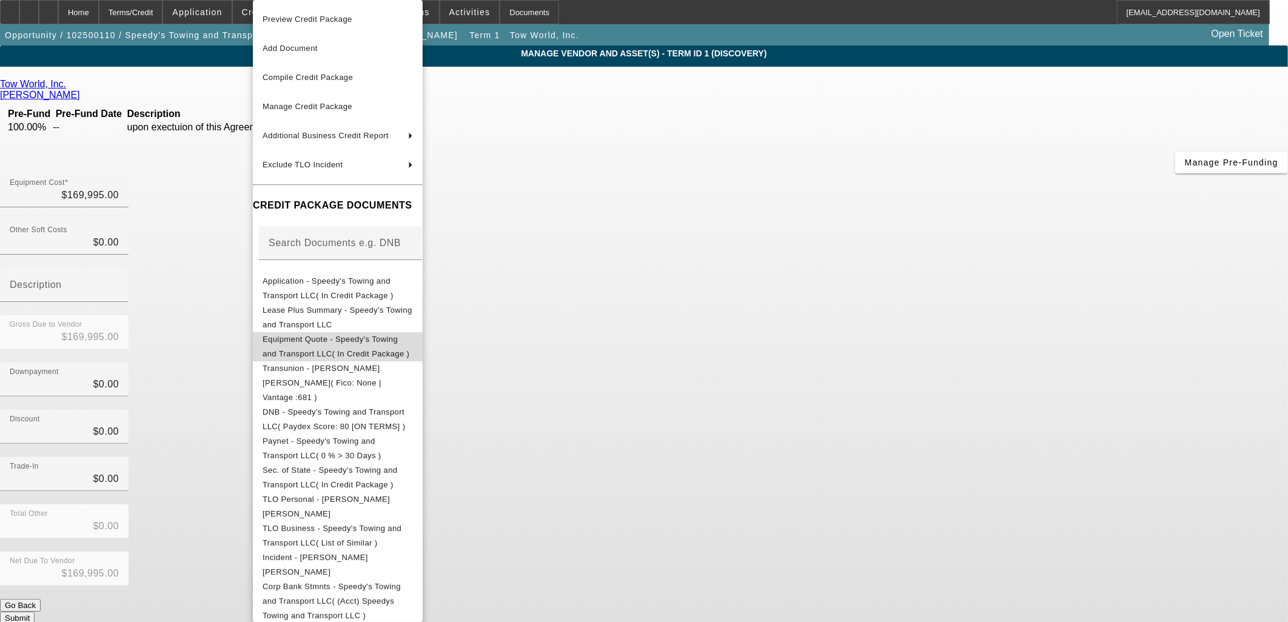
click at [340, 340] on span "Equipment Quote - Speedy's Towing and Transport LLC( In Credit Package )" at bounding box center [336, 347] width 147 height 24
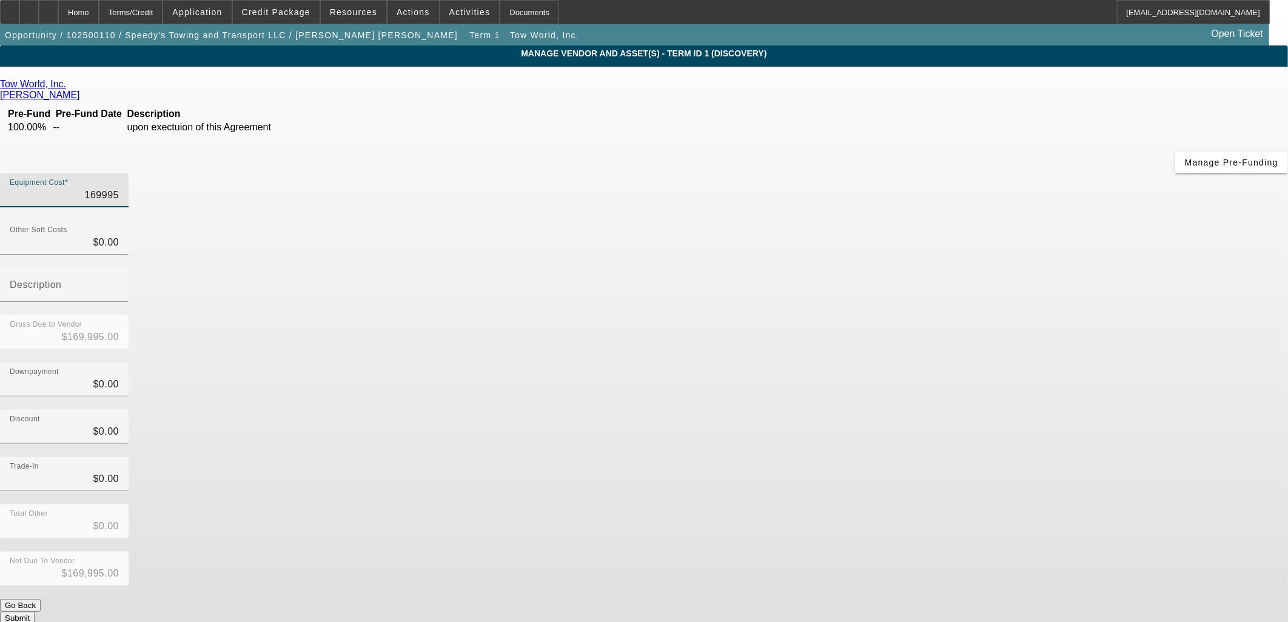
click at [119, 188] on input "169995" at bounding box center [64, 195] width 109 height 15
type input "1"
type input "$1.00"
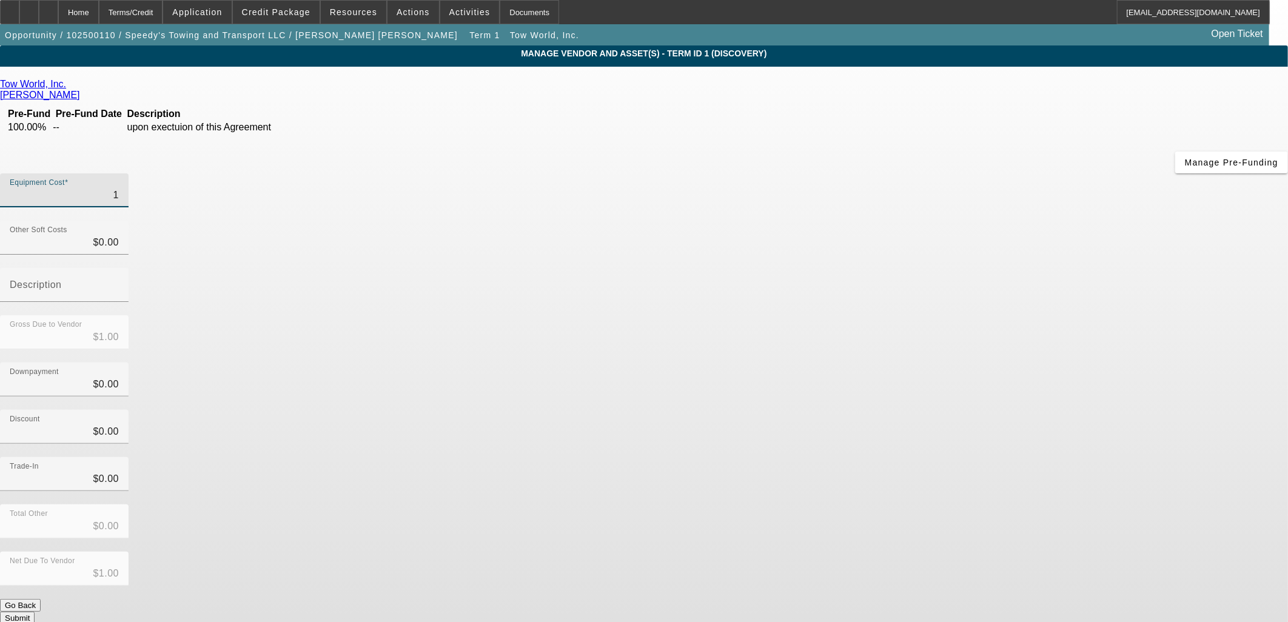
type input "15"
type input "$15.00"
type input "155"
type input "$155.00"
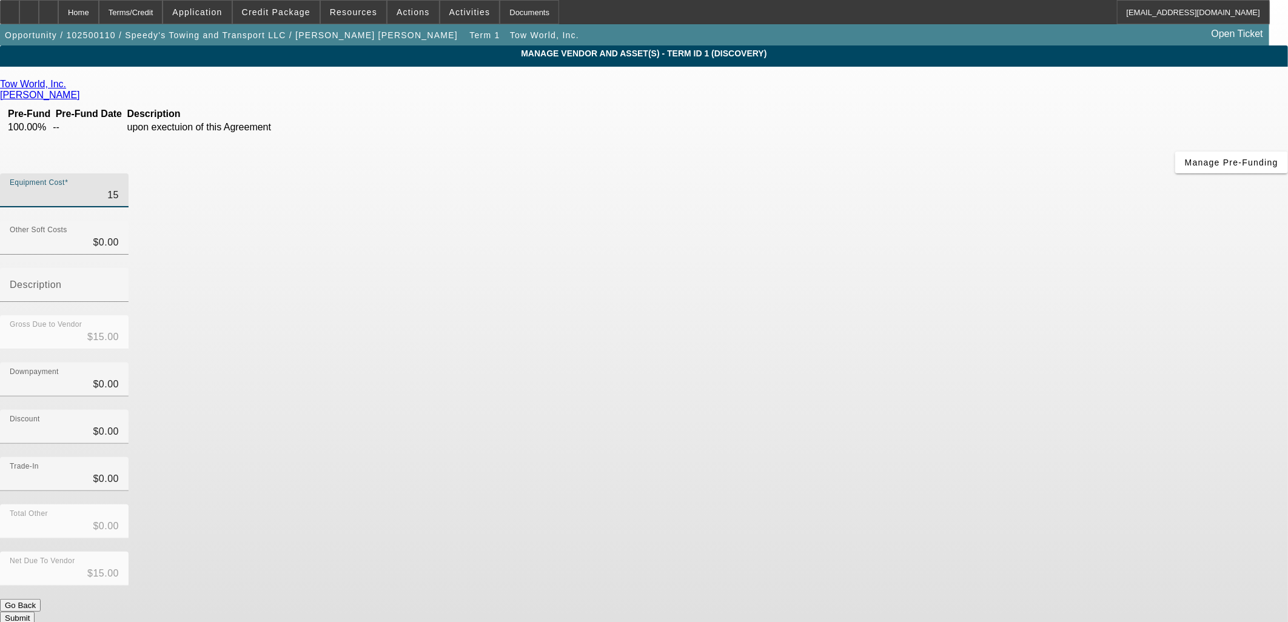
type input "$155.00"
type input "1551"
type input "$1,551.00"
type input "15515"
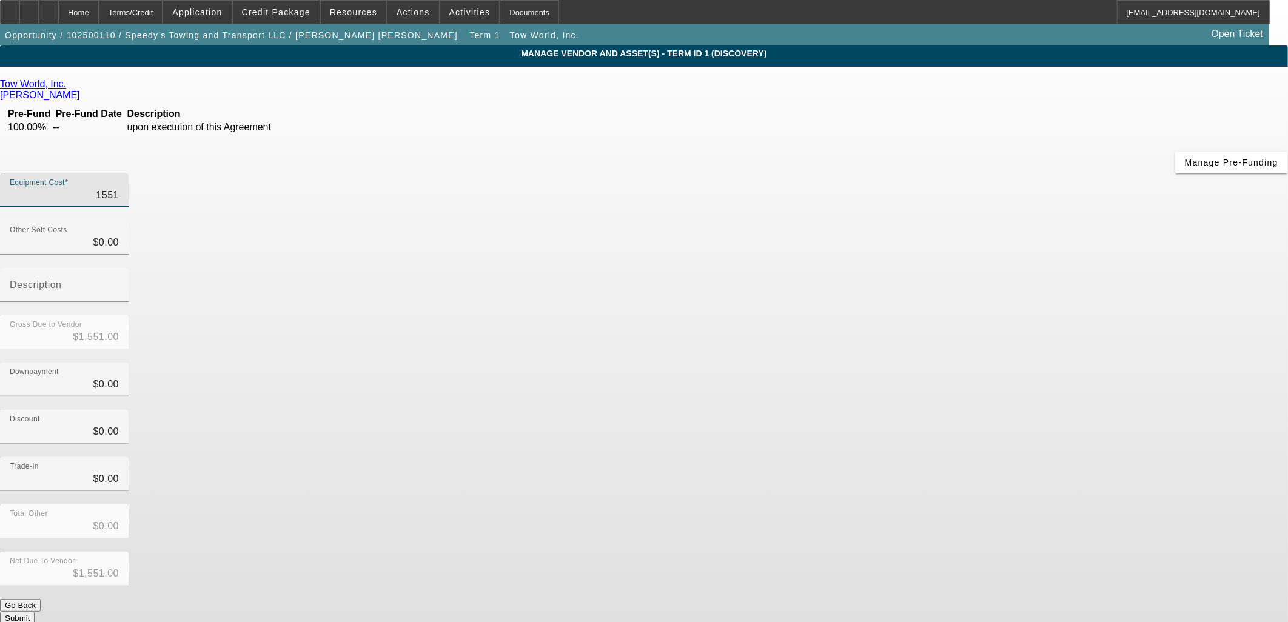
type input "$15,515.00"
type input "155156"
type input "$155,156.00"
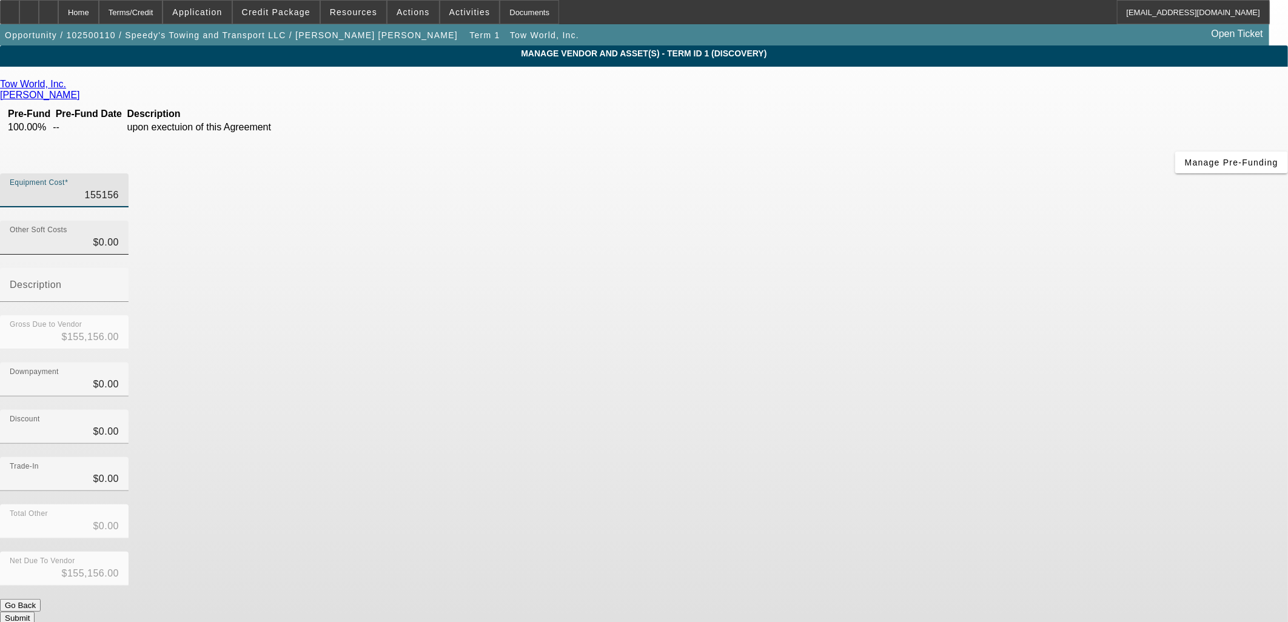
type input "$155,156.00"
click at [119, 235] on input "0" at bounding box center [64, 242] width 109 height 15
drag, startPoint x: 840, startPoint y: 147, endPoint x: 918, endPoint y: 148, distance: 78.3
click at [918, 221] on div "Other Soft Costs 0 Description" at bounding box center [644, 268] width 1288 height 95
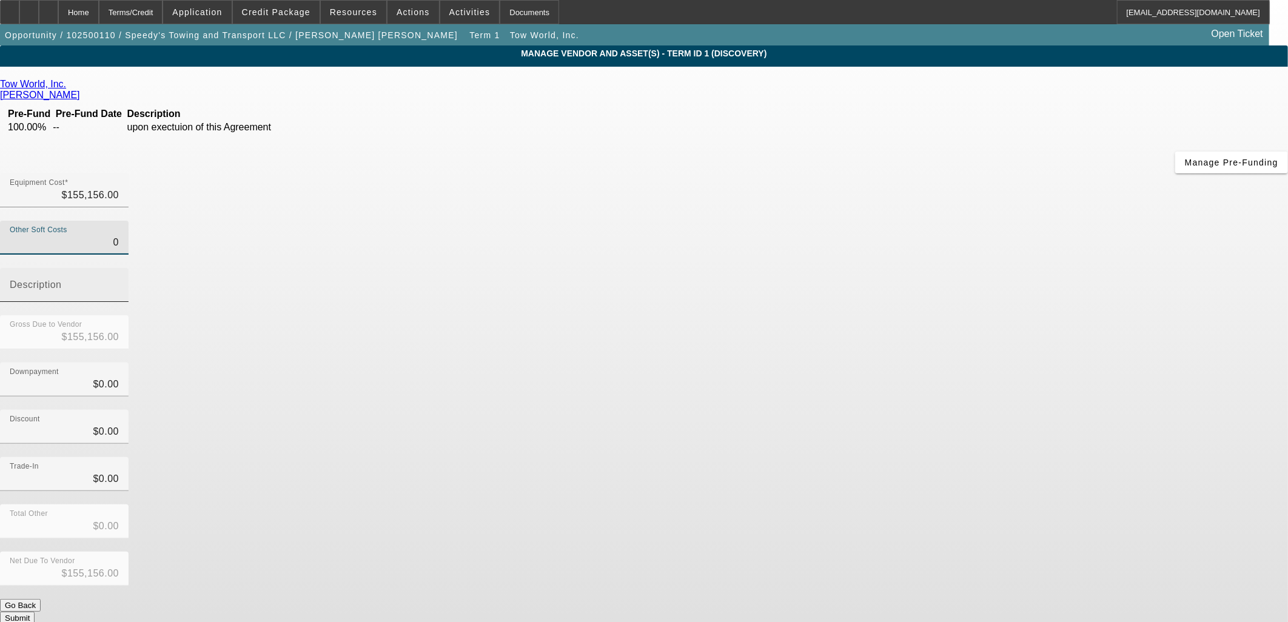
type input "1"
type input "$155,157.00"
type input "18"
type input "$155,174.00"
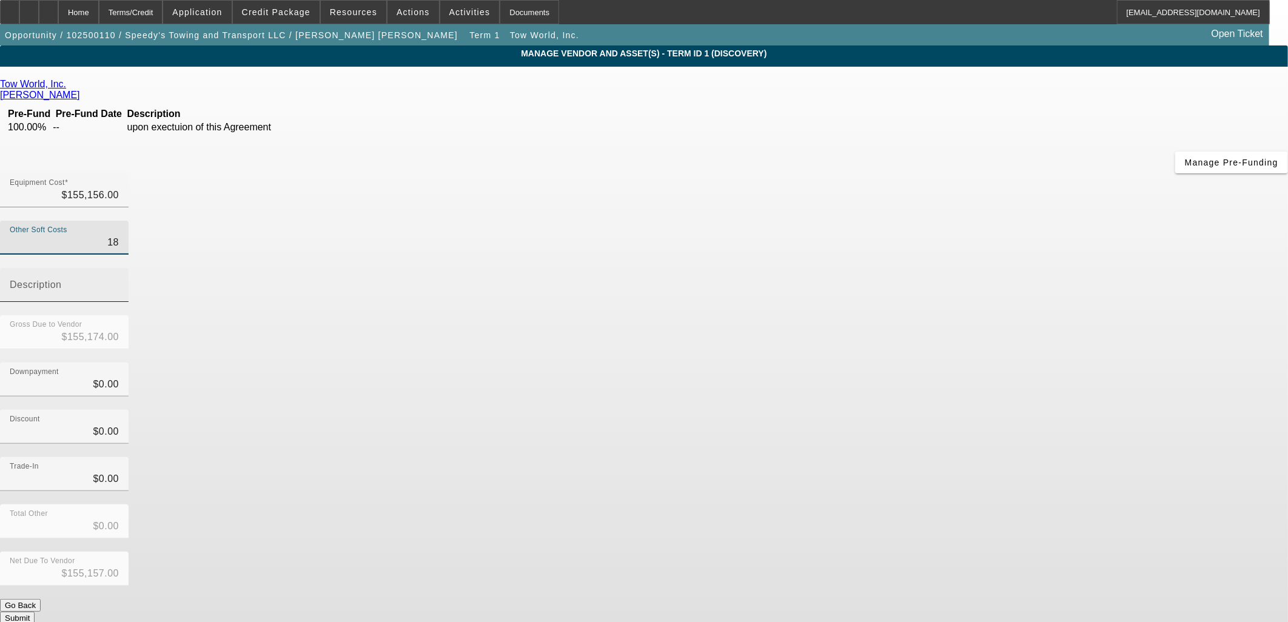
type input "$155,174.00"
type input "188"
type input "$155,344.00"
type input "1880"
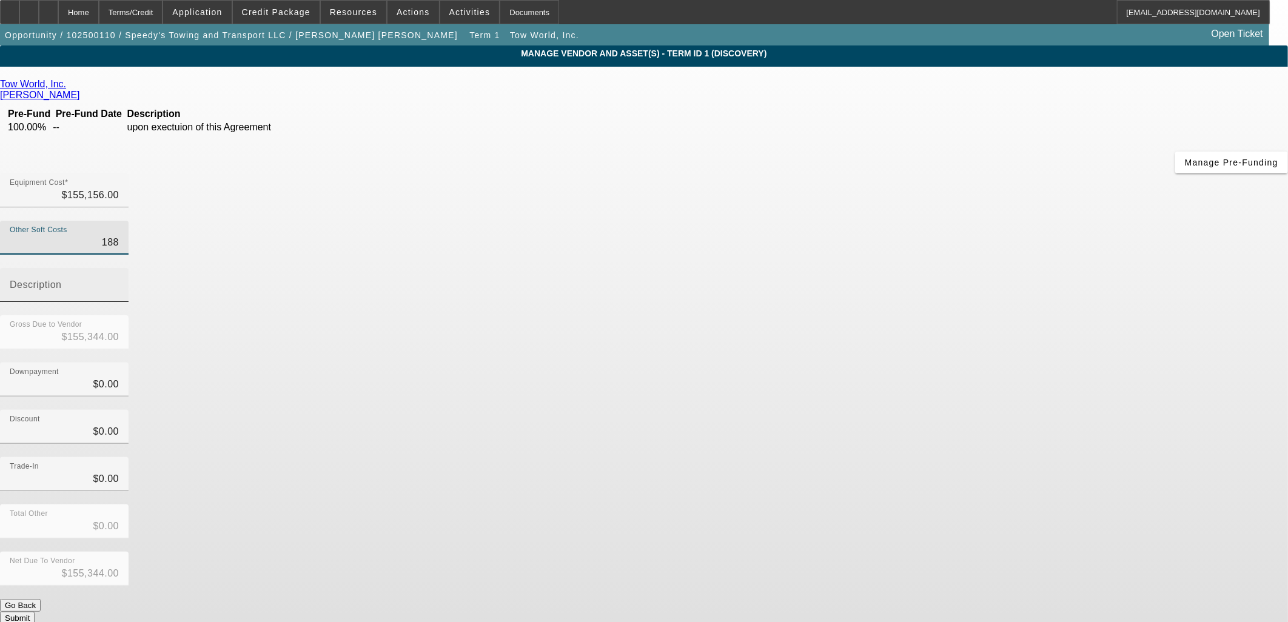
type input "$157,036.00"
type input "$1,880.00"
click at [929, 410] on div "Discount $0.00" at bounding box center [644, 433] width 1288 height 47
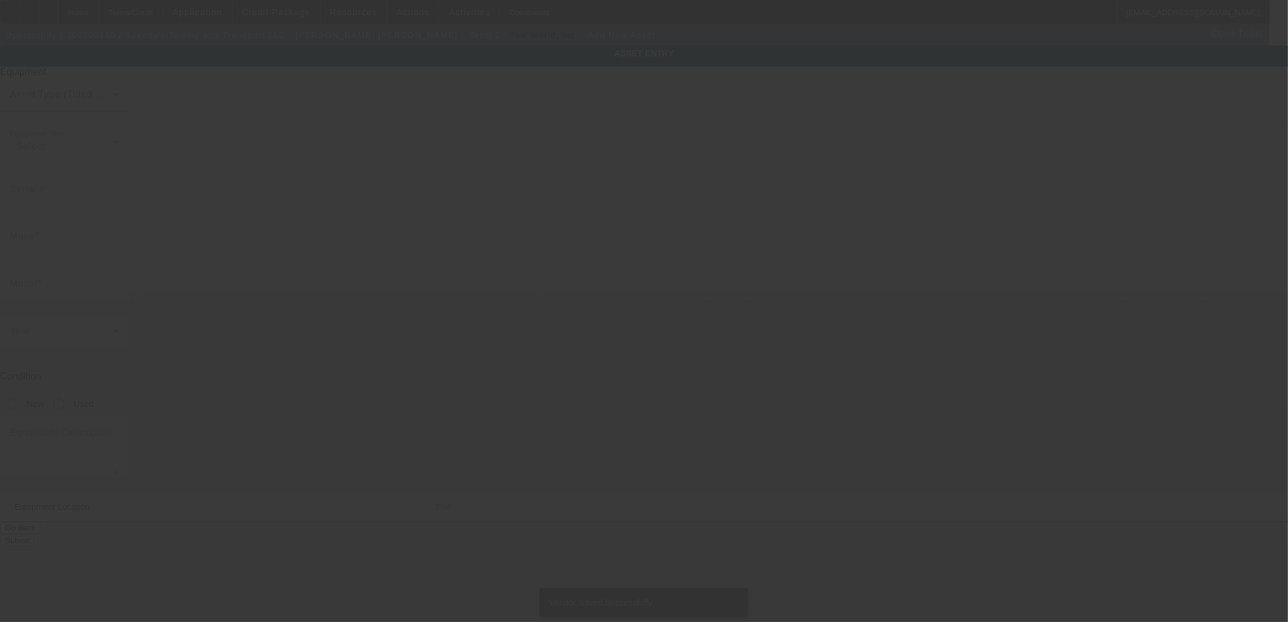
type input "[STREET_ADDRESS]"
type input "Perris"
type input "92570"
type input "[GEOGRAPHIC_DATA]"
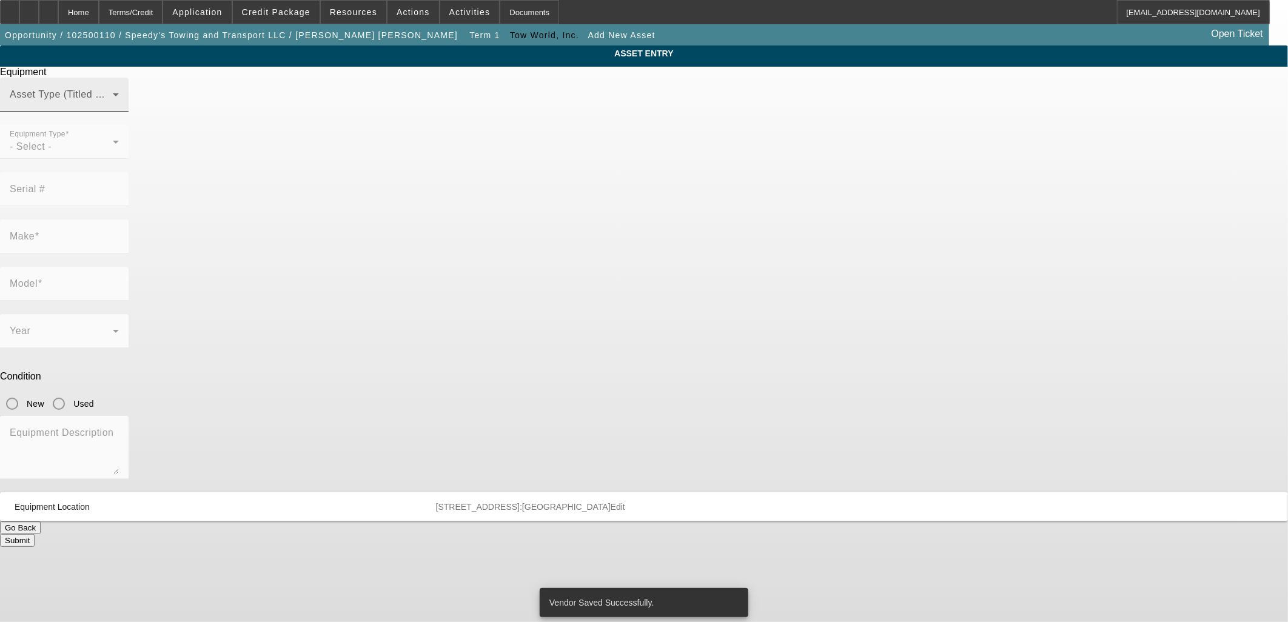
click at [113, 107] on span at bounding box center [61, 99] width 103 height 15
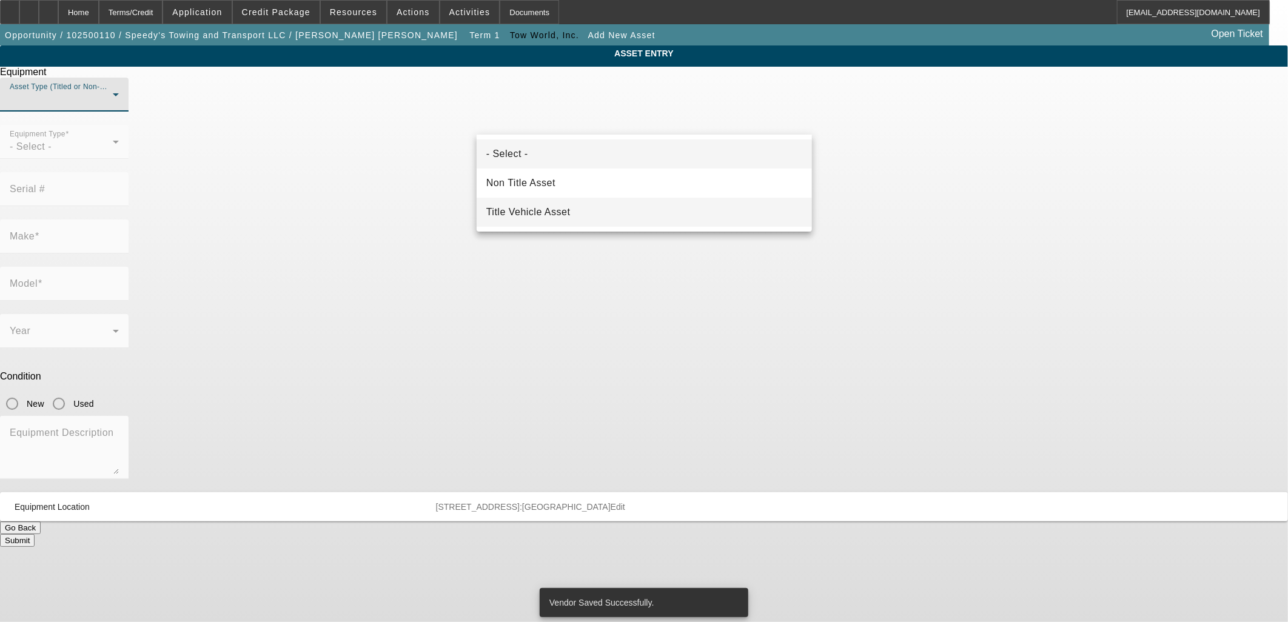
click at [559, 210] on span "Title Vehicle Asset" at bounding box center [529, 212] width 84 height 15
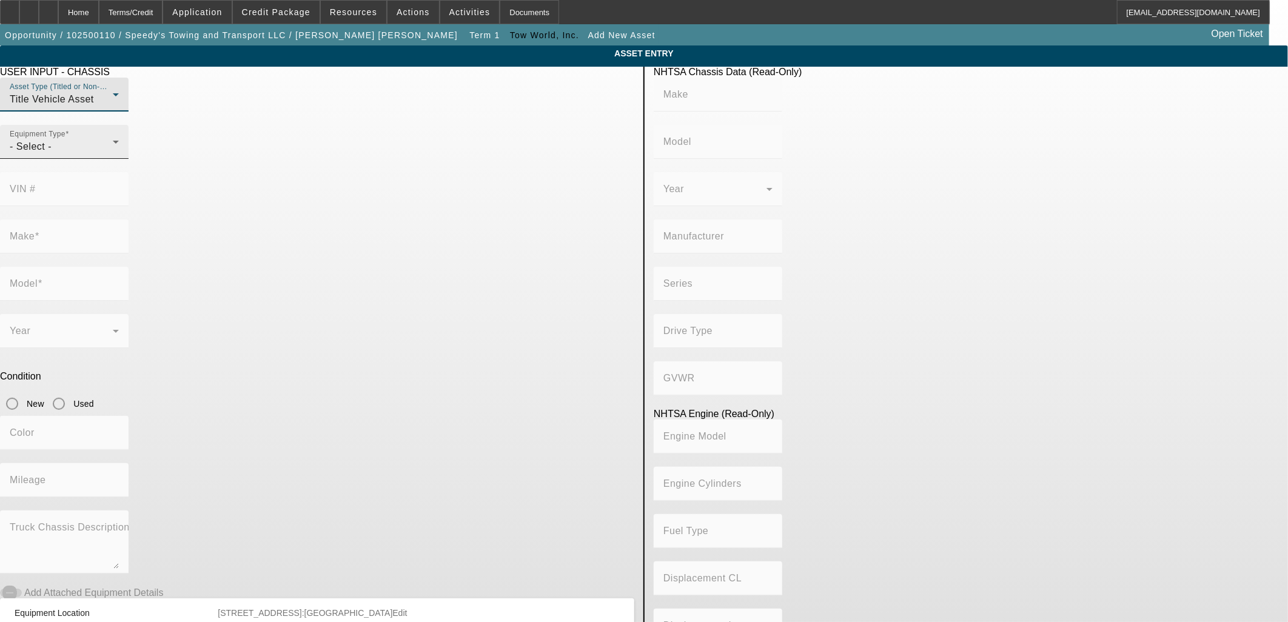
click at [113, 154] on div "- Select -" at bounding box center [61, 147] width 103 height 15
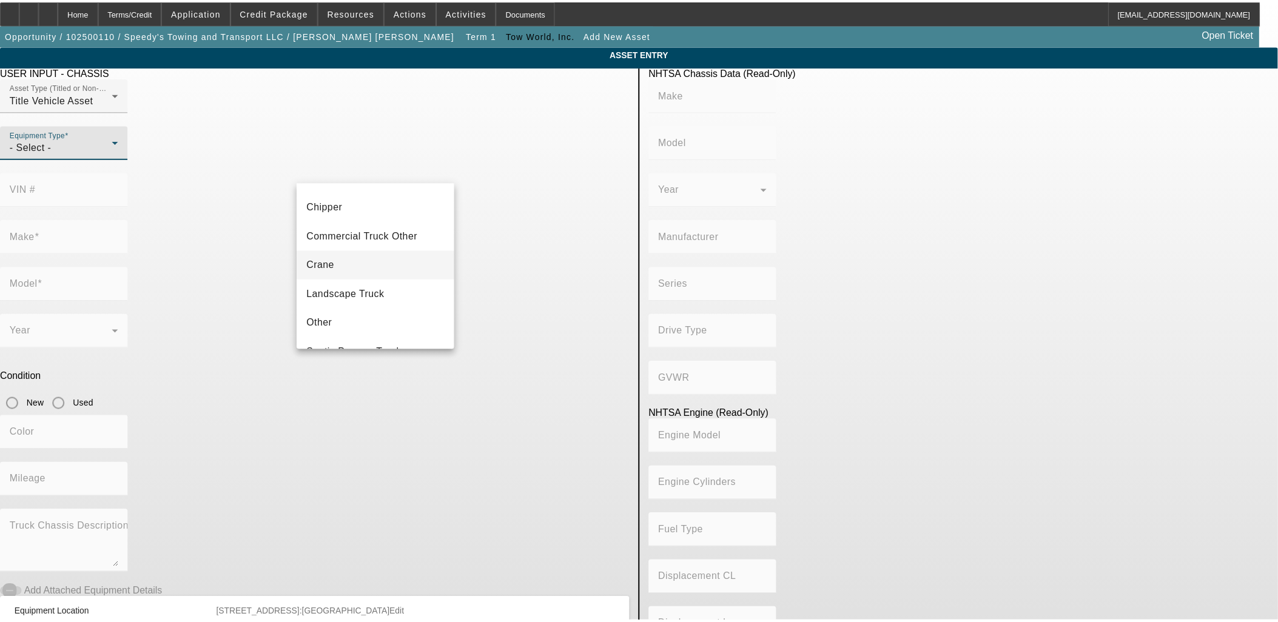
scroll to position [133, 0]
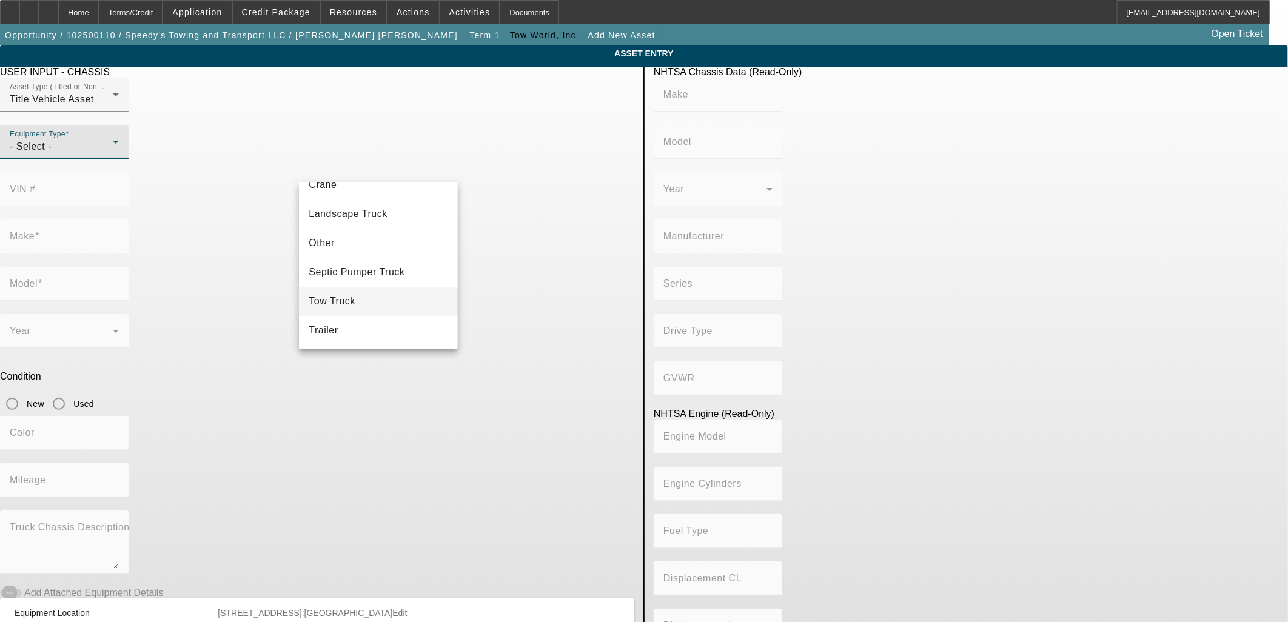
drag, startPoint x: 357, startPoint y: 298, endPoint x: 366, endPoint y: 288, distance: 13.3
click at [357, 297] on mat-option "Tow Truck" at bounding box center [378, 301] width 158 height 29
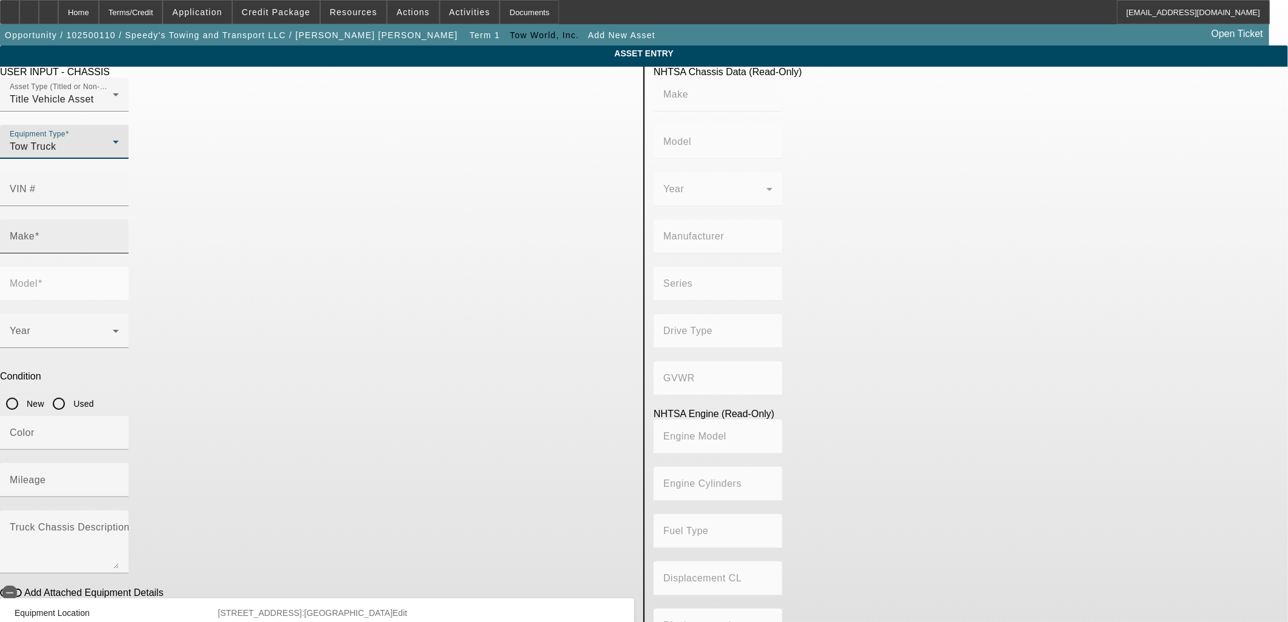
click at [119, 234] on input "Make" at bounding box center [64, 241] width 109 height 15
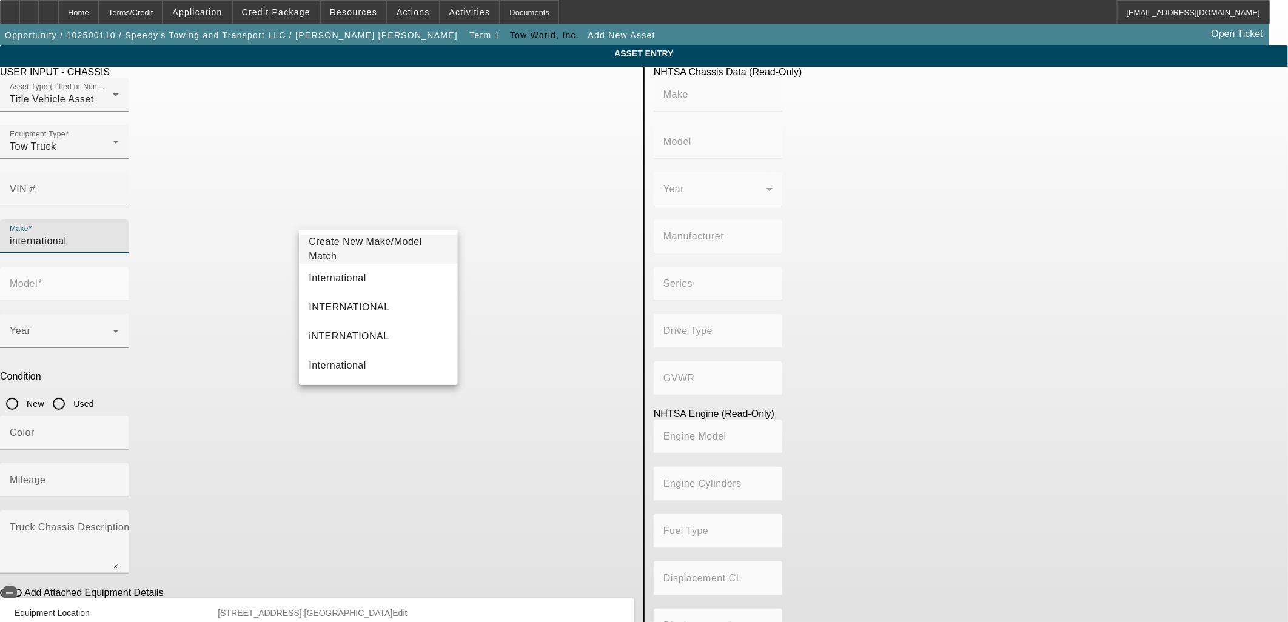
click at [356, 269] on mat-option "International" at bounding box center [378, 278] width 158 height 29
type input "International"
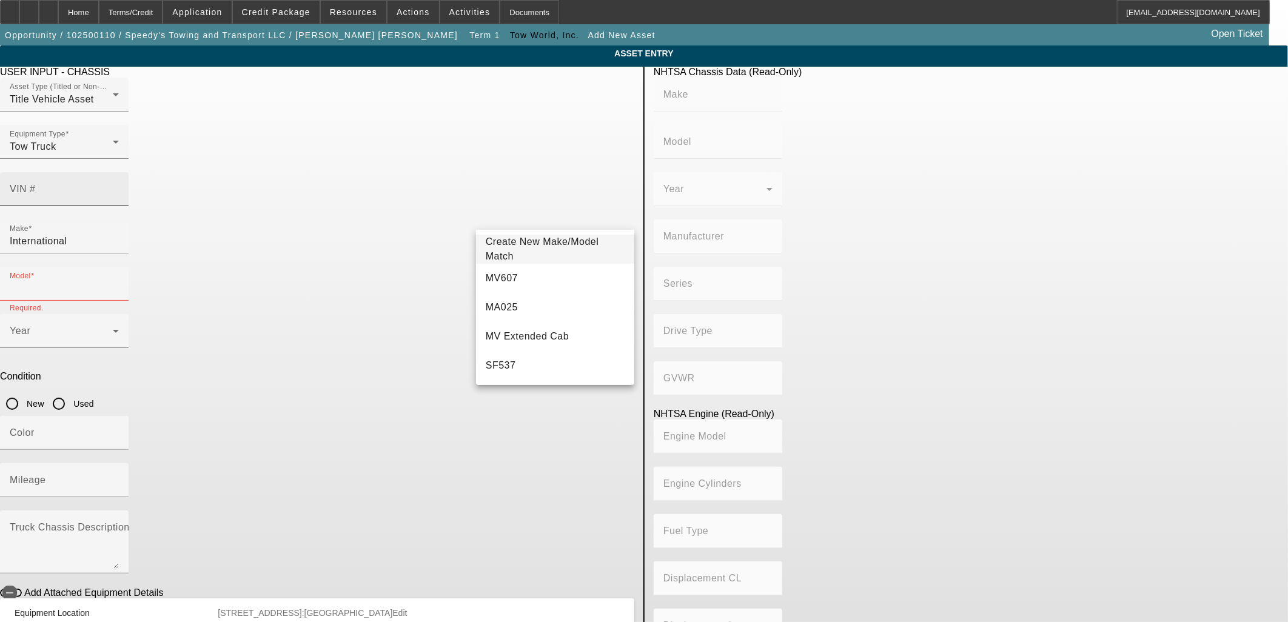
click at [119, 187] on input "VIN #" at bounding box center [64, 194] width 109 height 15
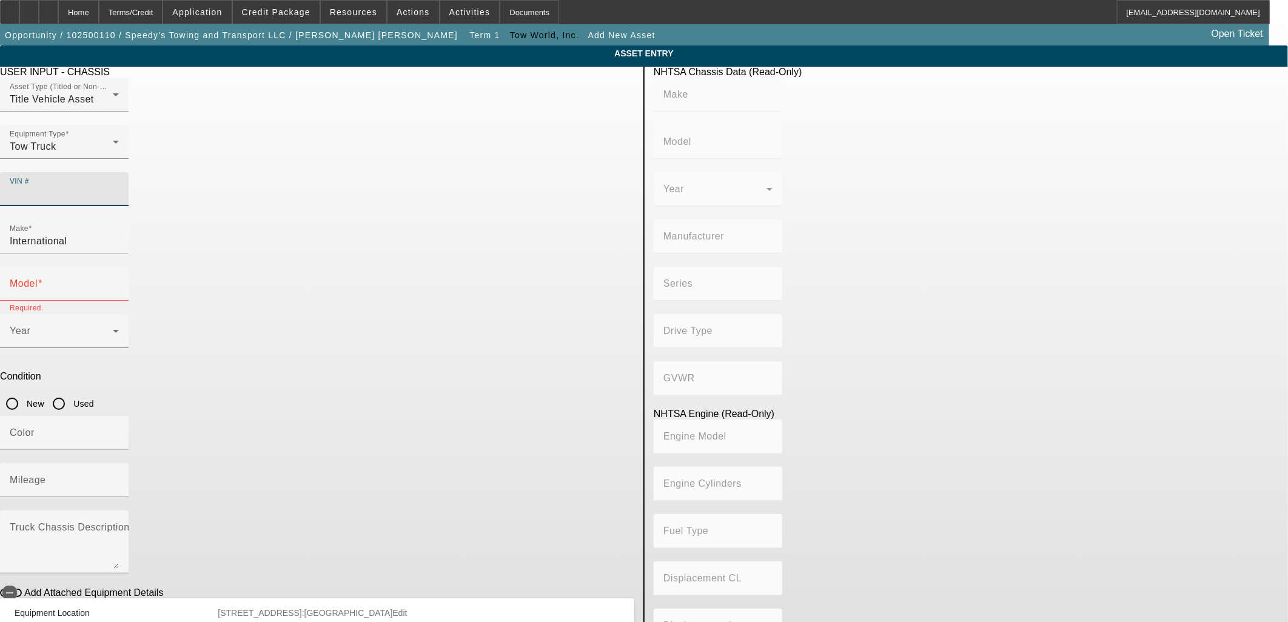
paste input "[US_VEHICLE_IDENTIFICATION_NUMBER]"
type input "[US_VEHICLE_IDENTIFICATION_NUMBER]"
type input "INTERNATIONAL"
type input "MV607"
type input "INTERNATIONAL MOTORS, LLC"
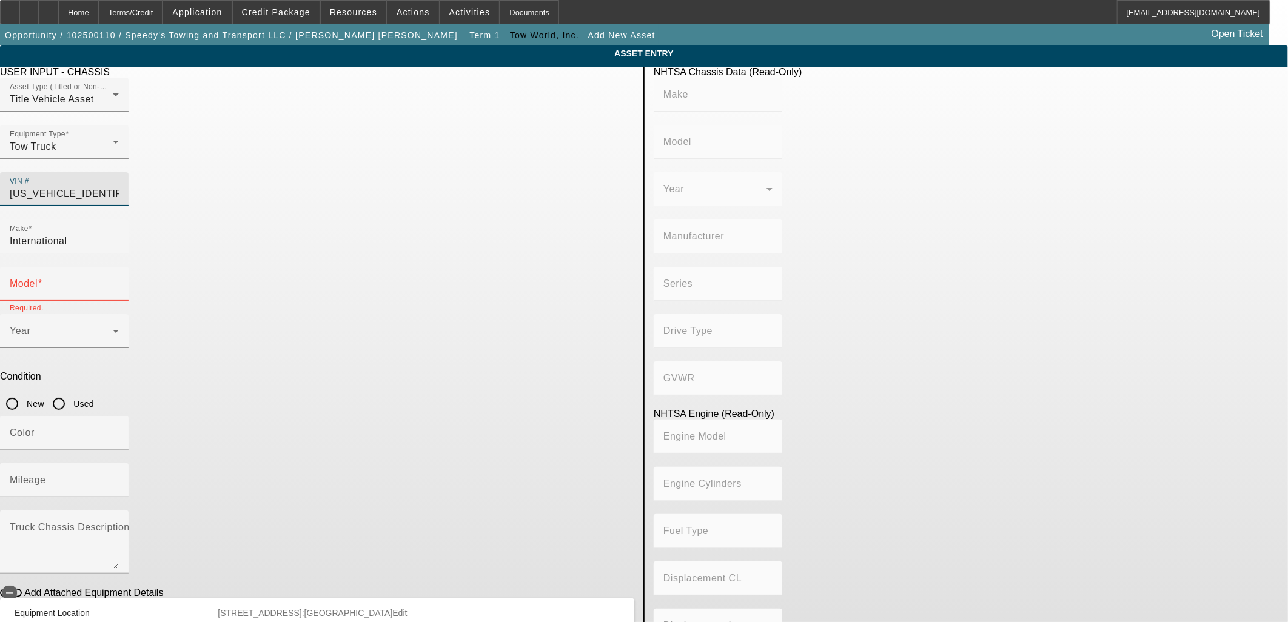
type input "MV"
type input "4x2"
type input "Class 6: 19,501 - 26,000 lb (8,845 - 11,794 kg)"
type input "B 6.7"
type input "Diesel"
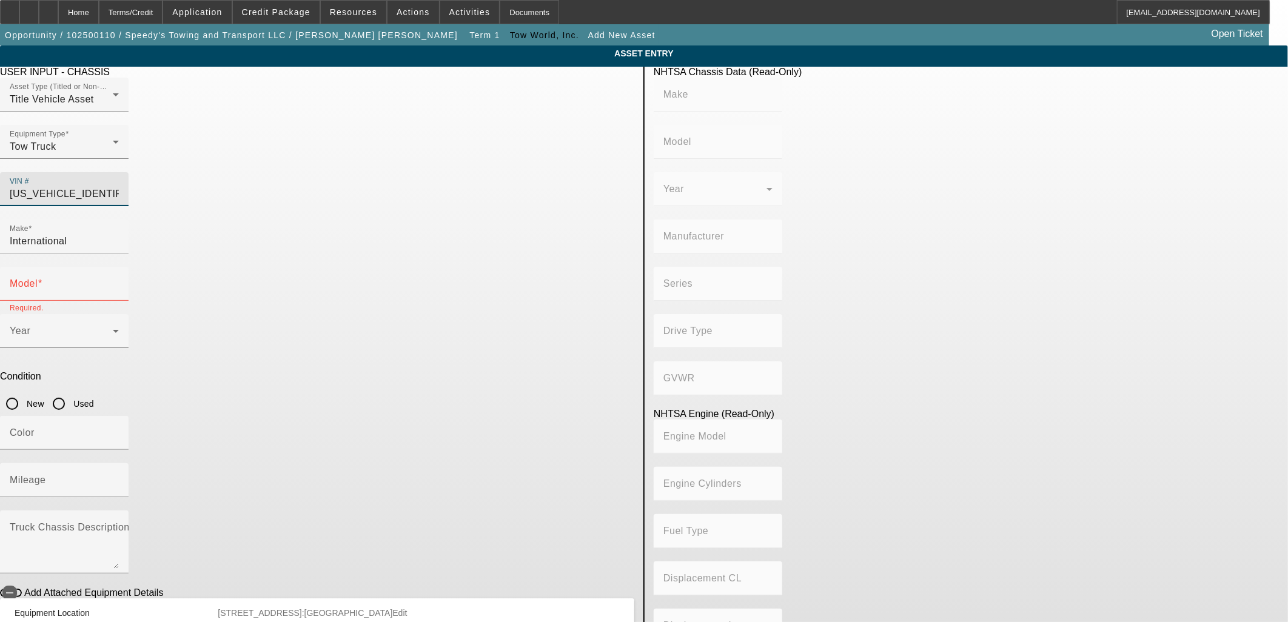
type input "408.85908543470"
type input "6.7"
drag, startPoint x: 590, startPoint y: 172, endPoint x: 422, endPoint y: 172, distance: 168.6
click at [428, 174] on div "Asset Type (Titled or Non-Titled) Title Vehicle Asset Equipment Type Tow Truck …" at bounding box center [317, 149] width 635 height 142
click at [38, 278] on mat-label "Model" at bounding box center [24, 283] width 28 height 10
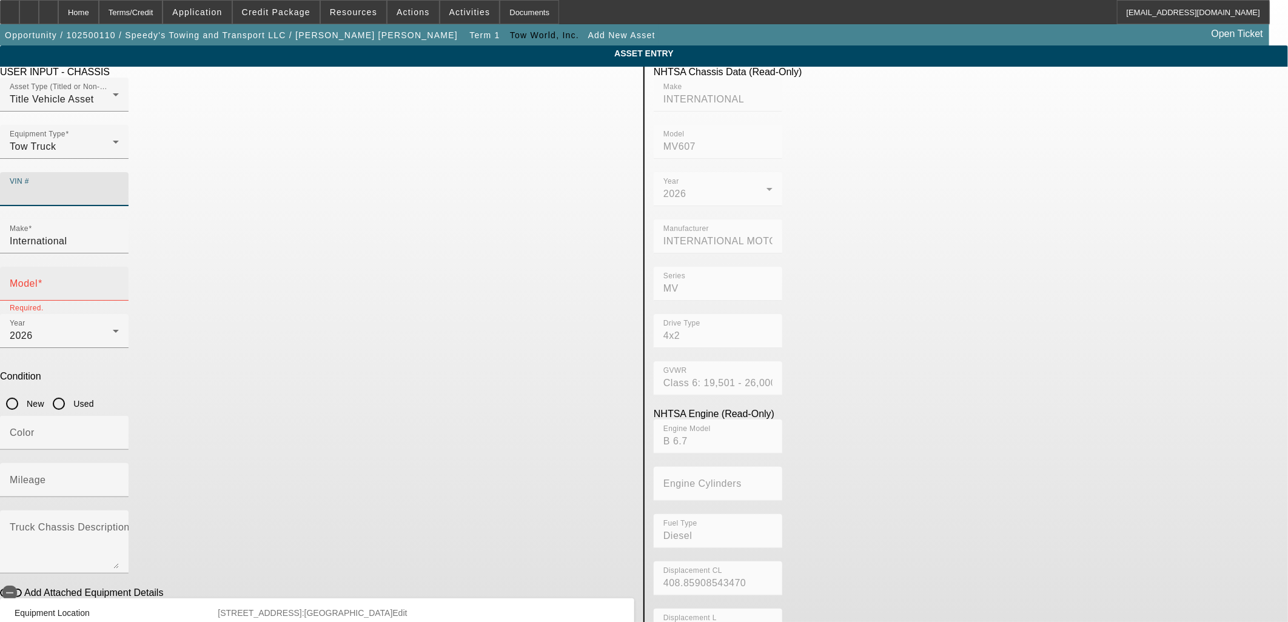
click at [119, 281] on input "Model" at bounding box center [64, 288] width 109 height 15
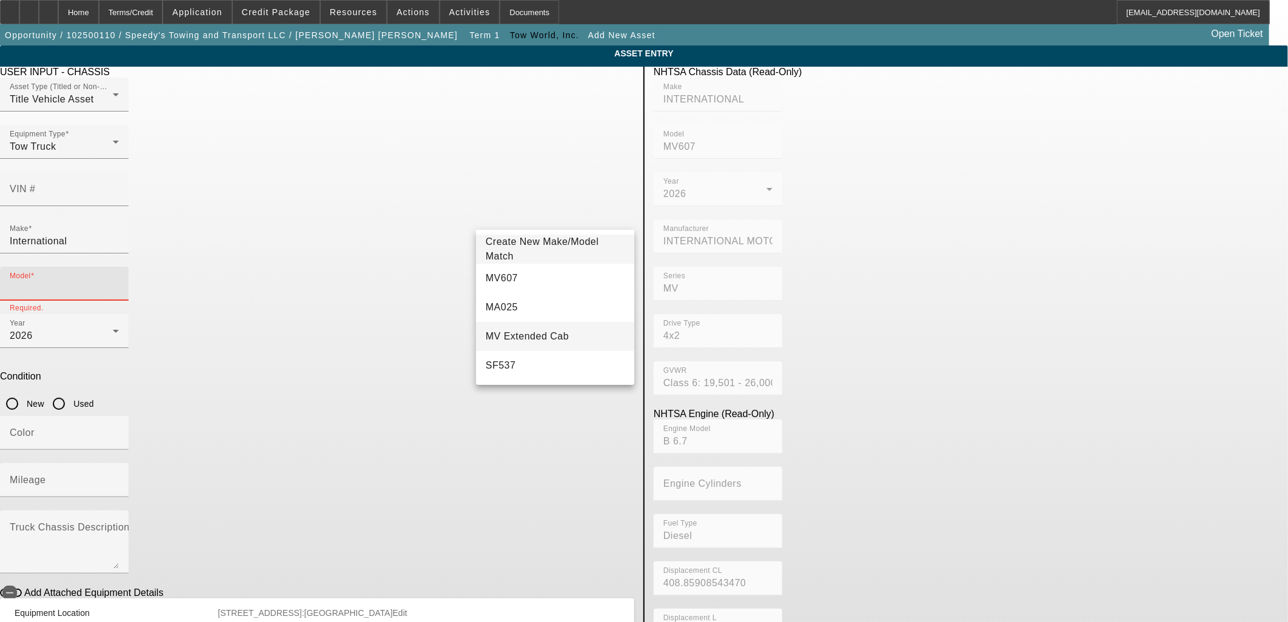
click at [518, 331] on span "MV Extended Cab" at bounding box center [527, 336] width 83 height 15
type input "MV Extended Cab"
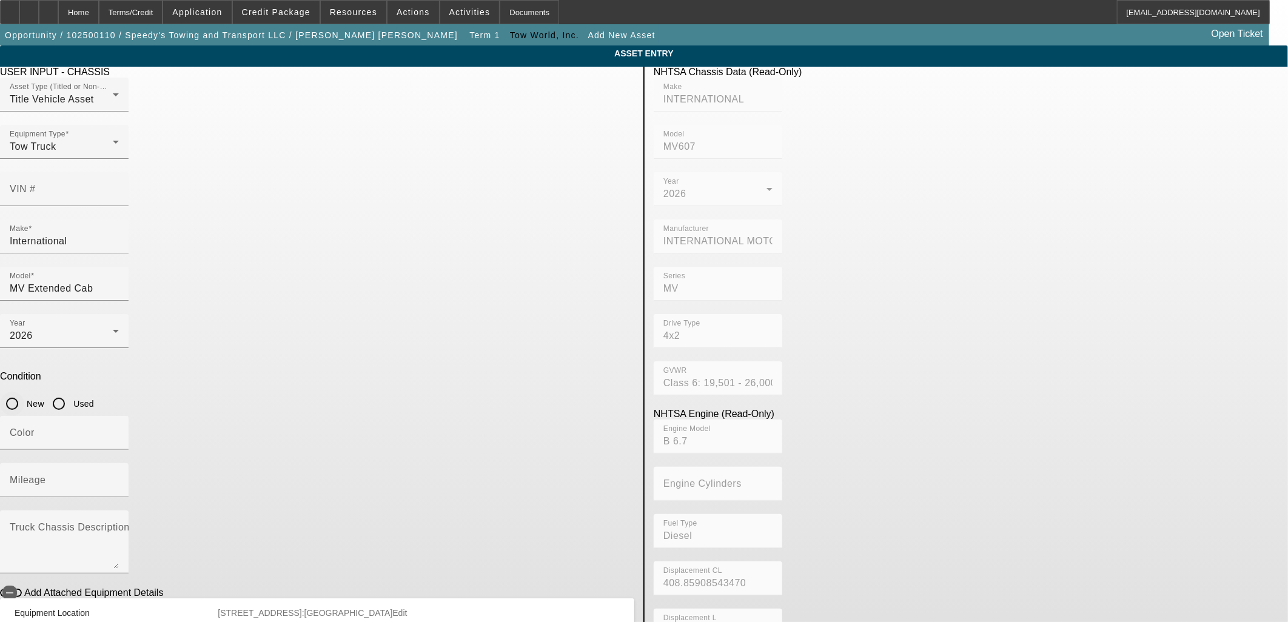
click at [24, 392] on input "New" at bounding box center [12, 404] width 24 height 24
radio input "true"
click at [119, 431] on input "Color" at bounding box center [64, 438] width 109 height 15
type input "White"
type input "300"
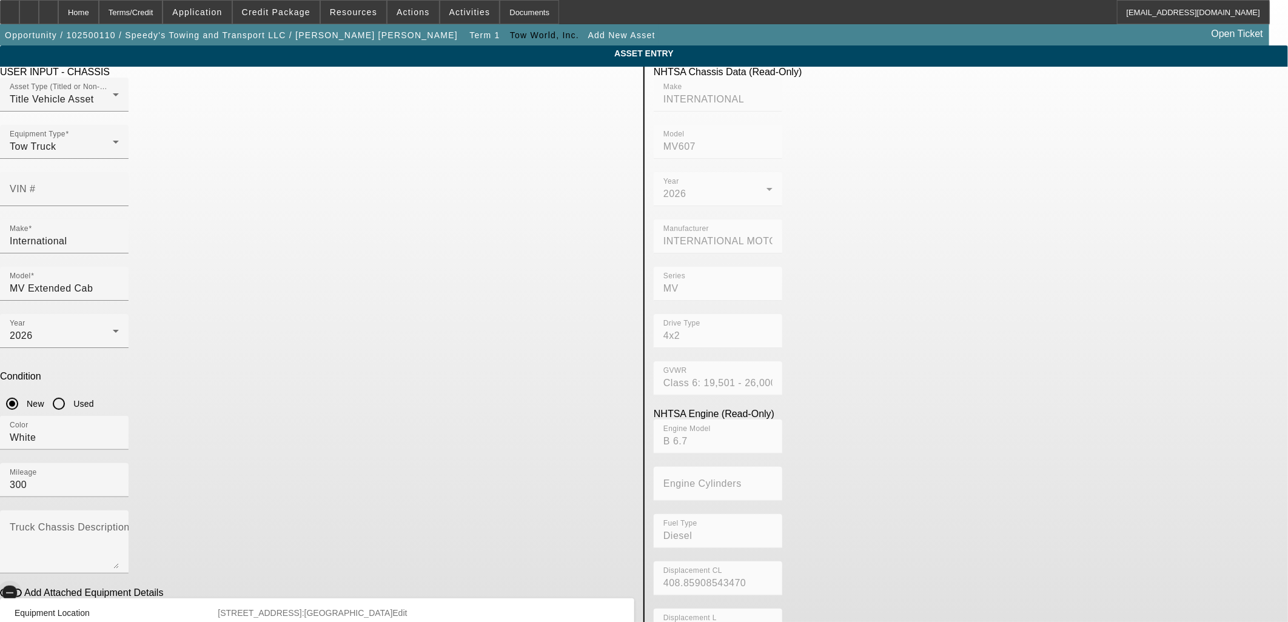
click at [22, 581] on span "button" at bounding box center [10, 593] width 24 height 24
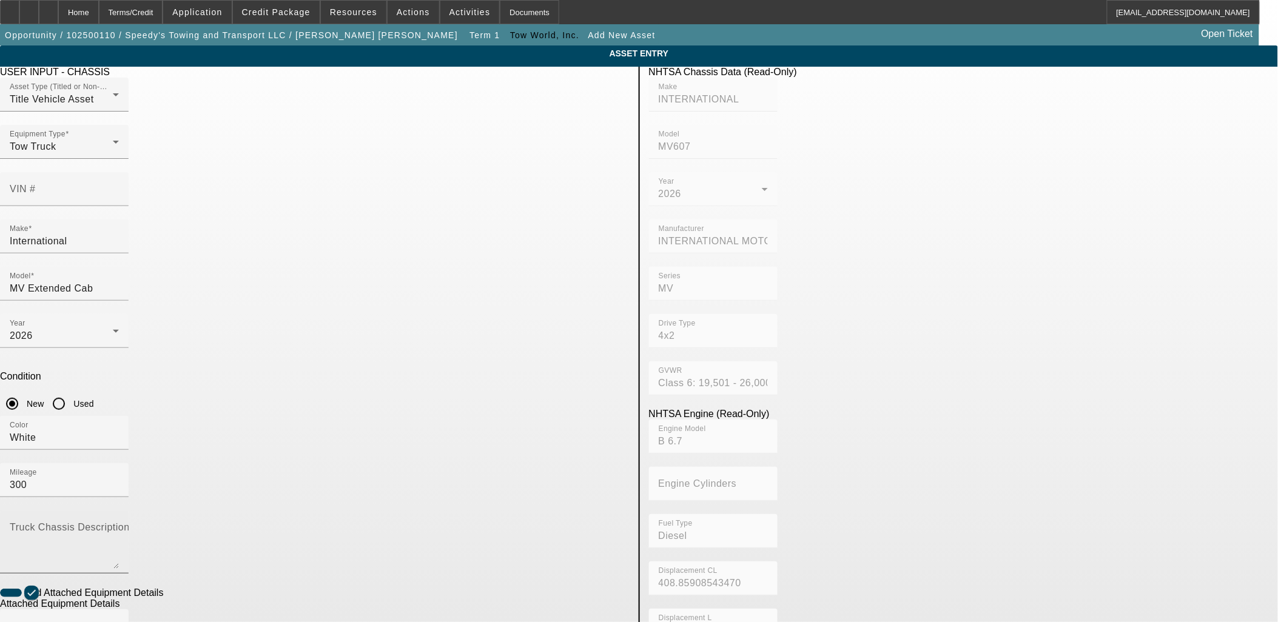
click at [283, 522] on mat-label "Truck Chassis Description (Describe the truck chassis only)" at bounding box center [146, 527] width 273 height 10
click at [119, 525] on textarea "Truck Chassis Description (Describe the truck chassis only)" at bounding box center [64, 547] width 109 height 44
type textarea "Tow Truck"
click at [119, 622] on input "Make" at bounding box center [64, 631] width 109 height 15
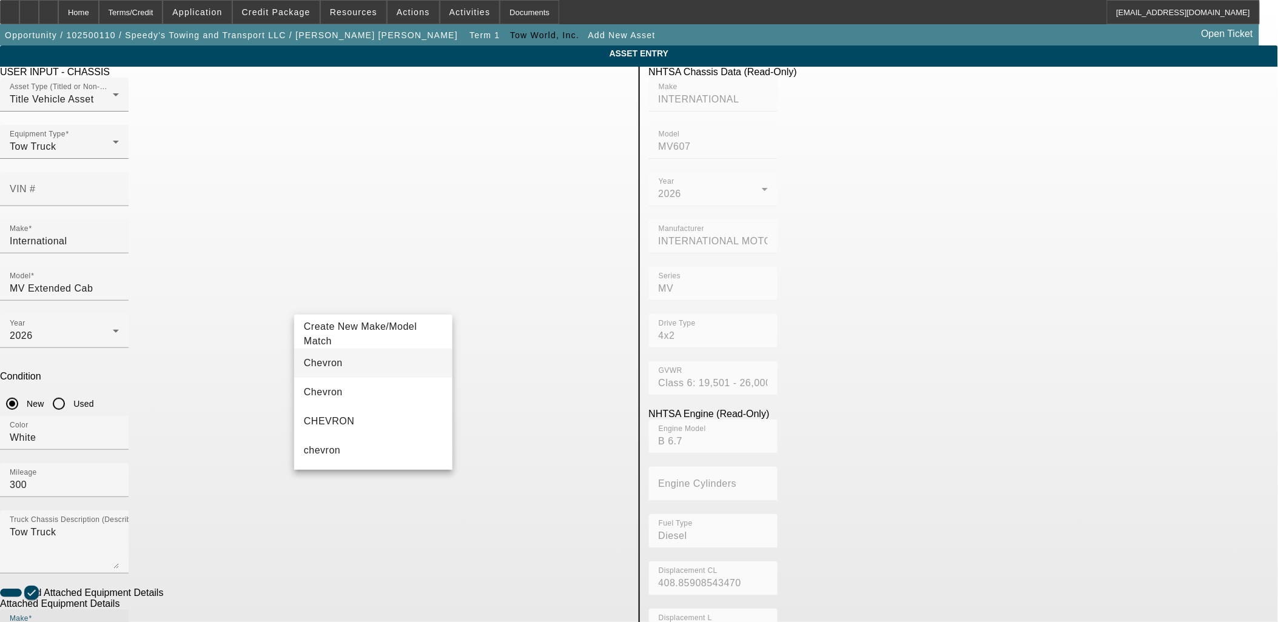
type input "Chevron"
click at [362, 365] on mat-option "Chevron" at bounding box center [373, 363] width 158 height 29
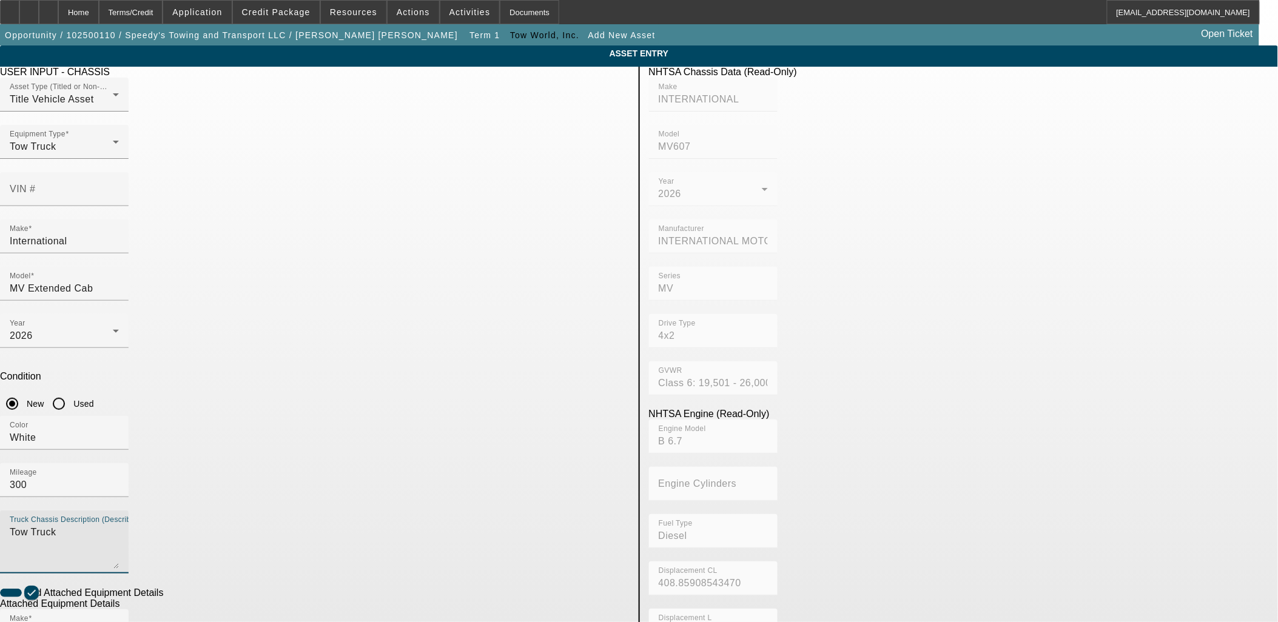
drag, startPoint x: 385, startPoint y: 372, endPoint x: 229, endPoint y: 359, distance: 156.5
click at [229, 359] on app-asset-collateral-manage "ASSET ENTRY USER INPUT - CHASSIS Asset Type (Titled or Non-Titled) Title Vehicl…" at bounding box center [639, 517] width 1278 height 944
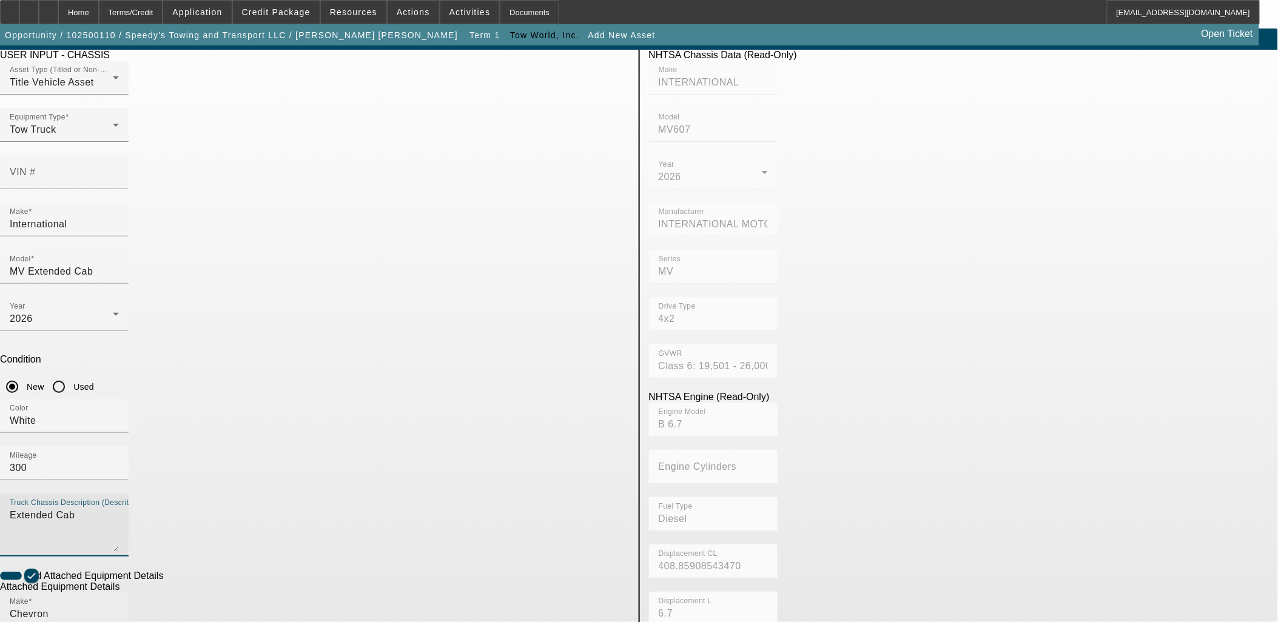
scroll to position [67, 0]
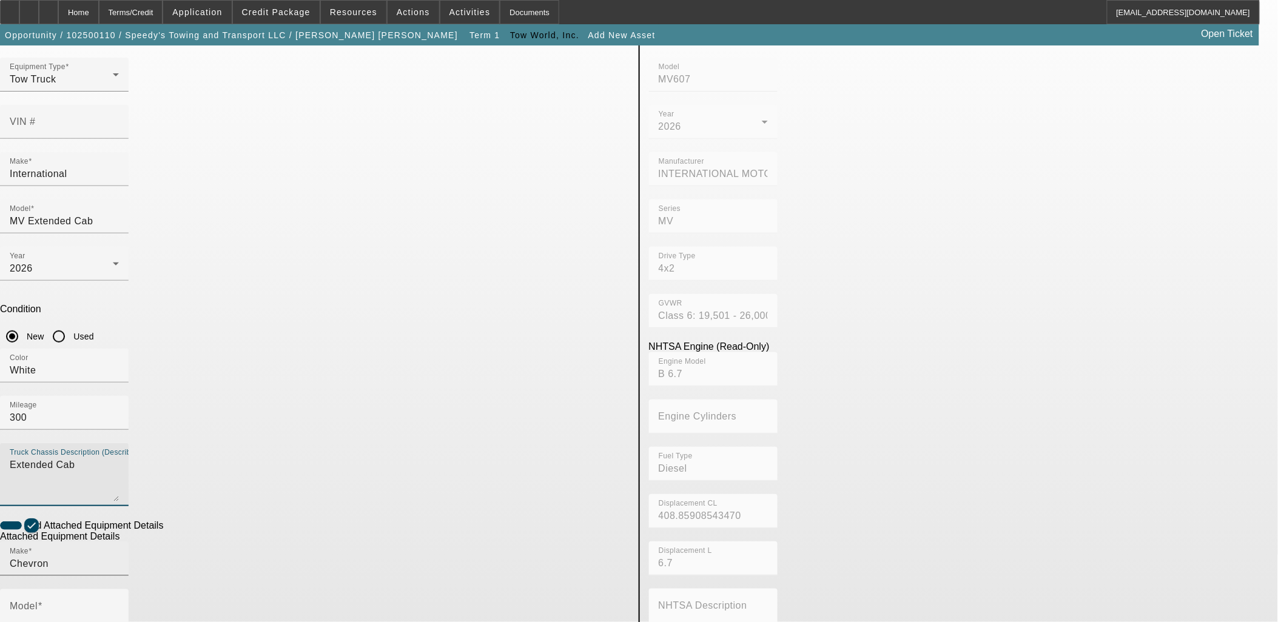
type textarea "Extended Cab"
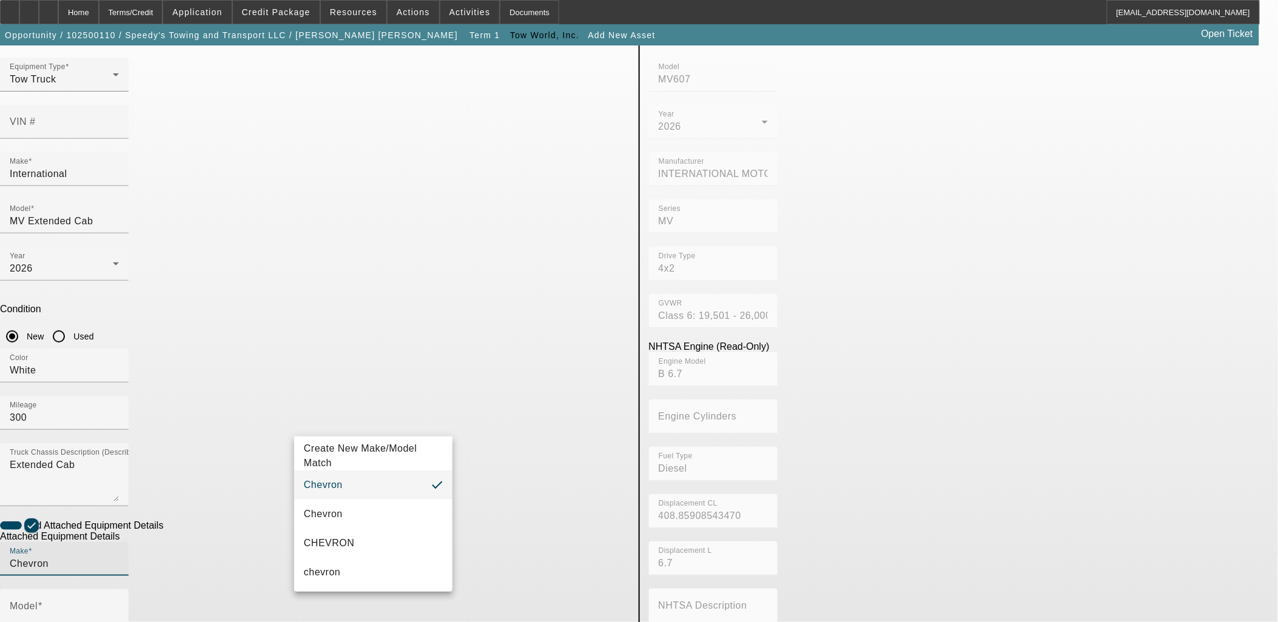
click at [119, 557] on input "Chevron" at bounding box center [64, 564] width 109 height 15
click at [337, 487] on mat-option "Chevron" at bounding box center [373, 485] width 158 height 29
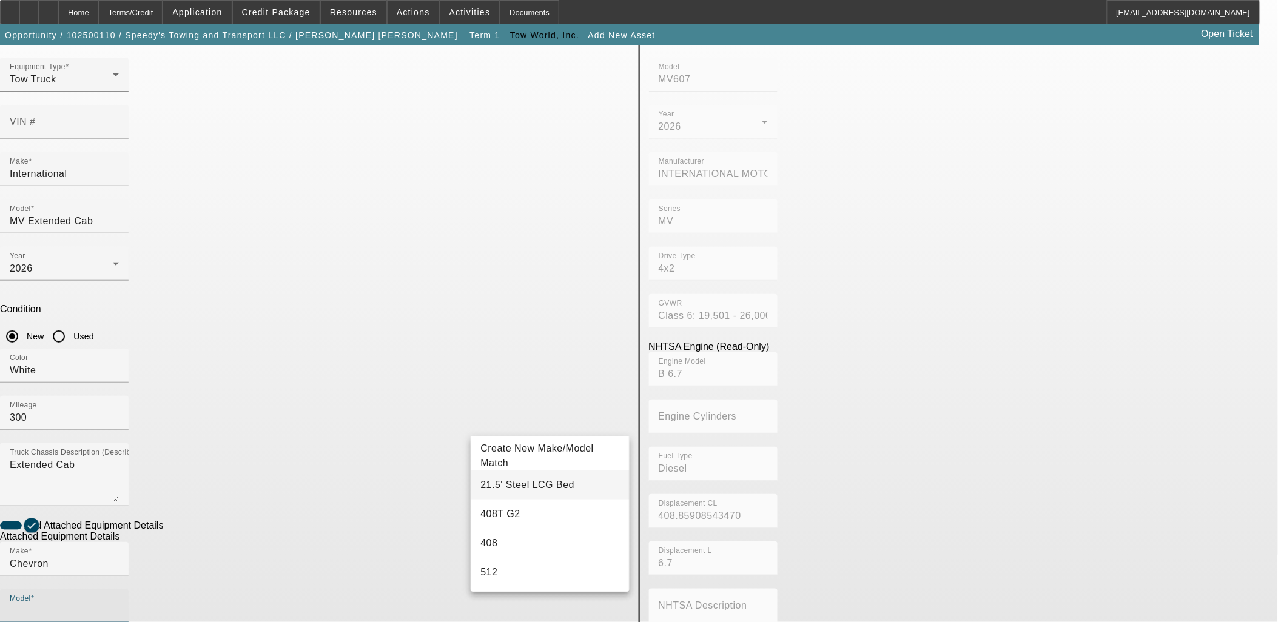
click at [563, 486] on mat-option "21.5' Steel LCG Bed" at bounding box center [550, 485] width 158 height 29
type input "21.5' Steel LCG Bed"
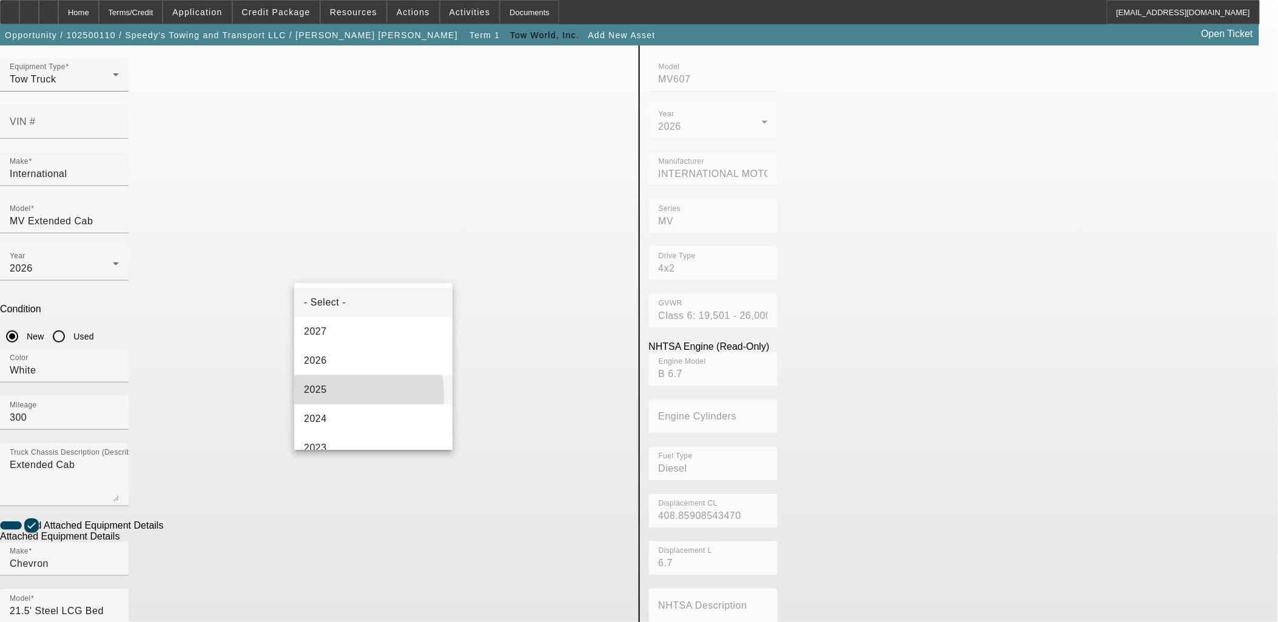
click at [322, 396] on span "2025" at bounding box center [315, 390] width 23 height 15
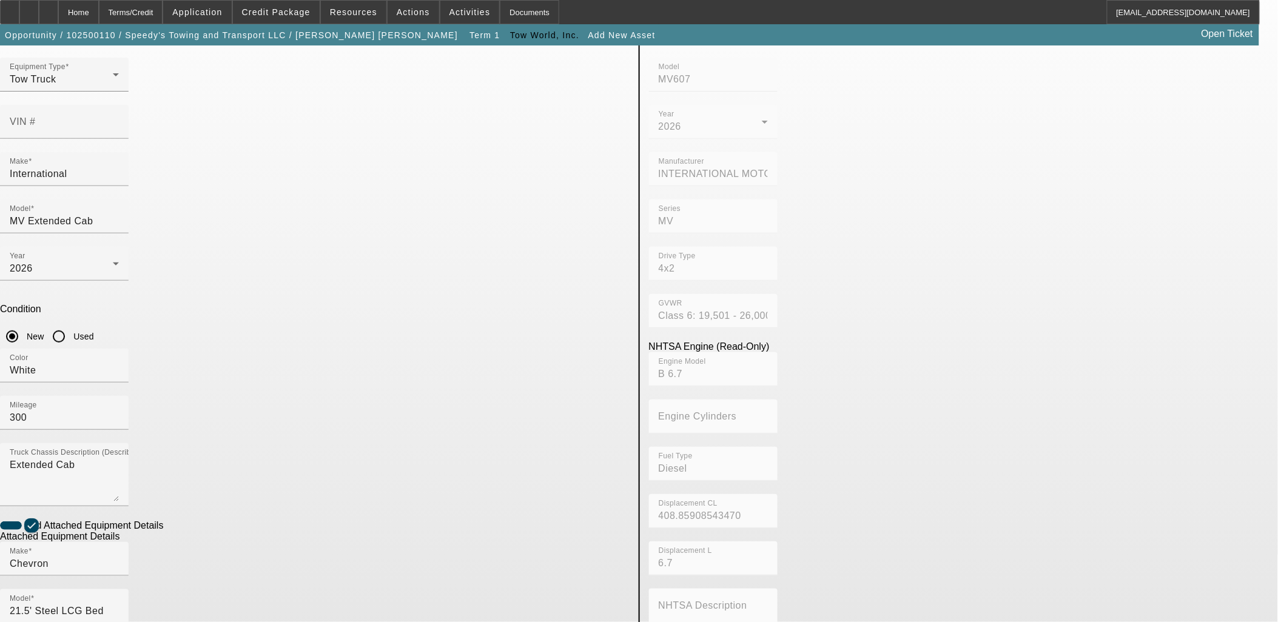
radio input "true"
drag, startPoint x: 438, startPoint y: 506, endPoint x: 423, endPoint y: 519, distance: 19.8
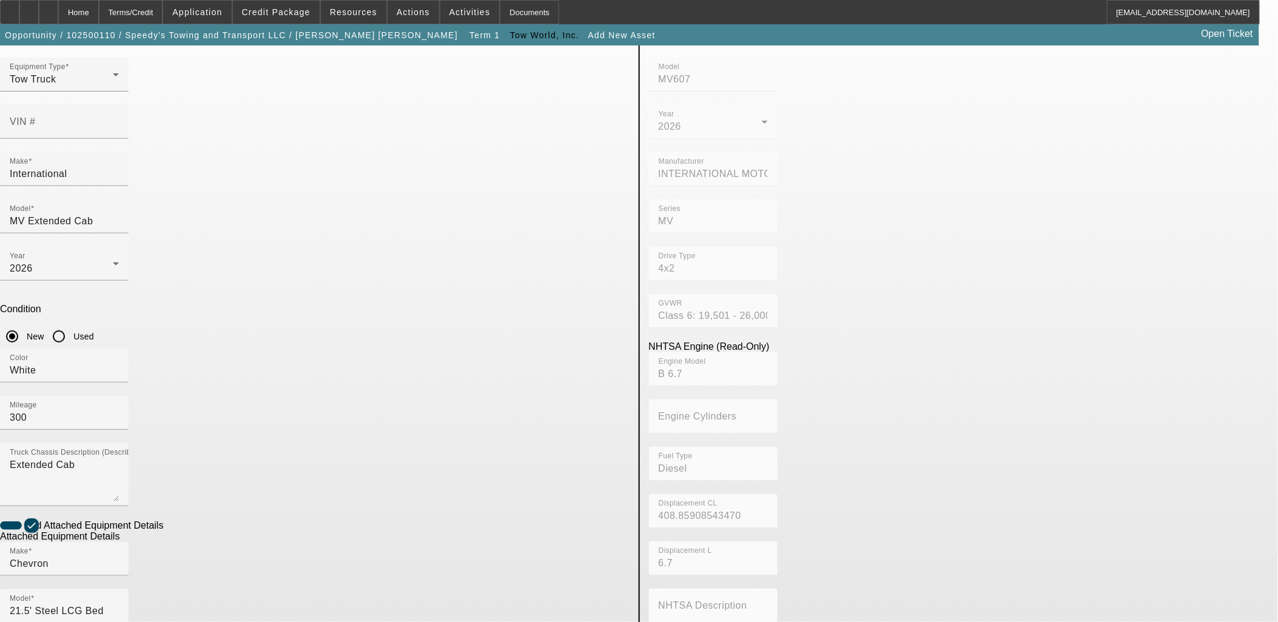
checkbox input "true"
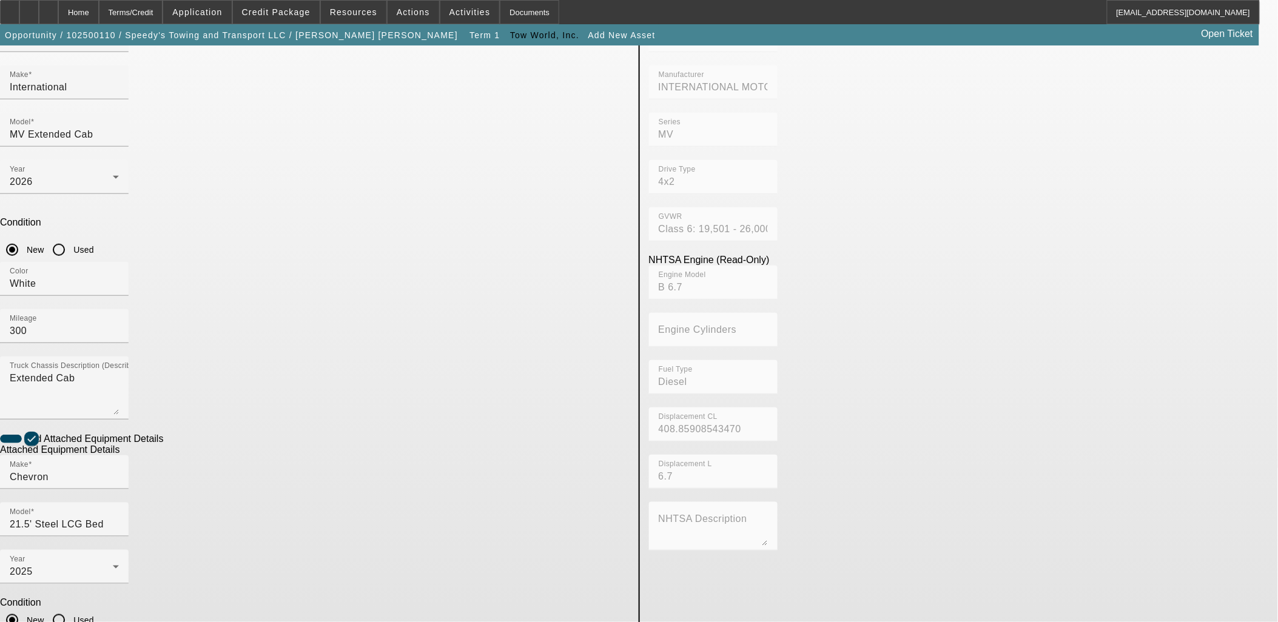
scroll to position [158, 0]
type textarea "Rollback"
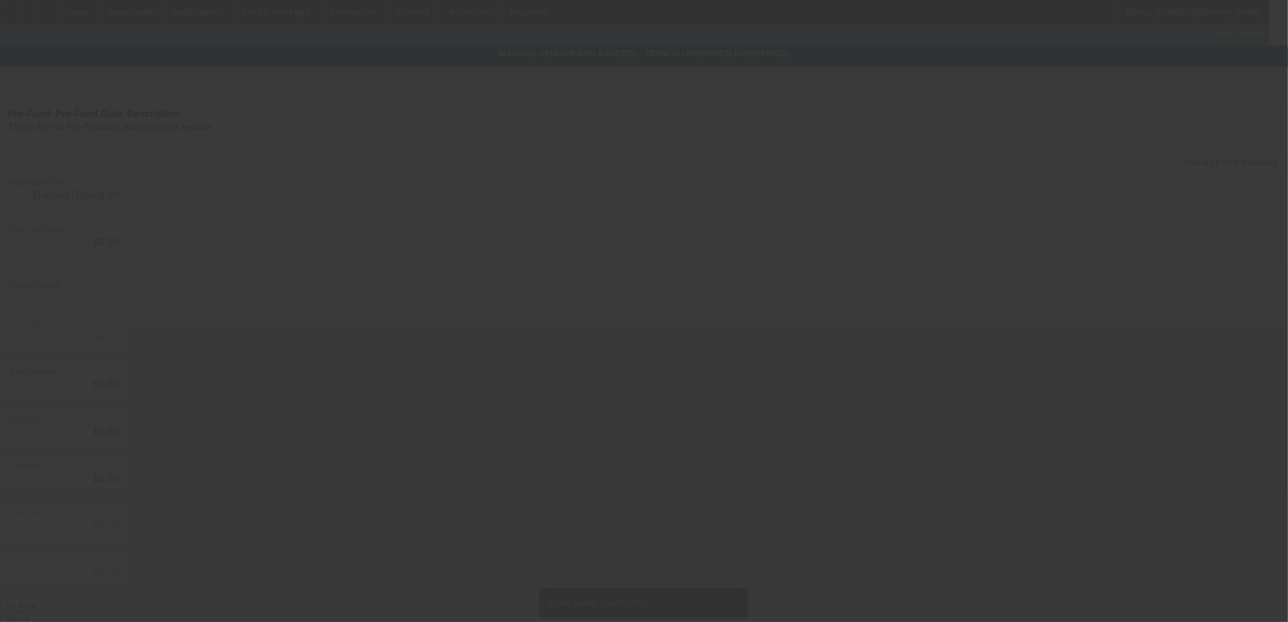
type input "$155,156.00"
type input "$1,880.00"
type input "$157,036.00"
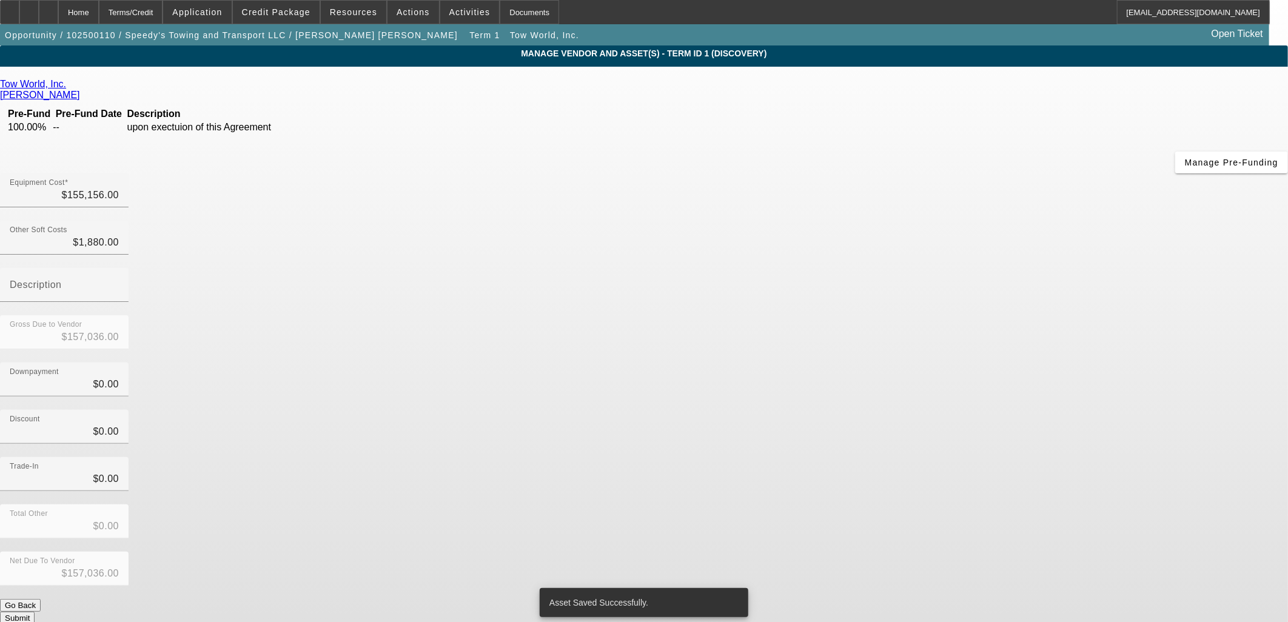
click at [35, 612] on button "Submit" at bounding box center [17, 618] width 35 height 13
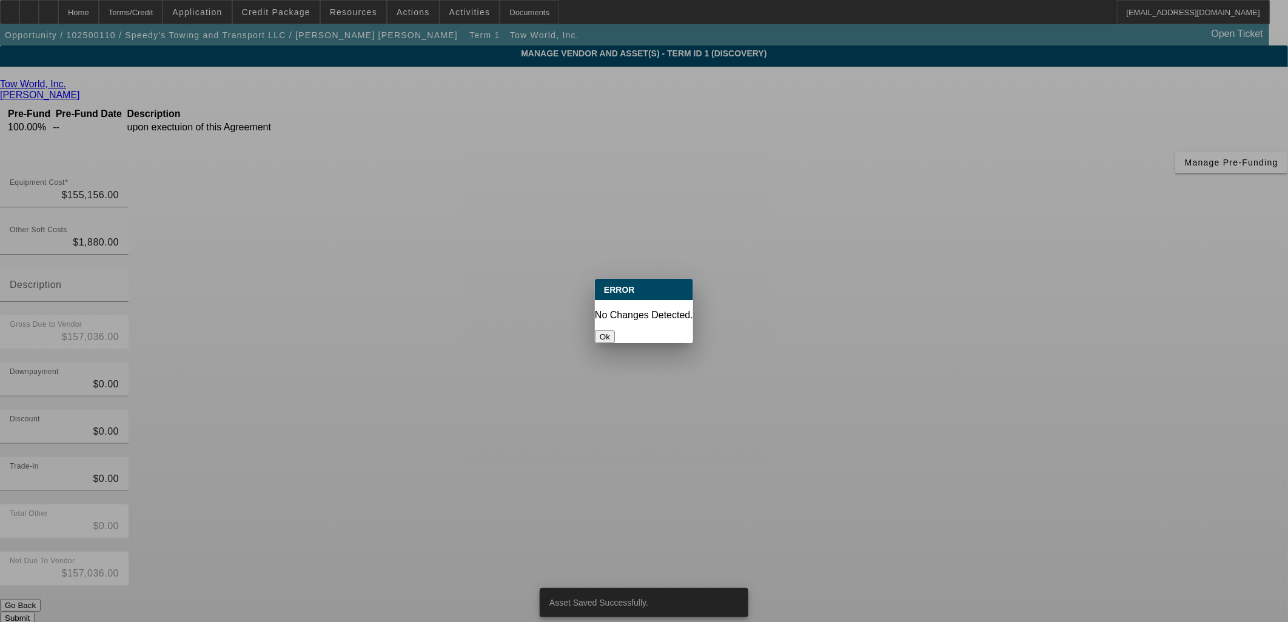
click at [615, 331] on button "Ok" at bounding box center [605, 337] width 20 height 13
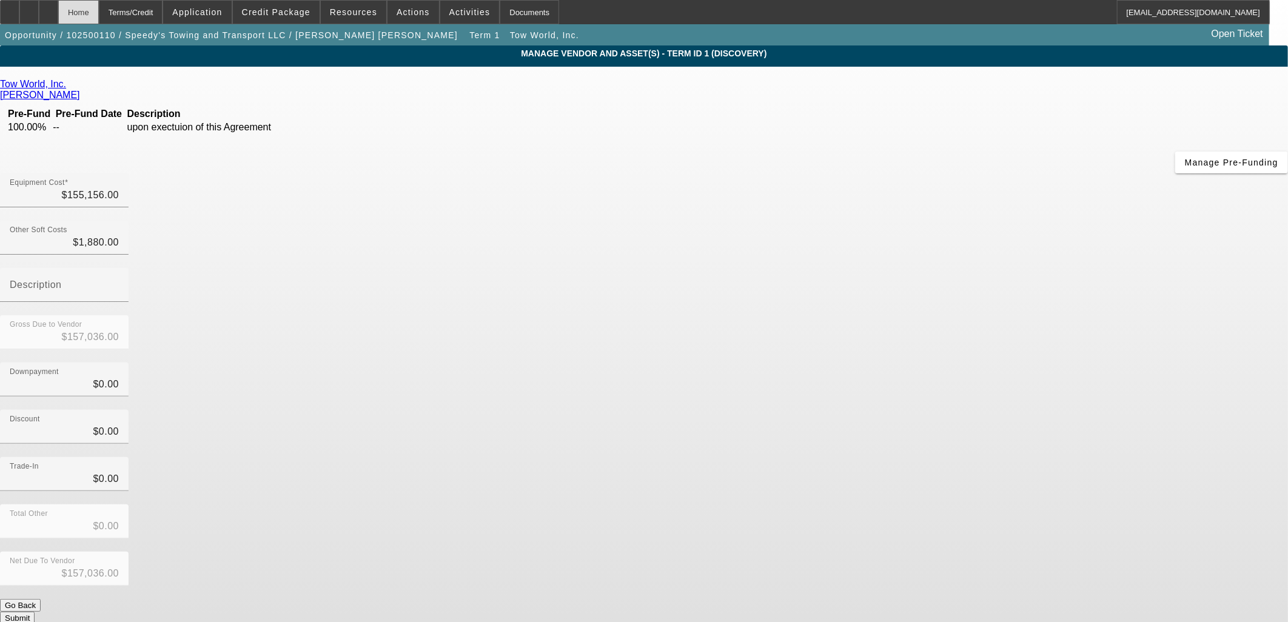
click at [99, 8] on div "Home" at bounding box center [78, 12] width 41 height 24
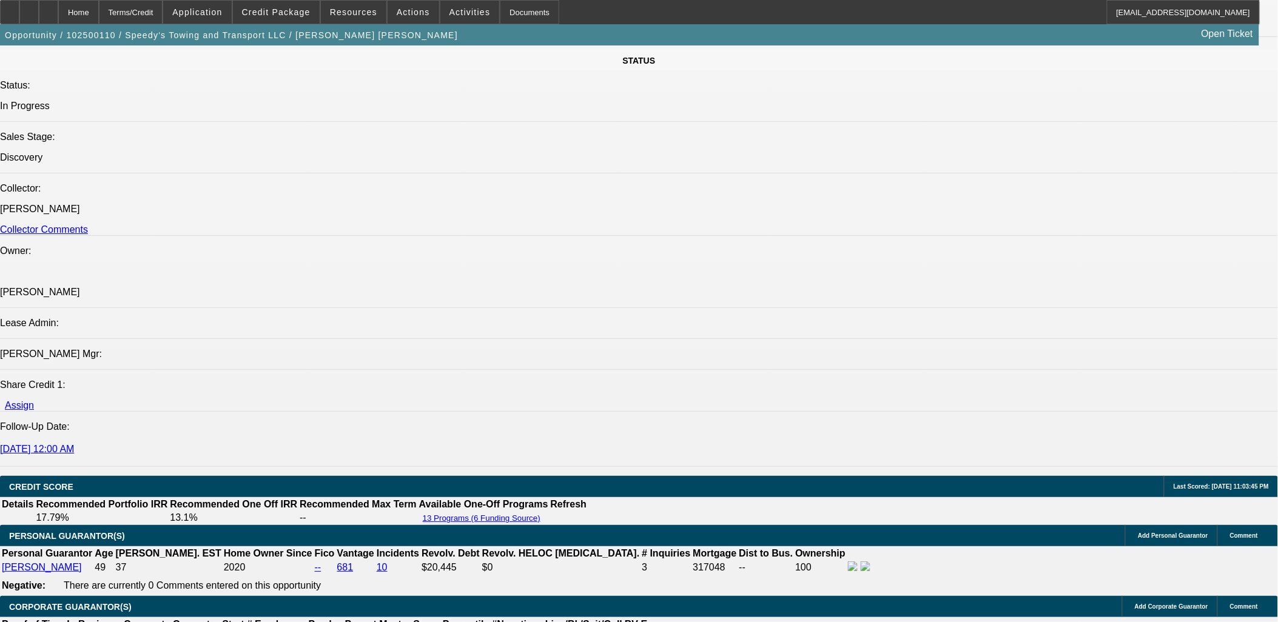
select select "0"
select select "2"
select select "0.1"
select select "4"
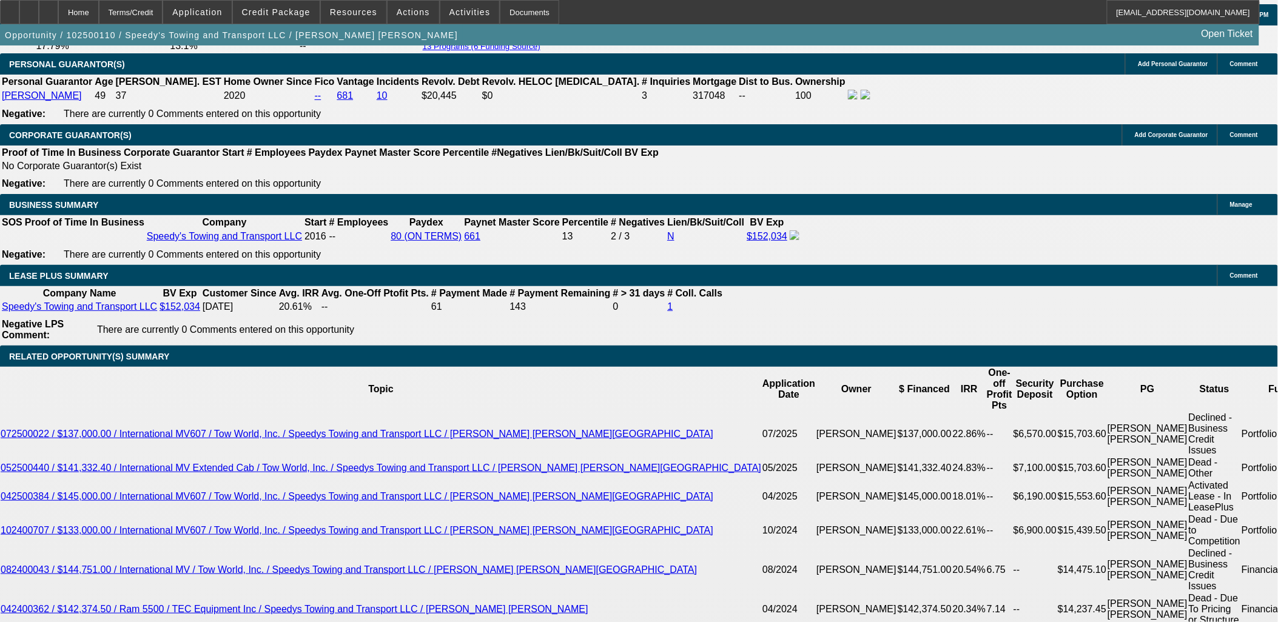
scroll to position [1855, 0]
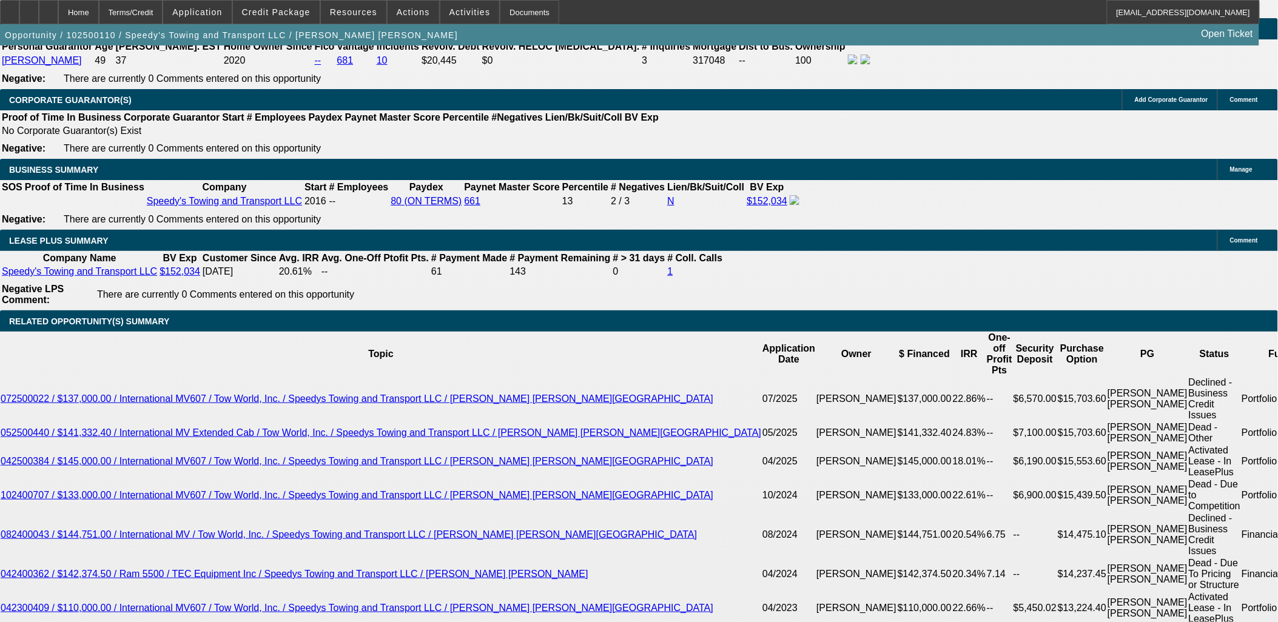
click at [163, 12] on div "Terms/Credit" at bounding box center [131, 12] width 64 height 24
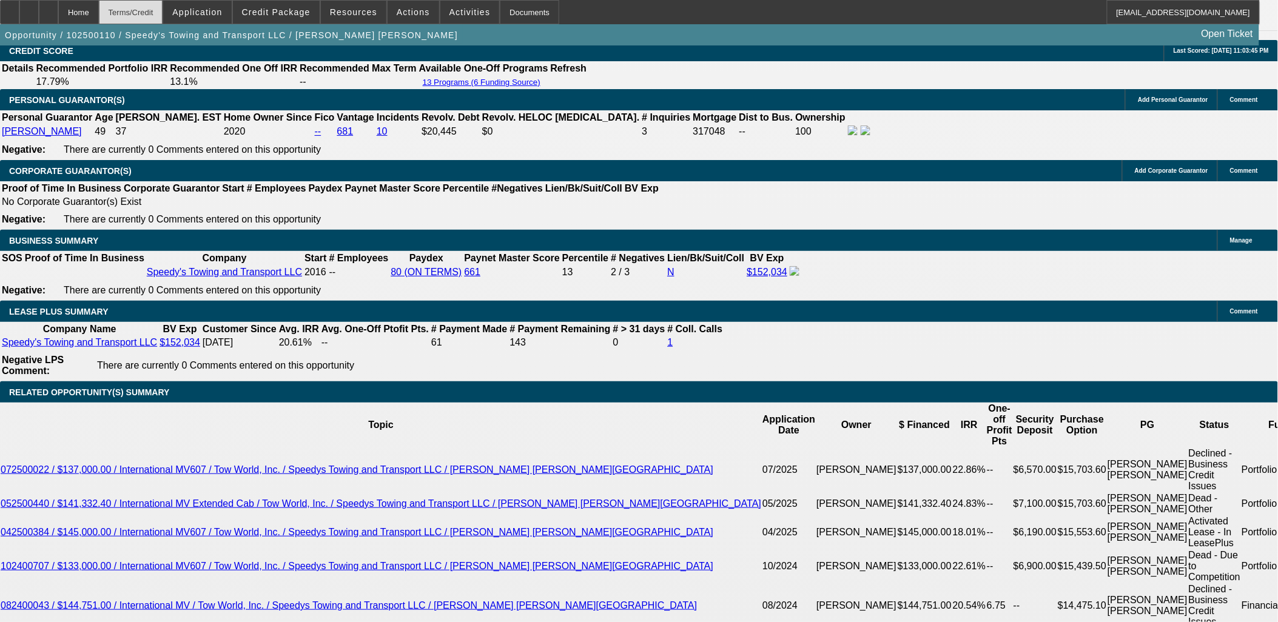
scroll to position [1964, 0]
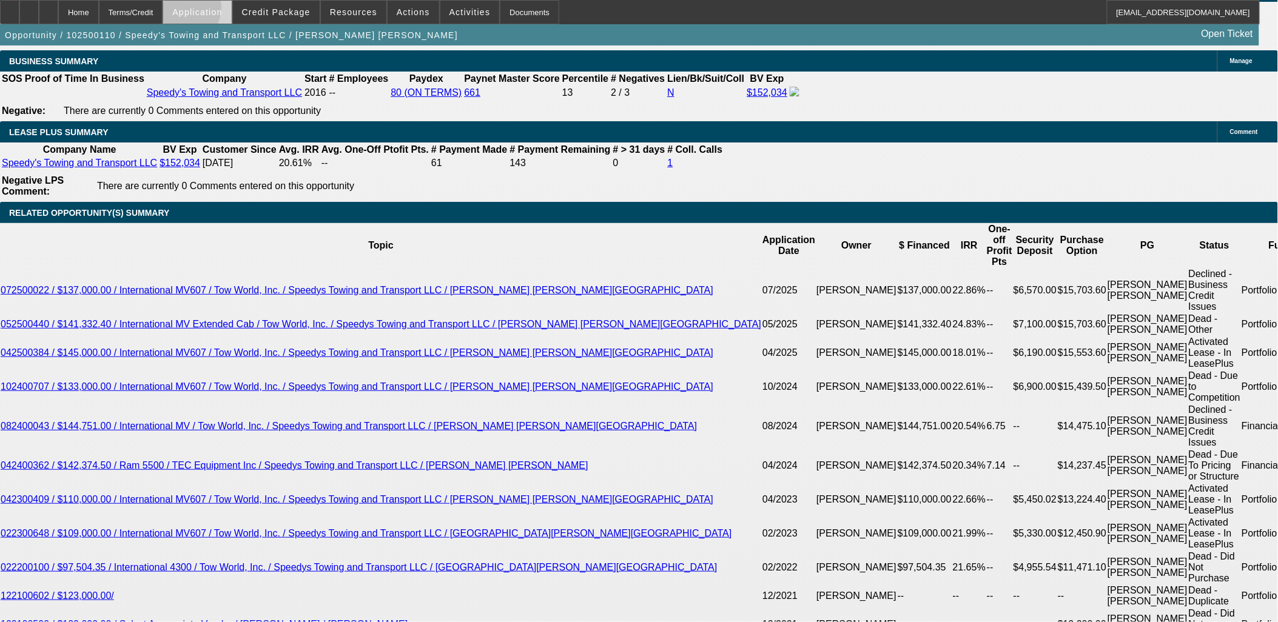
click at [210, 10] on span "Application" at bounding box center [197, 12] width 50 height 10
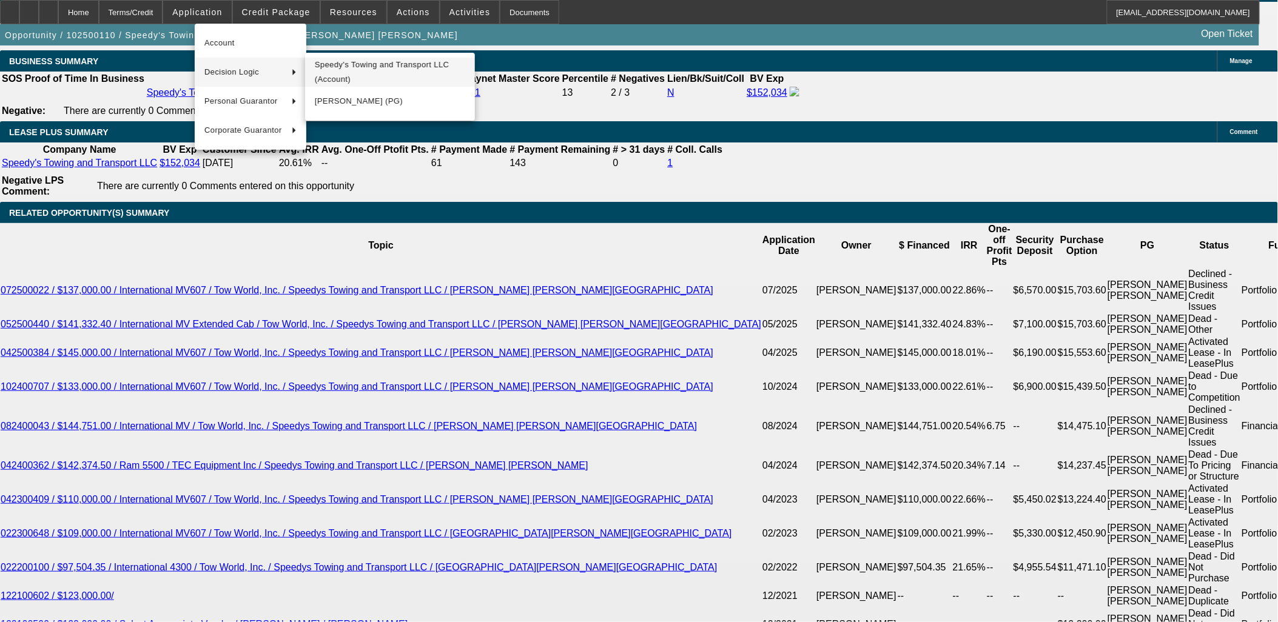
click at [354, 74] on span "Speedy's Towing and Transport LLC (Account)" at bounding box center [390, 72] width 150 height 29
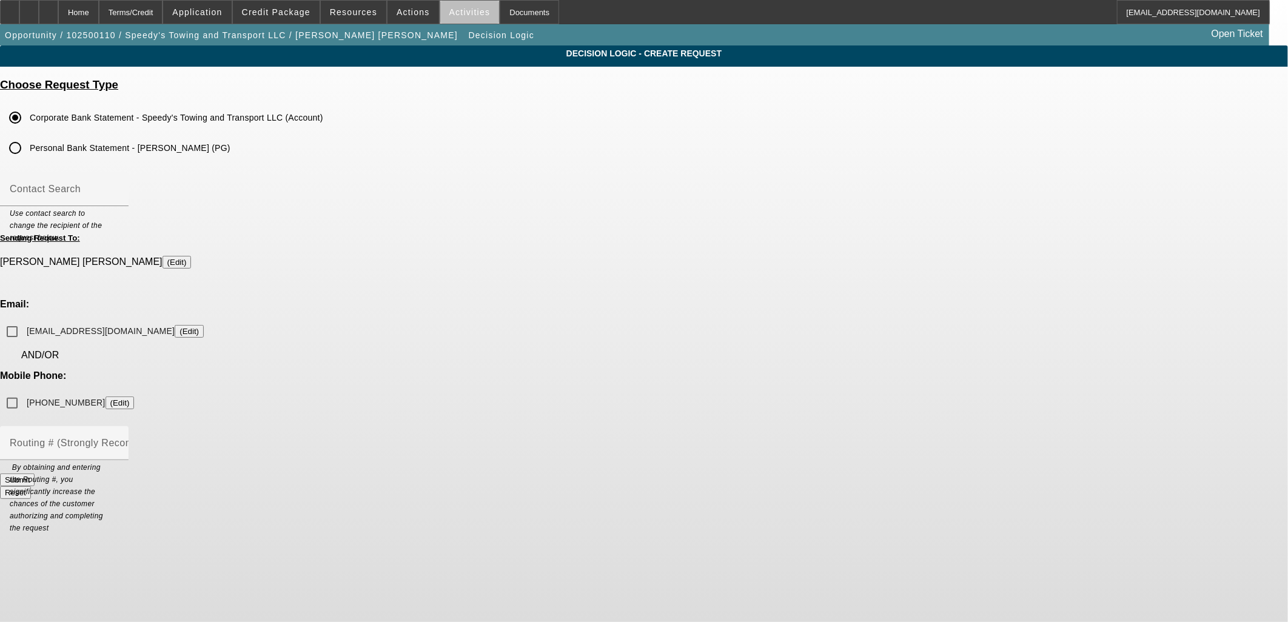
click at [461, 14] on span "Activities" at bounding box center [470, 12] width 41 height 10
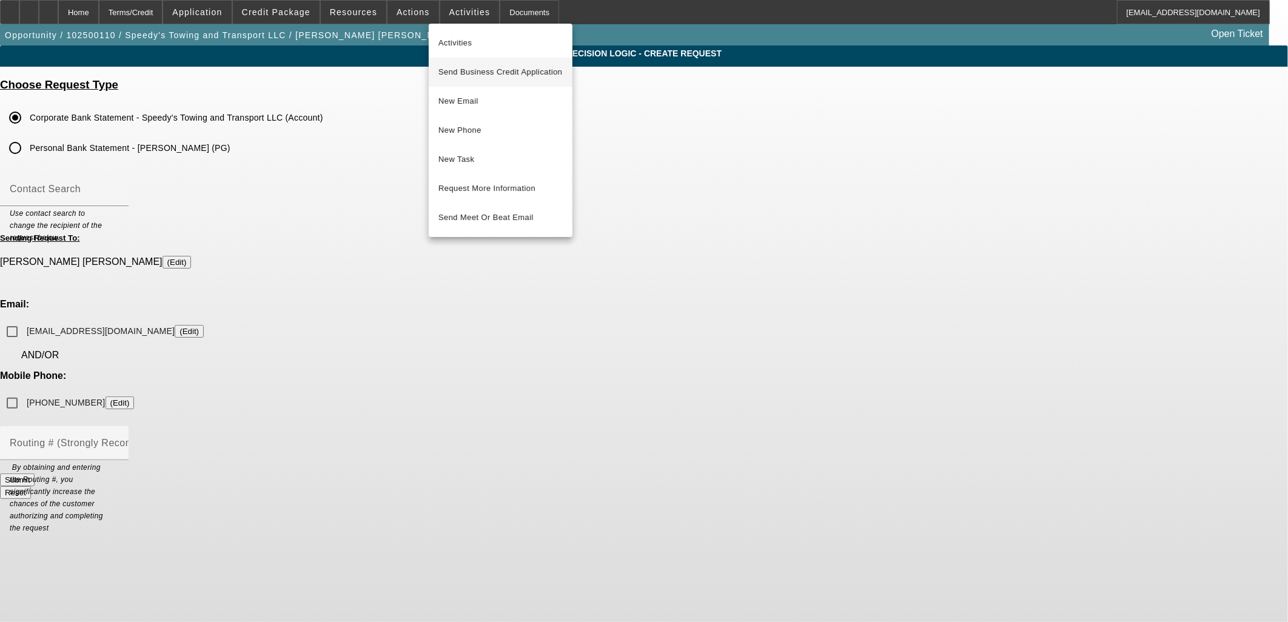
click at [476, 75] on span "Send Business Credit Application" at bounding box center [501, 72] width 124 height 15
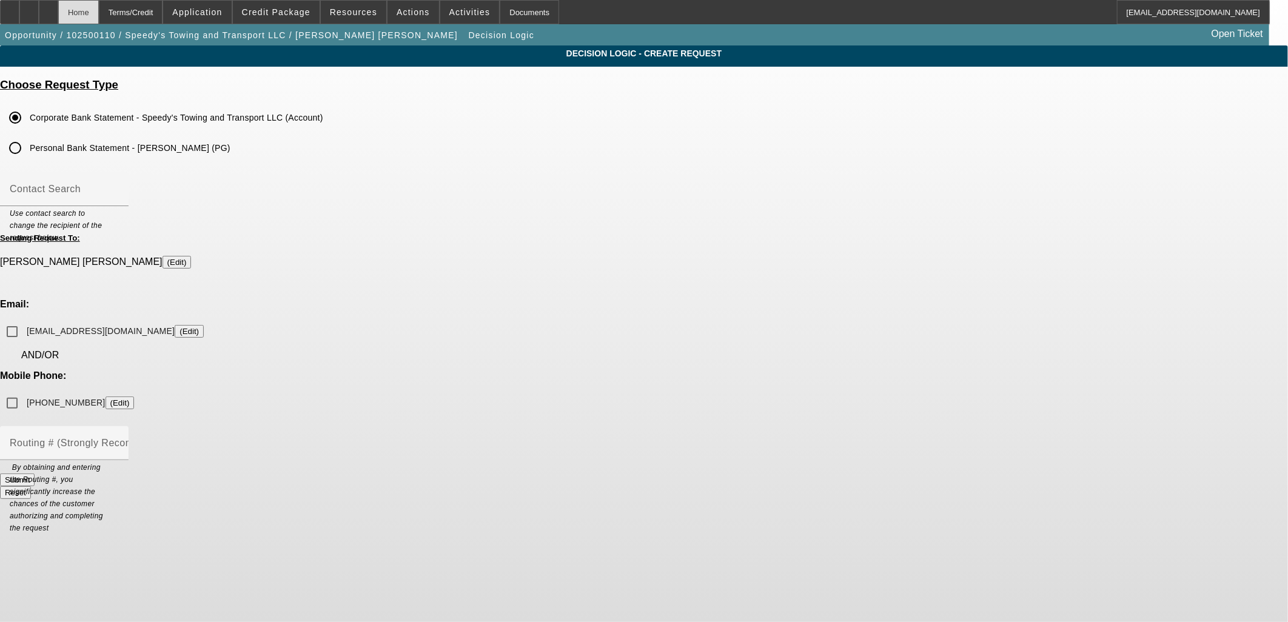
click at [99, 8] on div "Home" at bounding box center [78, 12] width 41 height 24
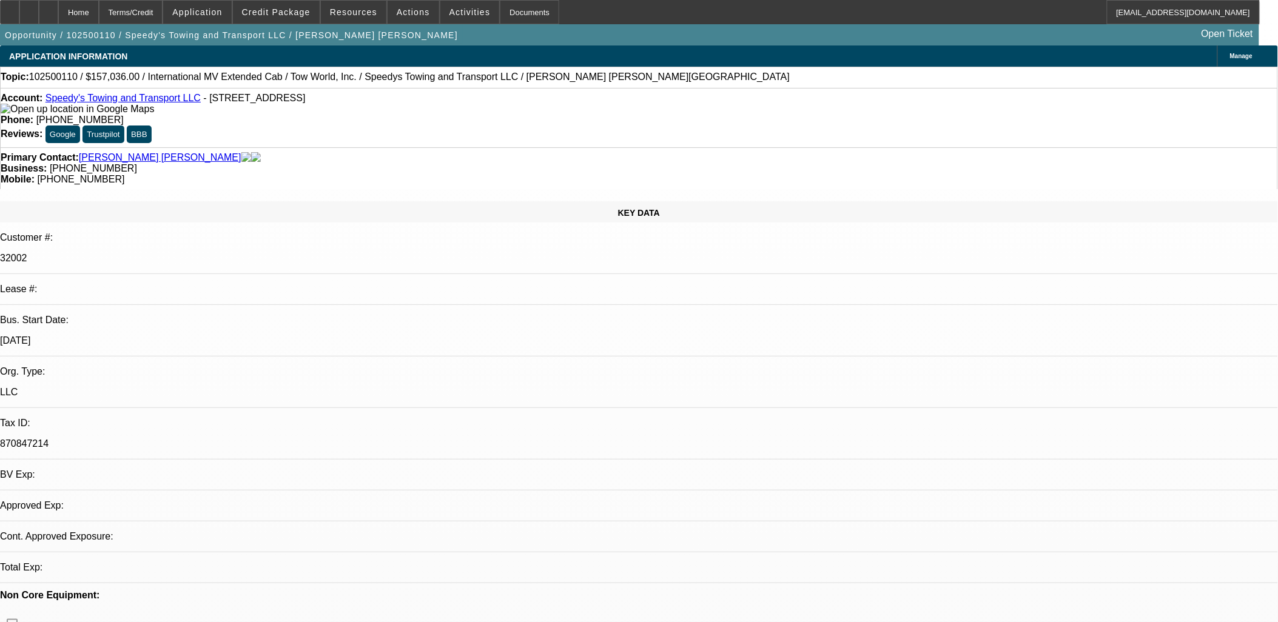
select select "0"
select select "2"
select select "0.1"
select select "4"
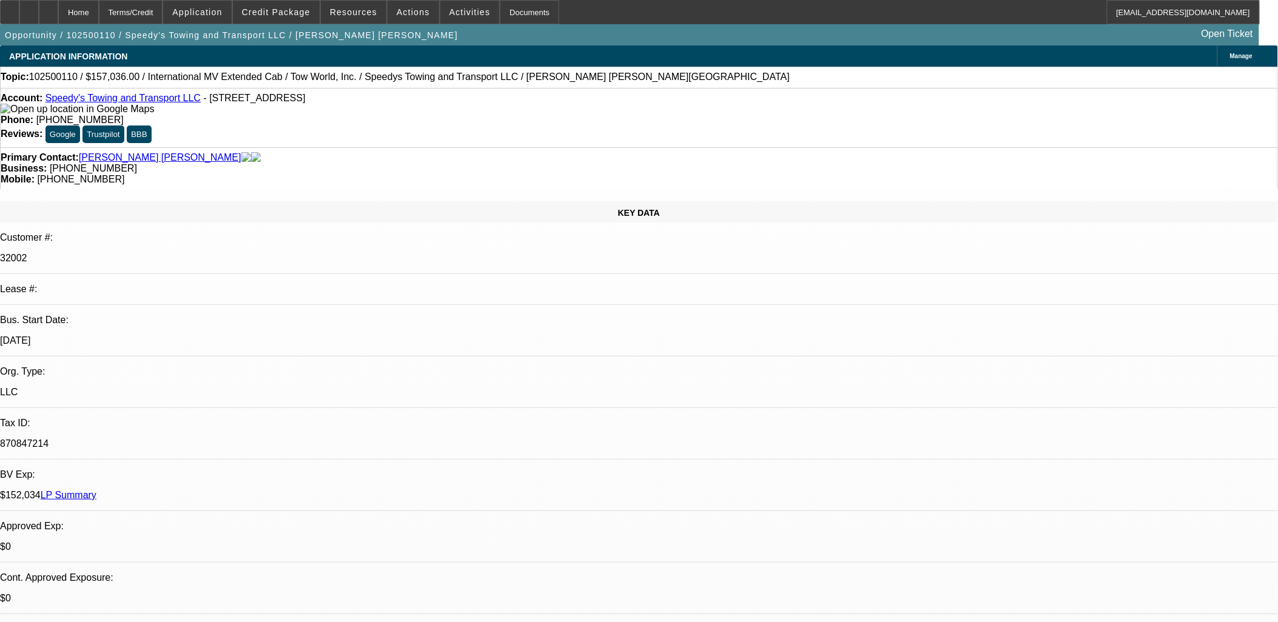
click at [185, 439] on div "870847214" at bounding box center [639, 444] width 1278 height 11
click at [183, 439] on p "870847214" at bounding box center [639, 444] width 1278 height 11
copy p "870847214"
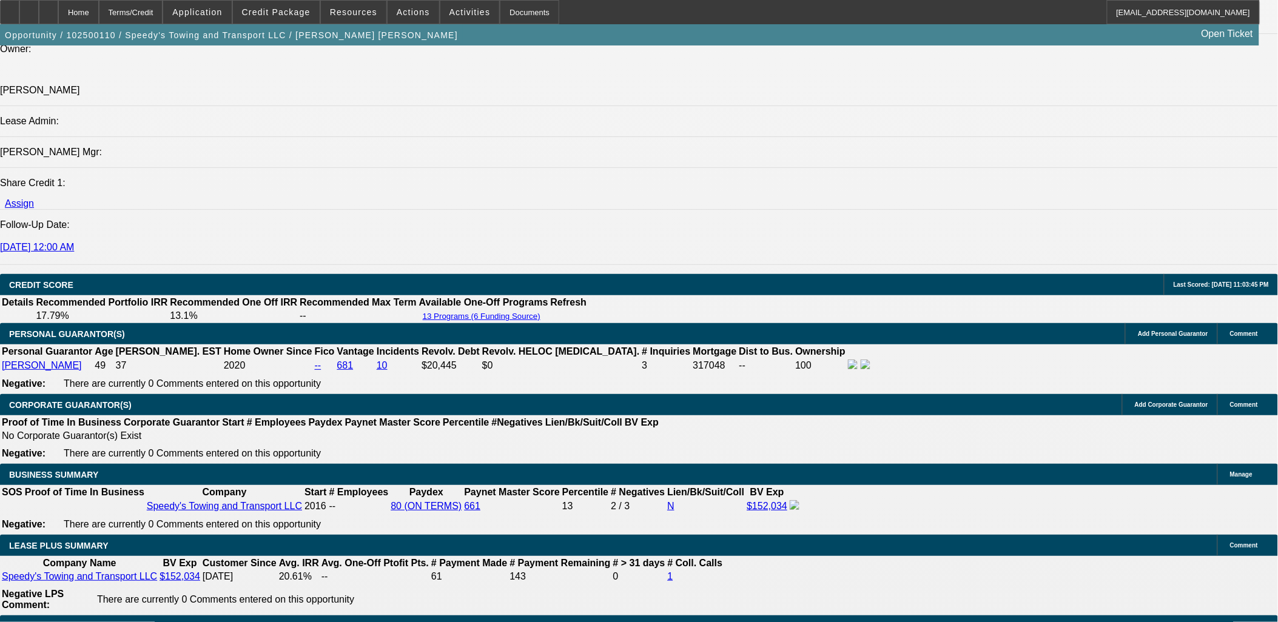
scroll to position [1955, 0]
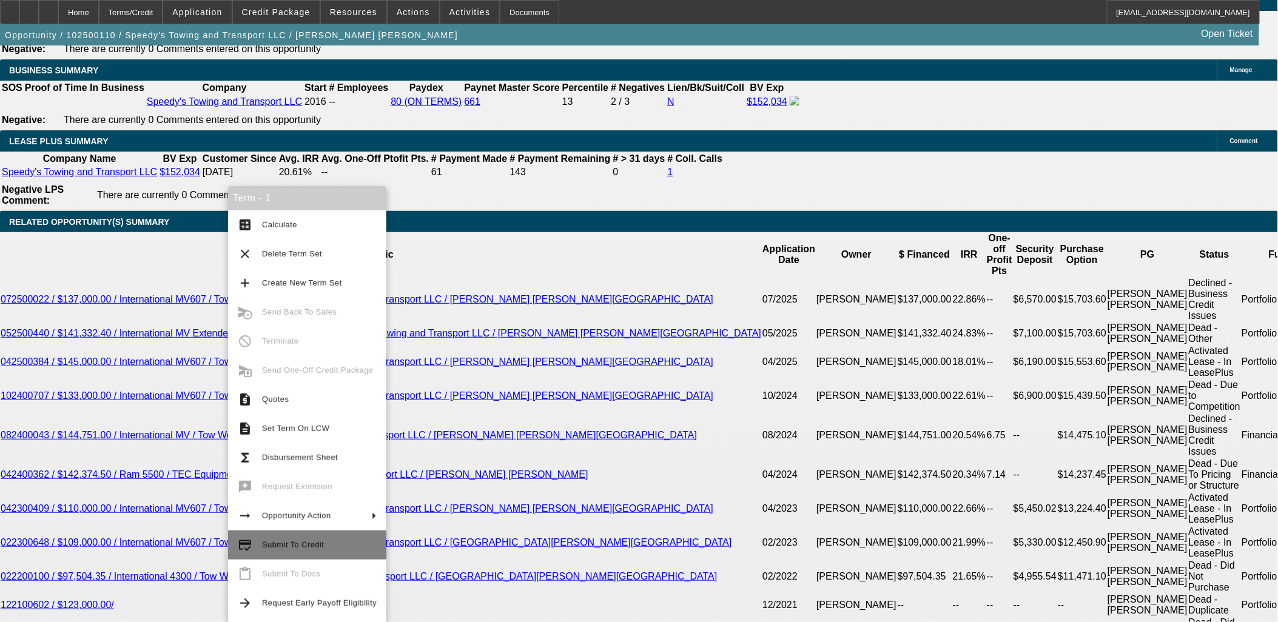
click at [289, 538] on span "Submit To Credit" at bounding box center [319, 545] width 115 height 15
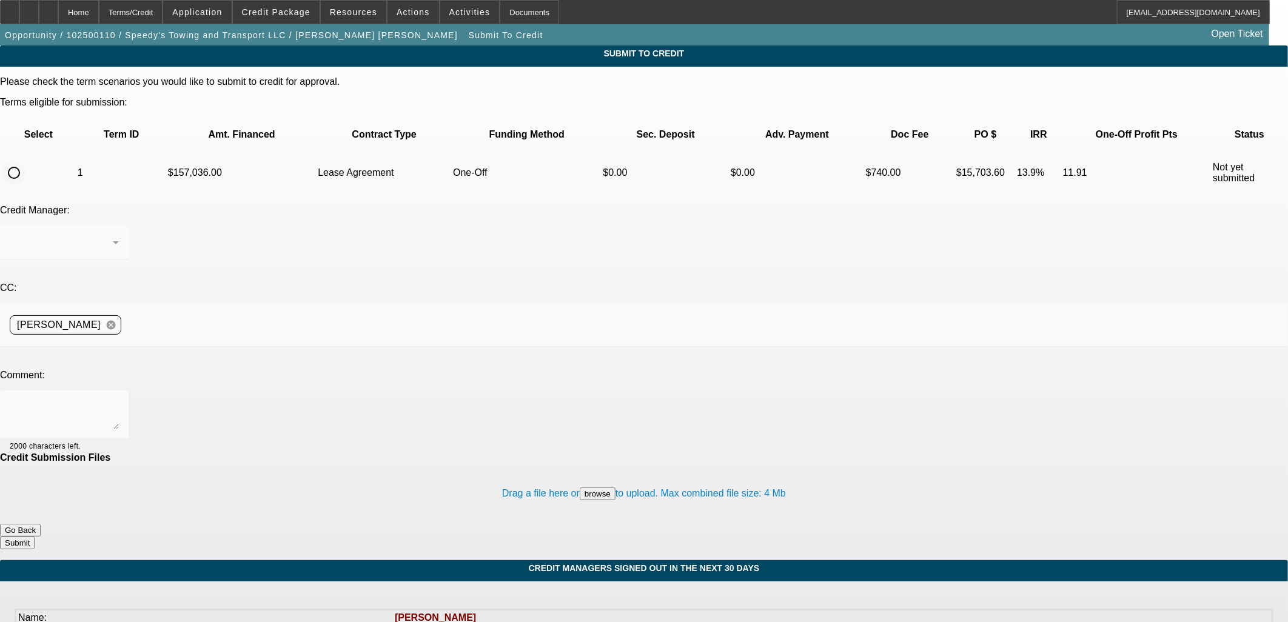
click at [26, 161] on input "radio" at bounding box center [14, 173] width 24 height 24
radio input "true"
click at [119, 400] on textarea at bounding box center [64, 414] width 109 height 29
type textarea "W/U in comments."
click at [35, 537] on button "Submit" at bounding box center [17, 543] width 35 height 13
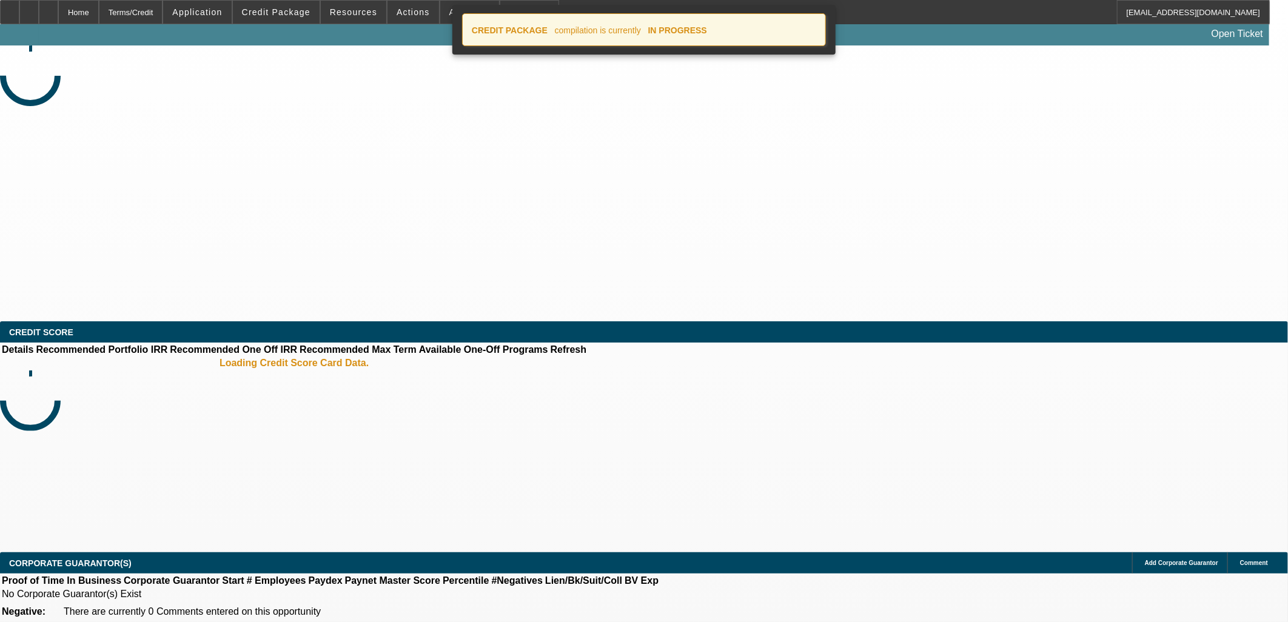
select select "0"
select select "2"
select select "0.1"
select select "4"
